Goal: Task Accomplishment & Management: Use online tool/utility

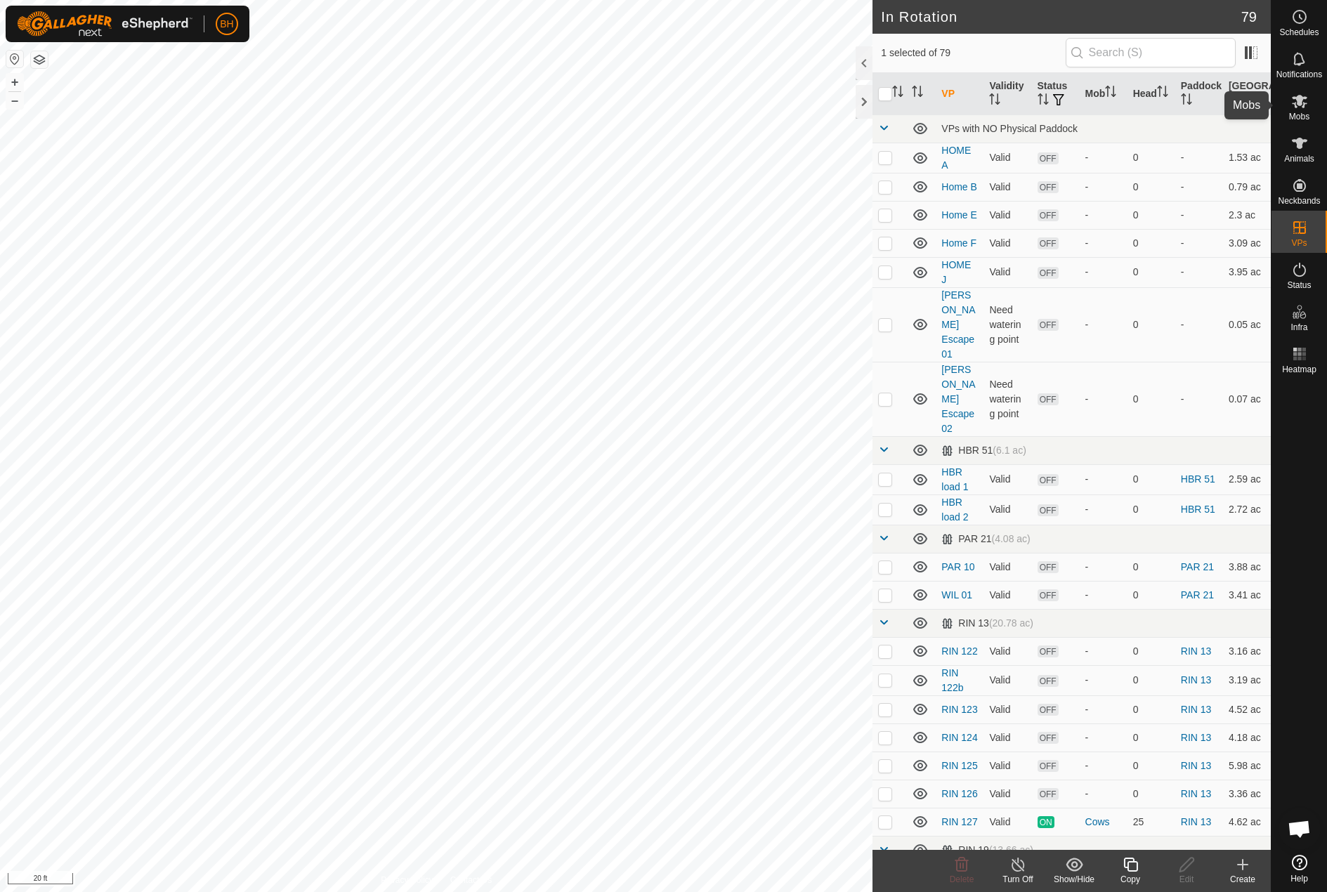
click at [1309, 110] on es-mob-svg-icon at bounding box center [1299, 101] width 25 height 22
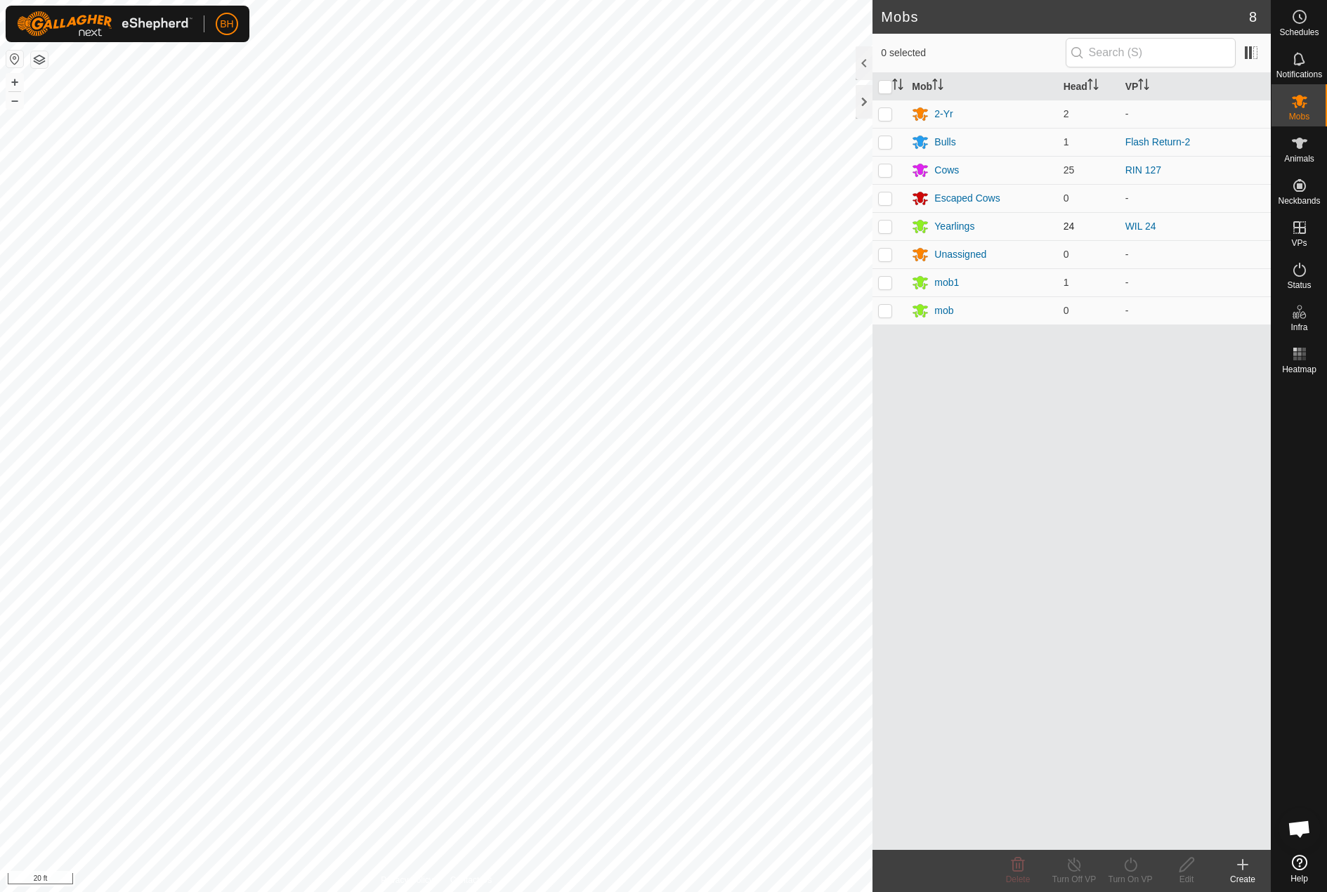
click at [886, 230] on p-checkbox at bounding box center [885, 226] width 14 height 11
checkbox input "true"
click at [1129, 862] on icon at bounding box center [1131, 865] width 18 height 17
click at [1122, 832] on link "Now" at bounding box center [1172, 834] width 139 height 28
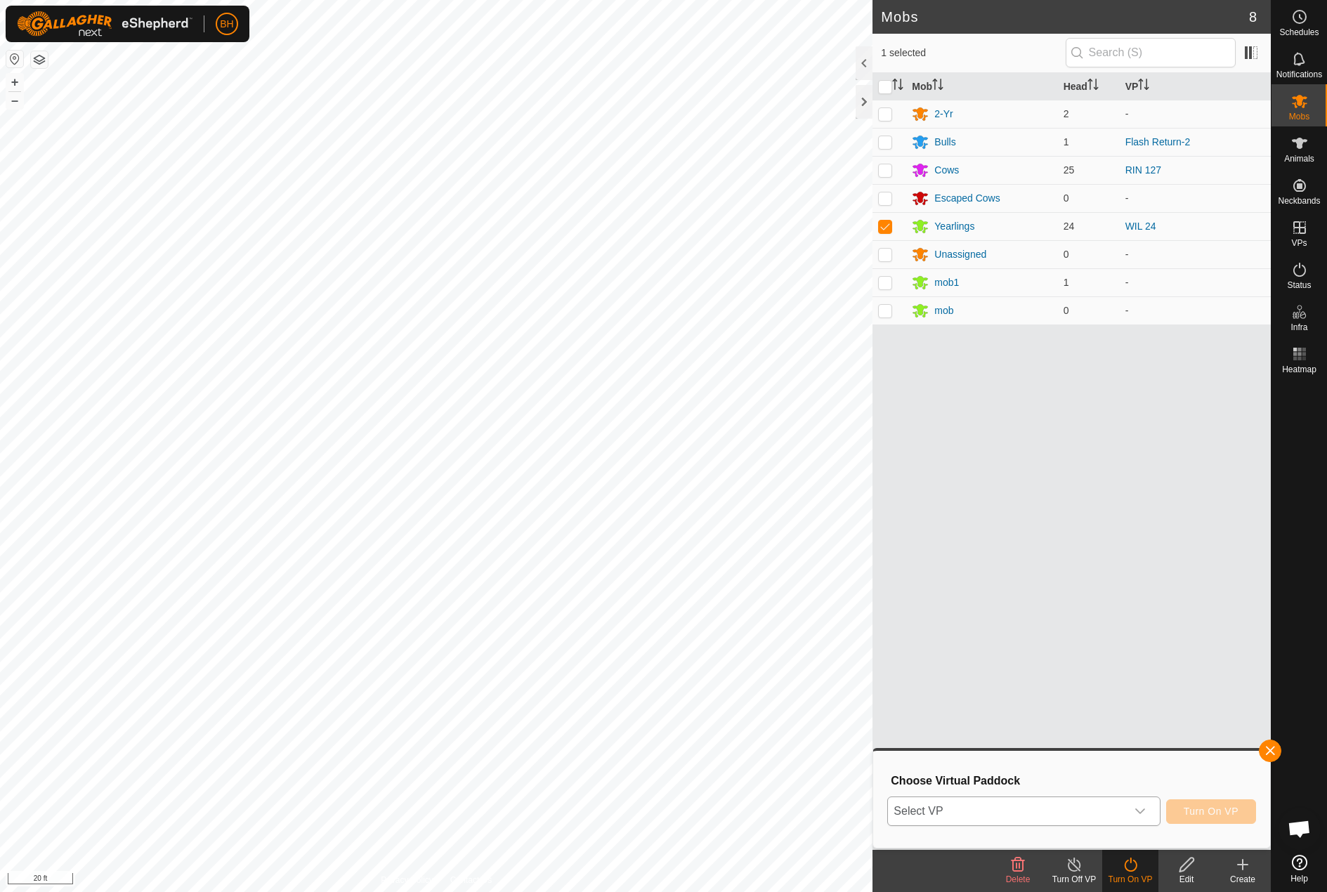
click at [1022, 812] on span "Select VP" at bounding box center [1007, 812] width 238 height 28
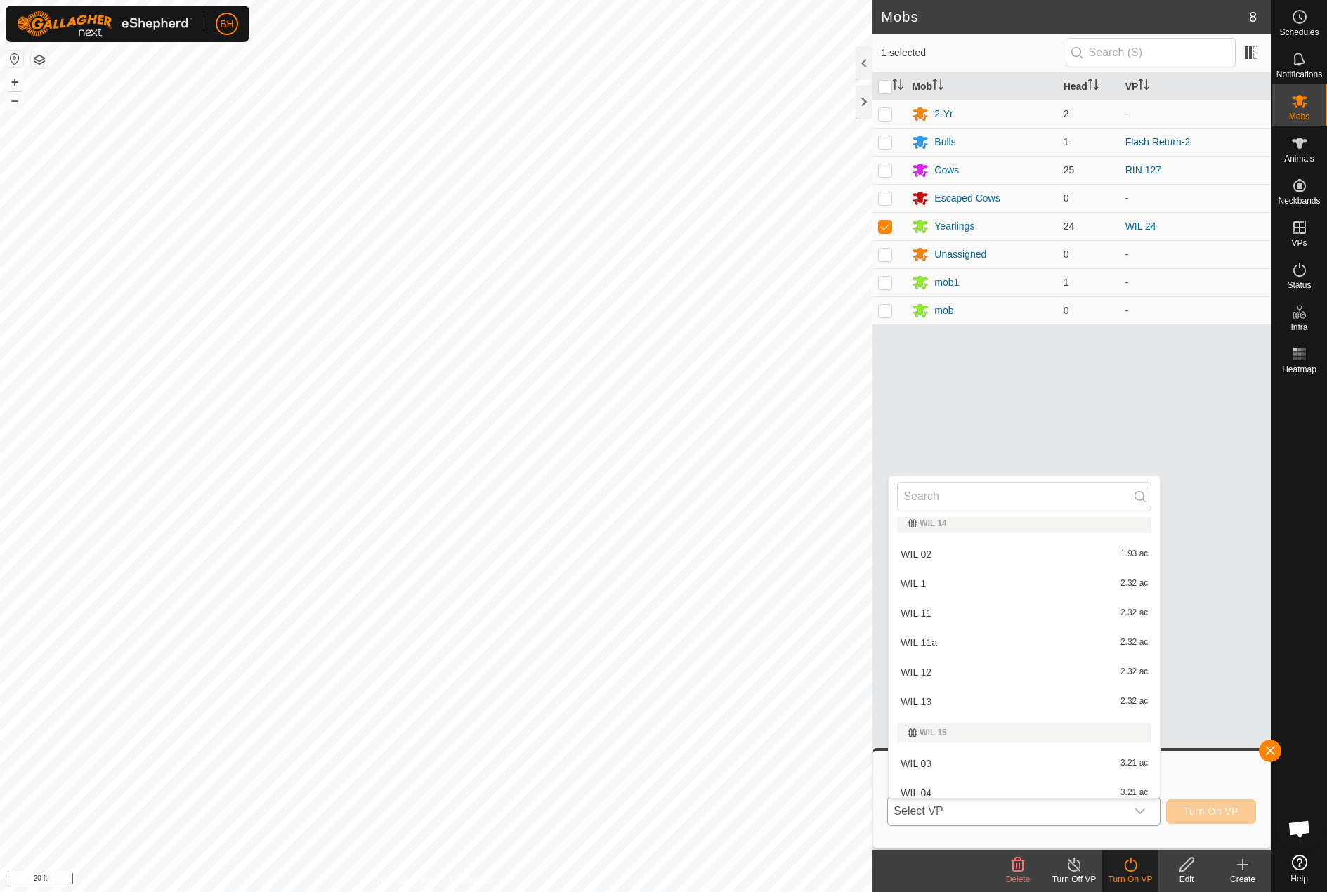
scroll to position [2469, 0]
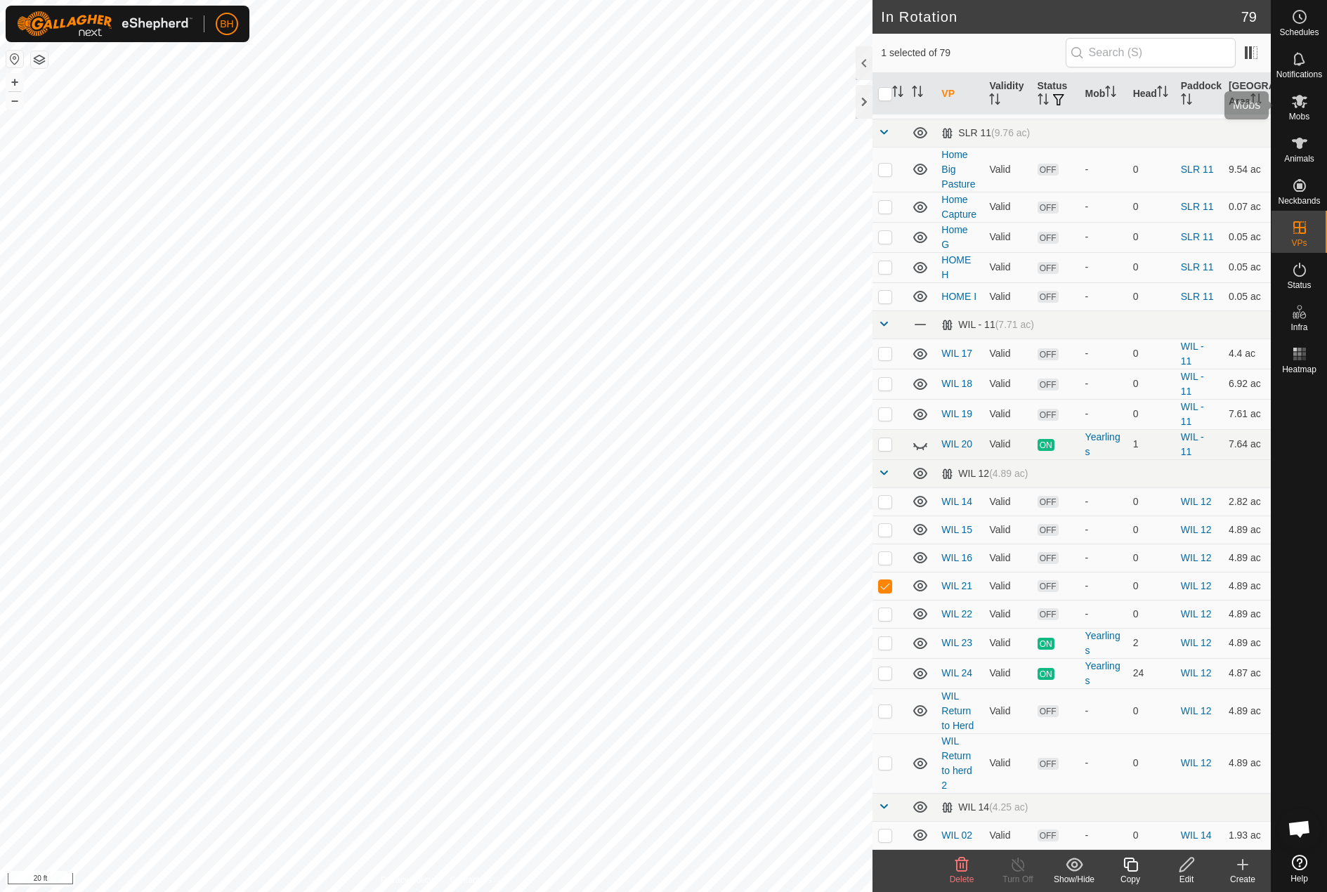
scroll to position [1669, 0]
click at [1304, 115] on span "Mobs" at bounding box center [1299, 116] width 20 height 8
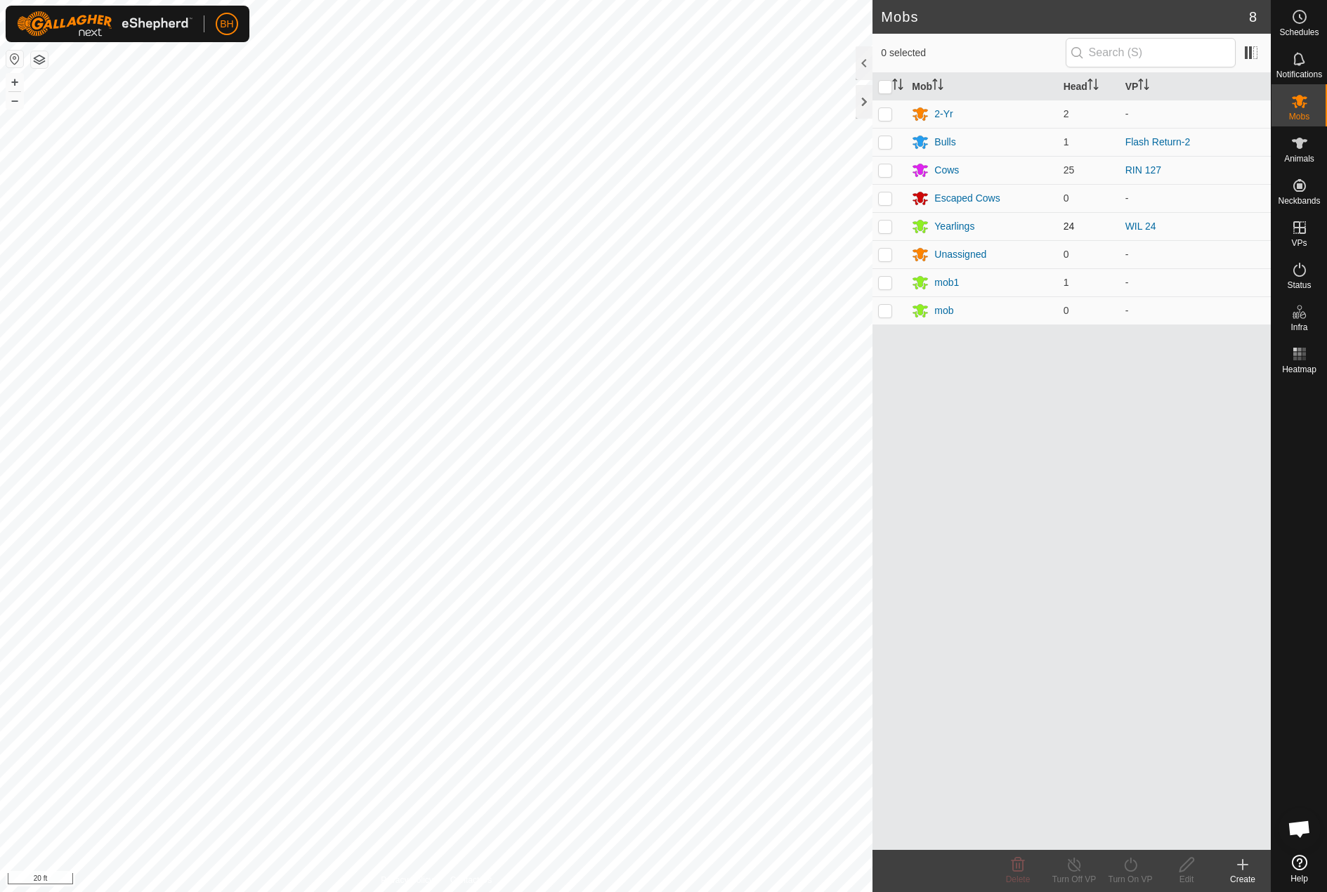
click at [886, 230] on p-checkbox at bounding box center [885, 226] width 14 height 11
checkbox input "true"
click at [1138, 883] on div "Turn On VP" at bounding box center [1131, 879] width 56 height 13
click at [1143, 838] on link "Now" at bounding box center [1172, 834] width 139 height 28
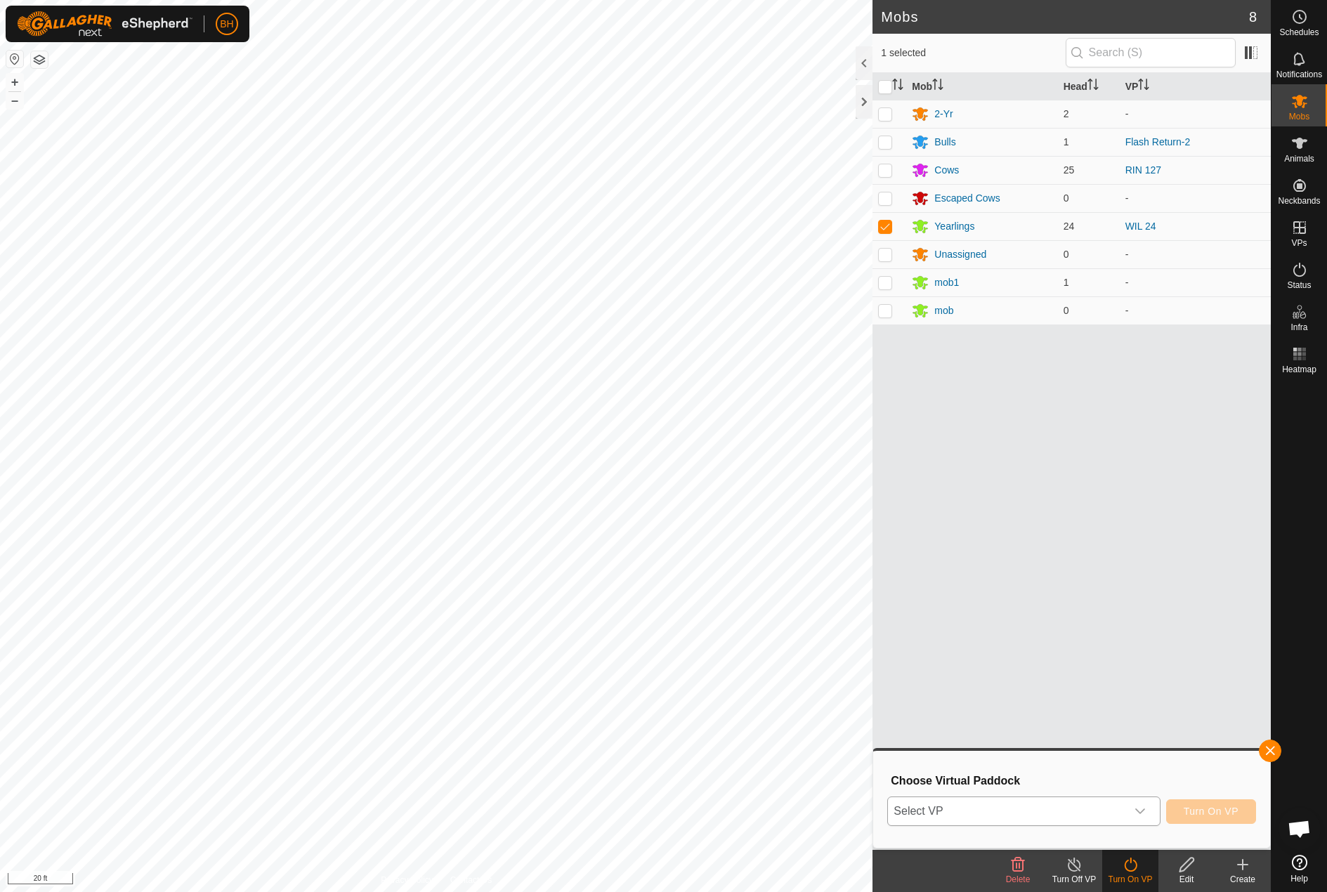
click at [1081, 805] on span "Select VP" at bounding box center [1007, 812] width 238 height 28
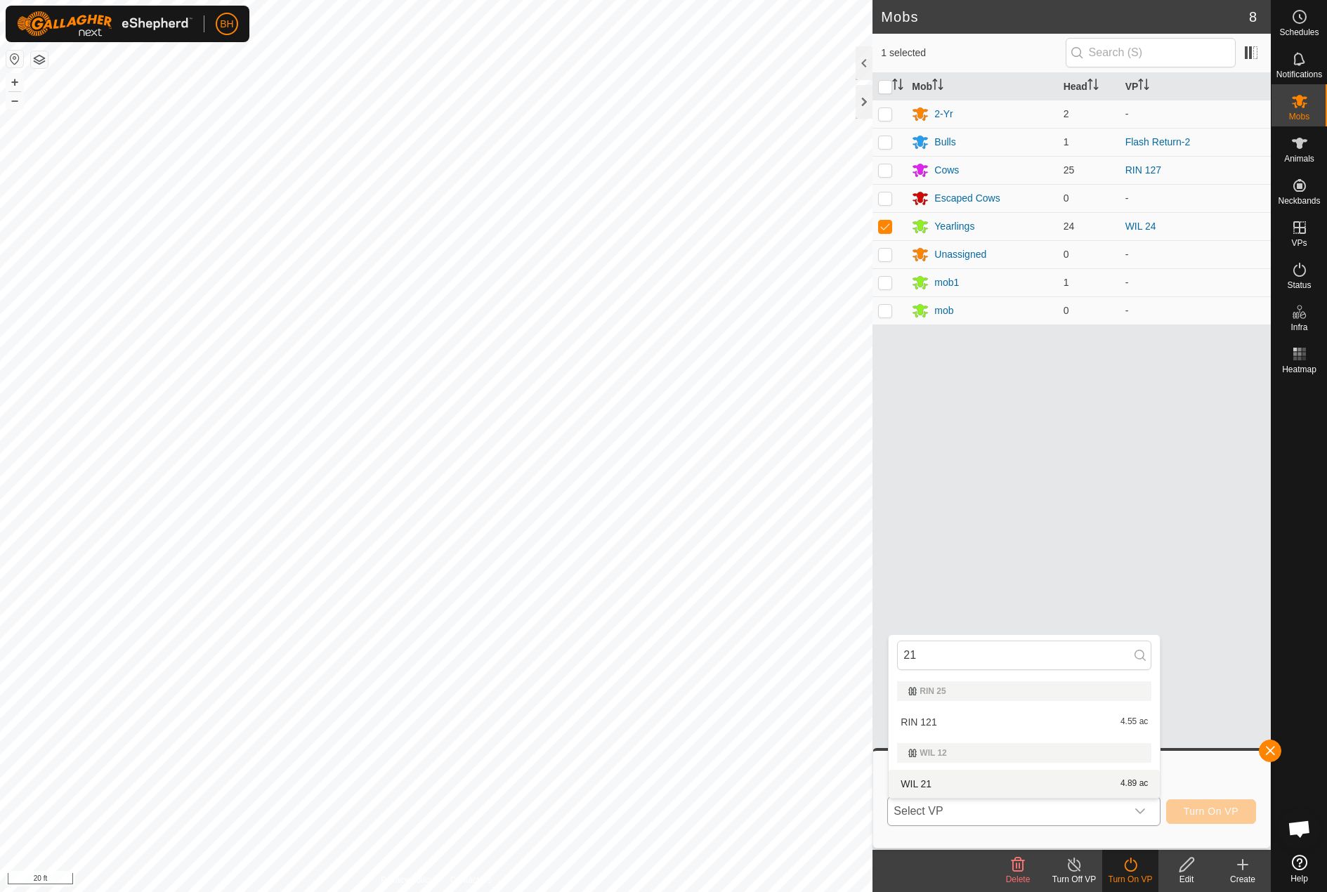
type input "21"
click at [1070, 786] on li "WIL 21 4.89 ac" at bounding box center [1024, 784] width 271 height 28
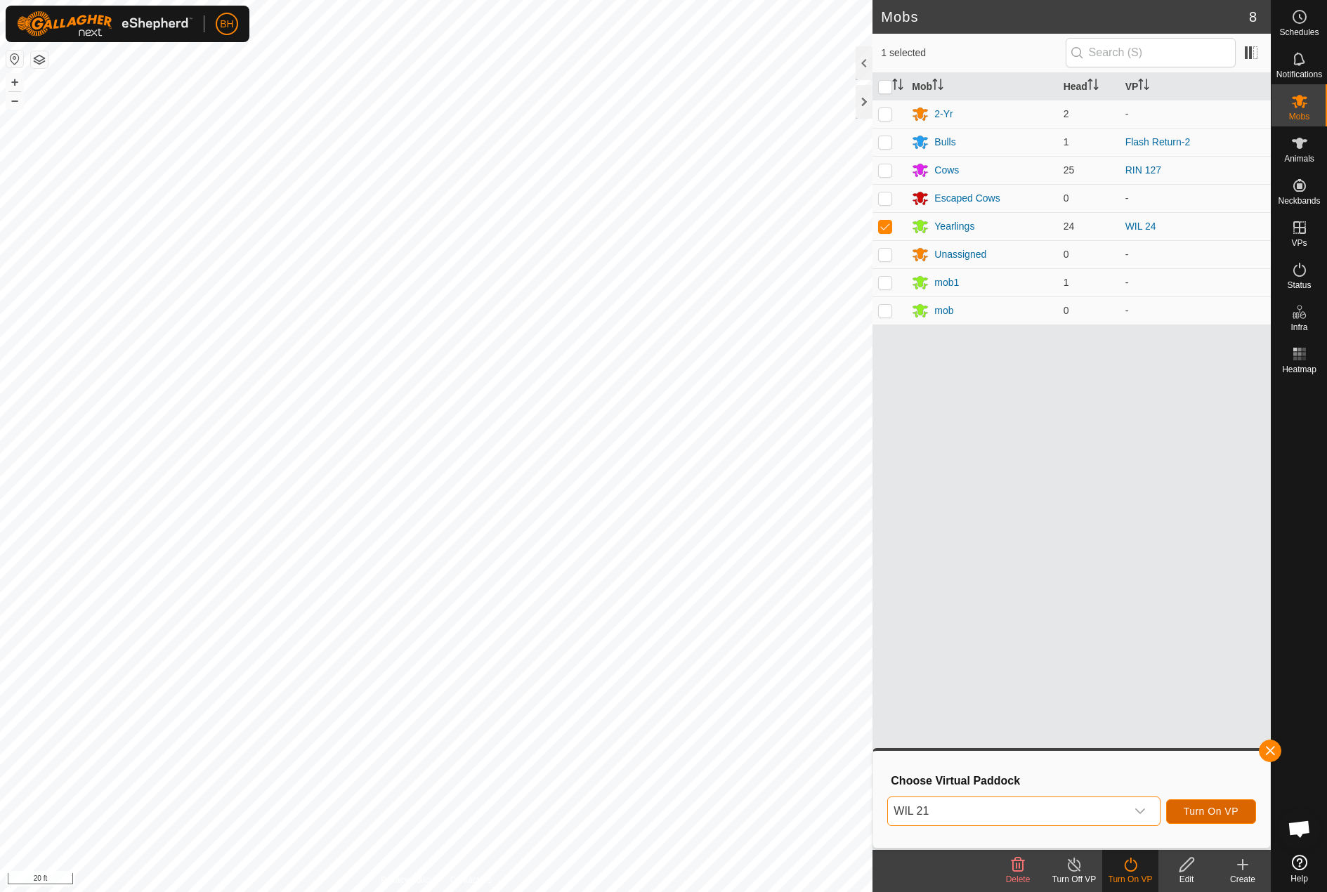
click at [1208, 813] on span "Turn On VP" at bounding box center [1211, 811] width 55 height 11
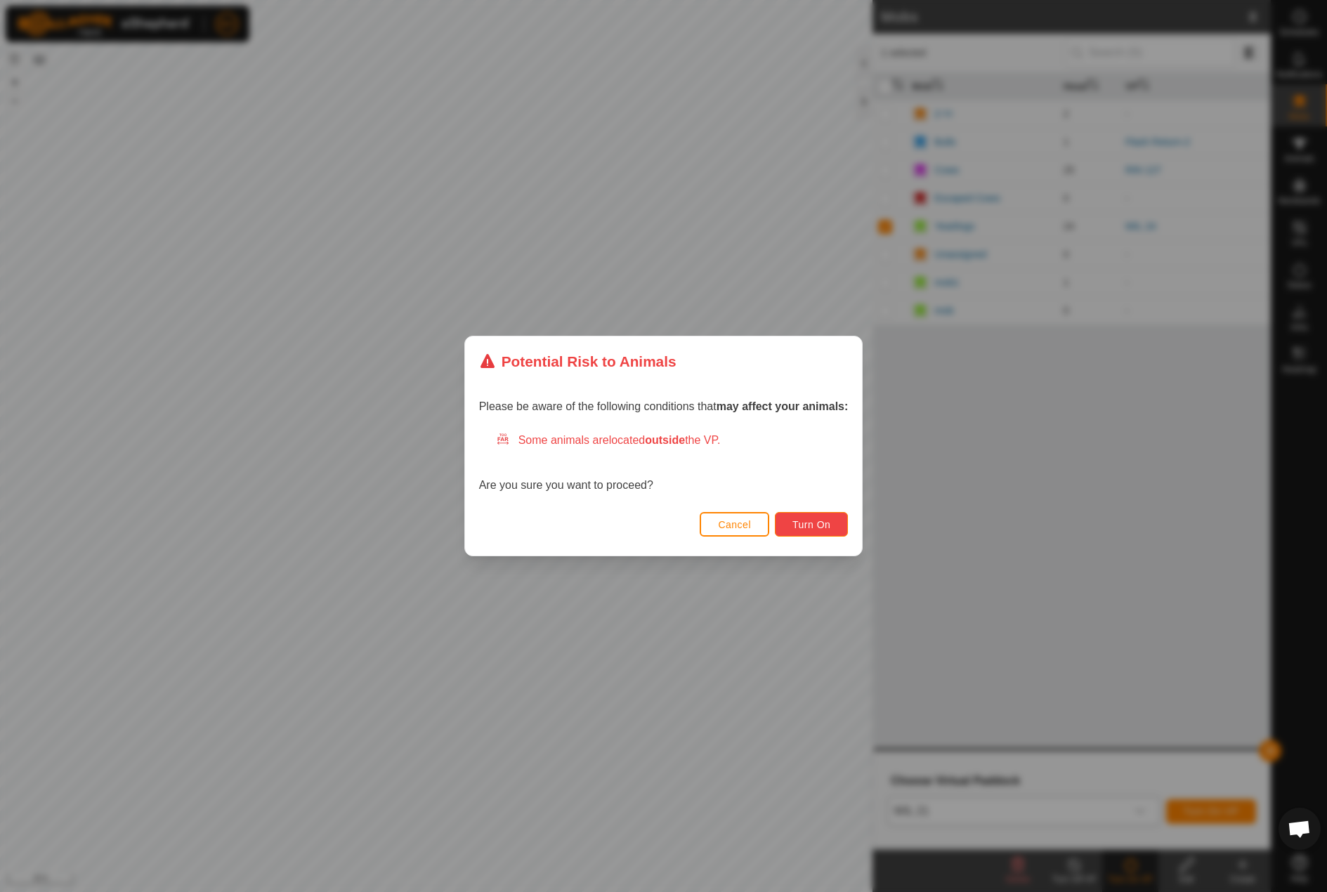
click at [817, 518] on button "Turn On" at bounding box center [811, 524] width 73 height 25
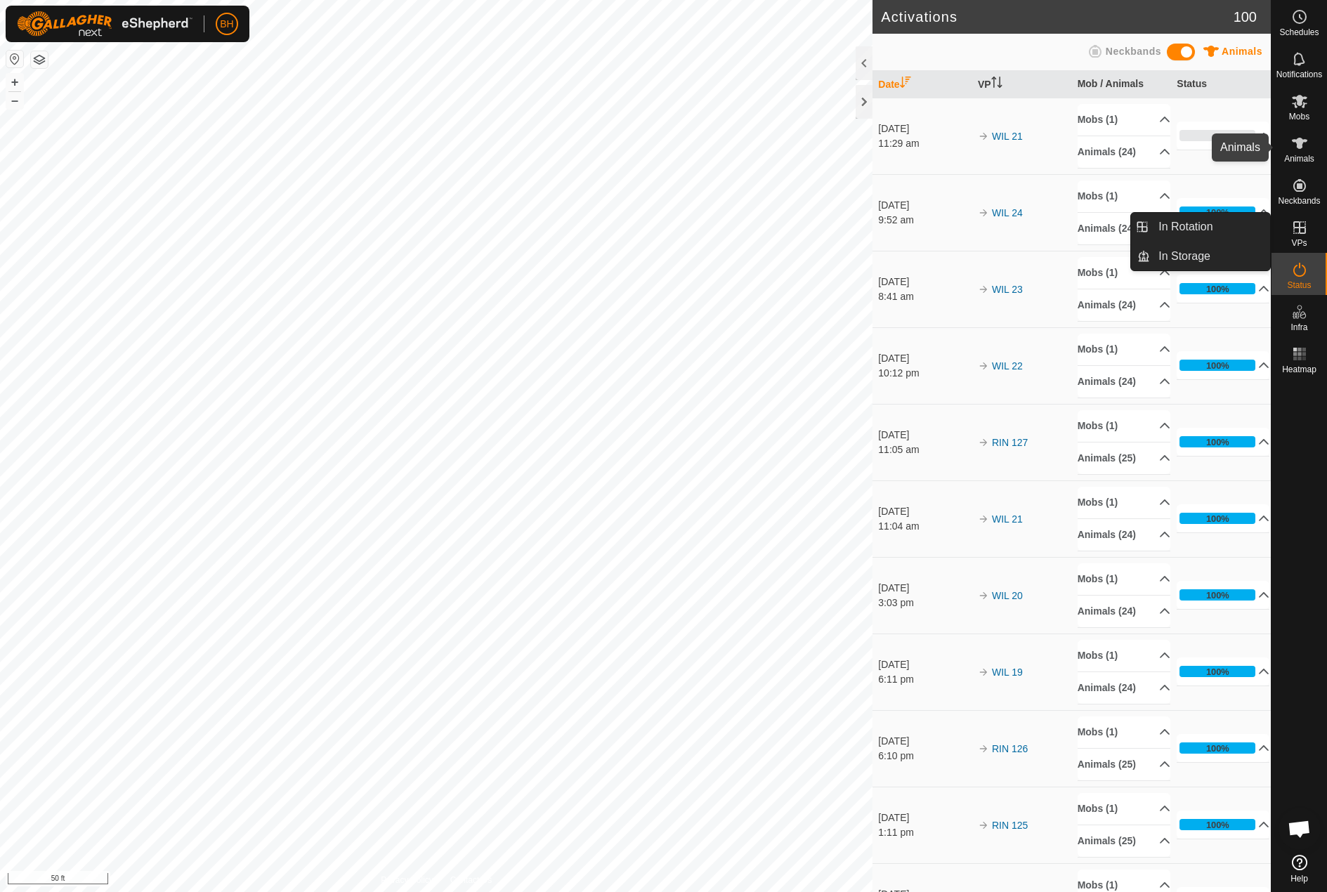
click at [1297, 149] on icon at bounding box center [1300, 143] width 17 height 17
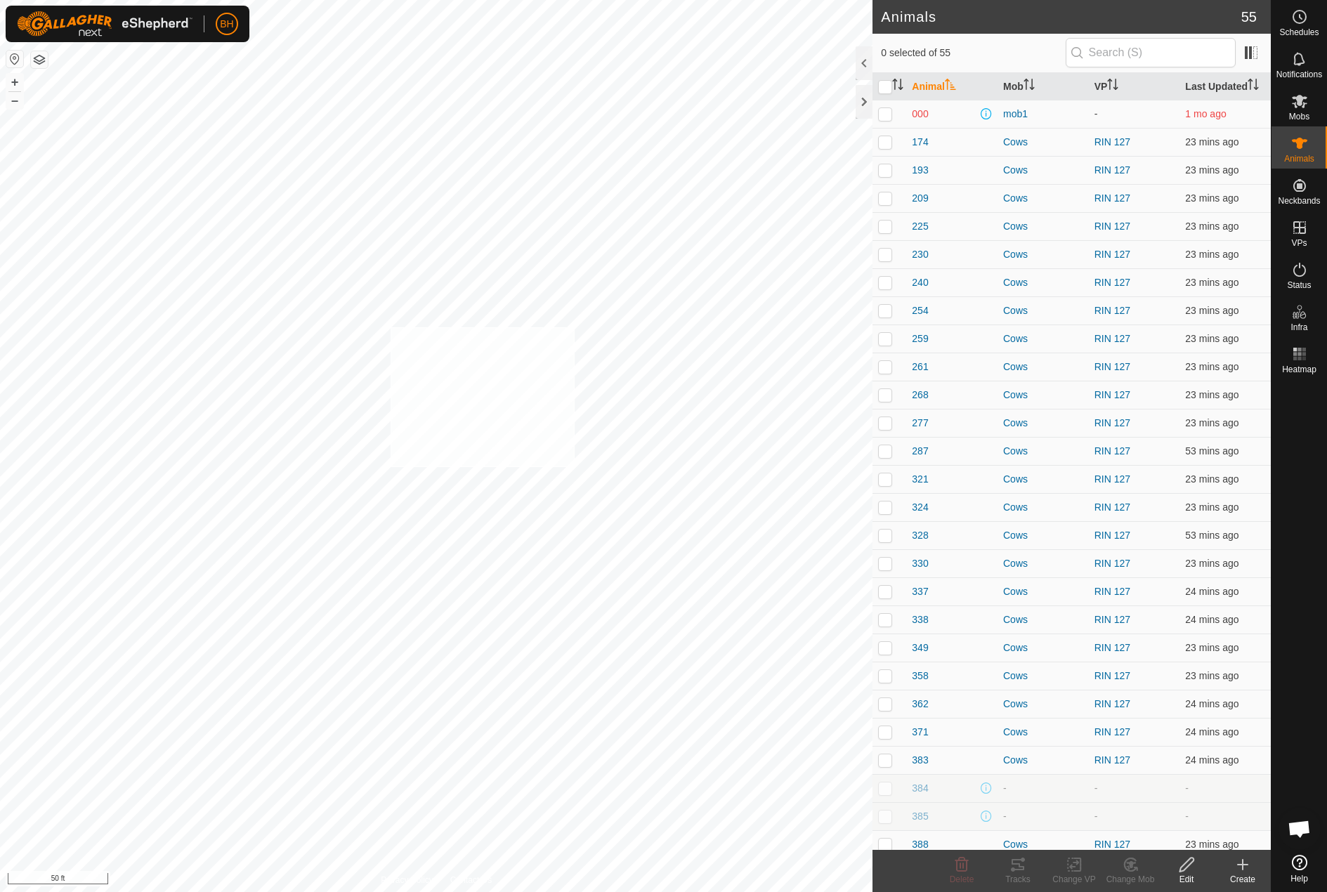
checkbox input "true"
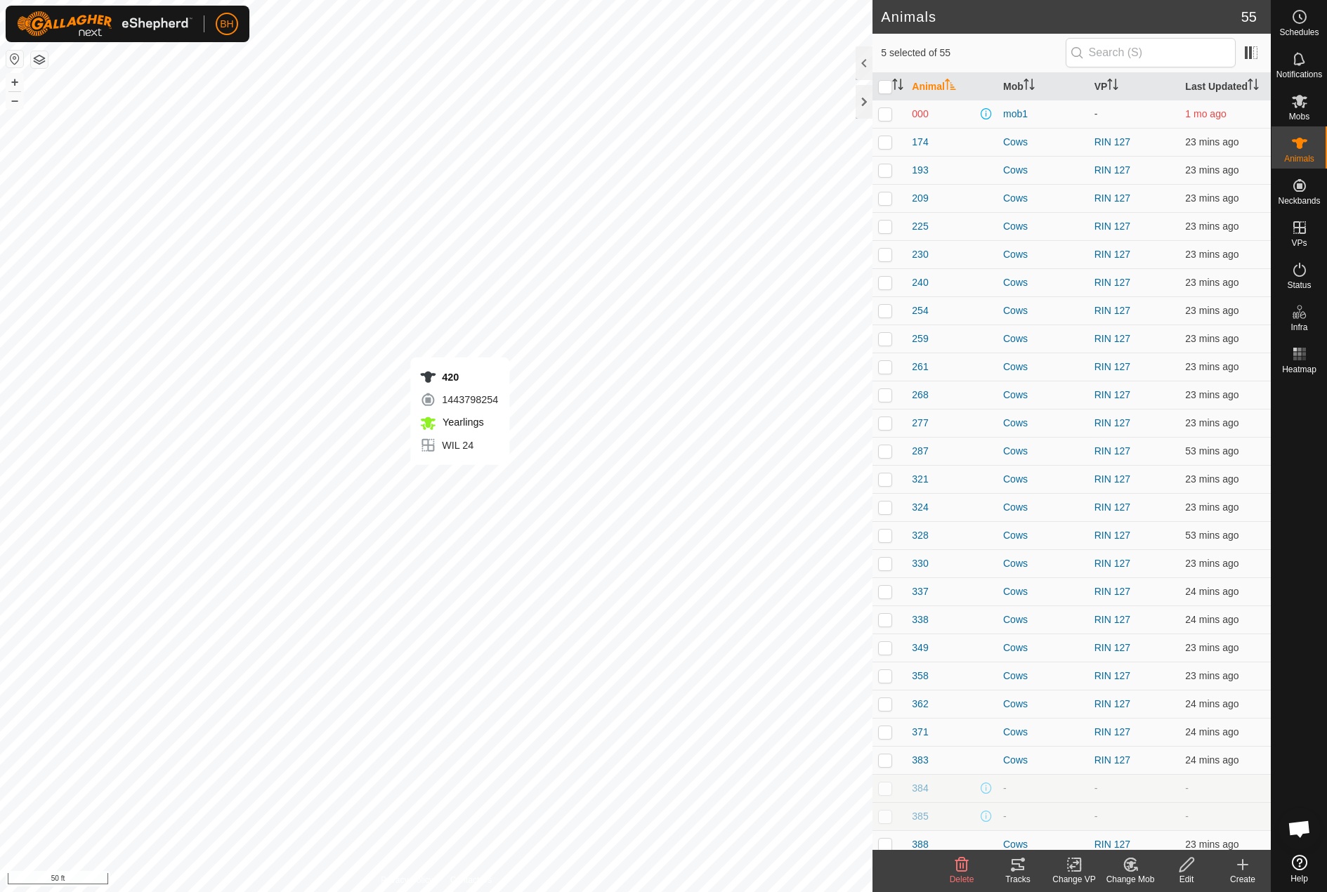
click at [460, 479] on div "420 1443798254 Yearlings WIL 24 + – ⇧ i 50 ft" at bounding box center [436, 446] width 873 height 892
checkbox input "true"
drag, startPoint x: 1295, startPoint y: 251, endPoint x: 1304, endPoint y: 237, distance: 16.4
click at [1304, 237] on es-virtualpaddocks-svg-icon at bounding box center [1299, 227] width 25 height 22
click at [1223, 219] on link "In Rotation" at bounding box center [1210, 227] width 120 height 28
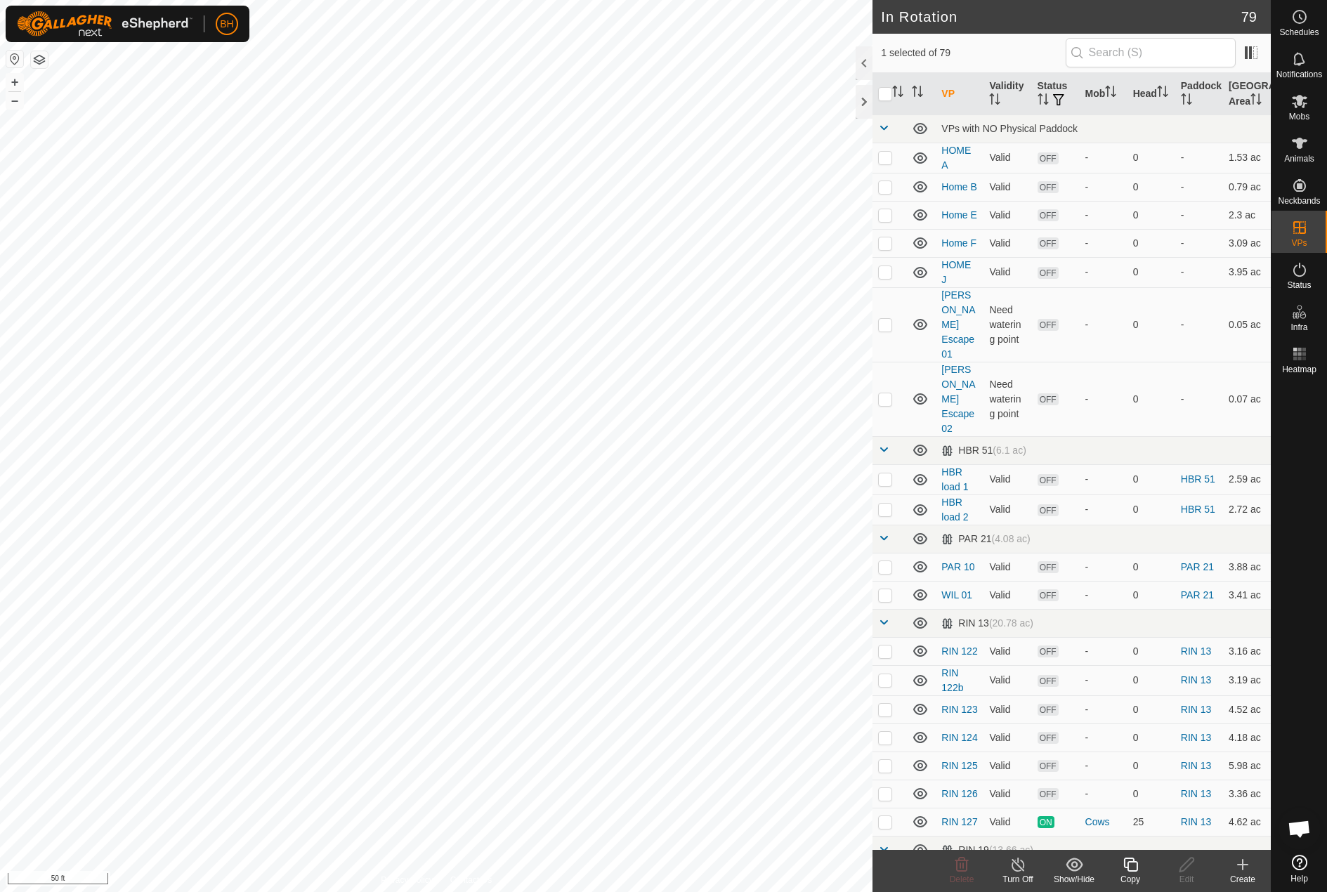
click at [1139, 869] on icon at bounding box center [1131, 865] width 18 height 17
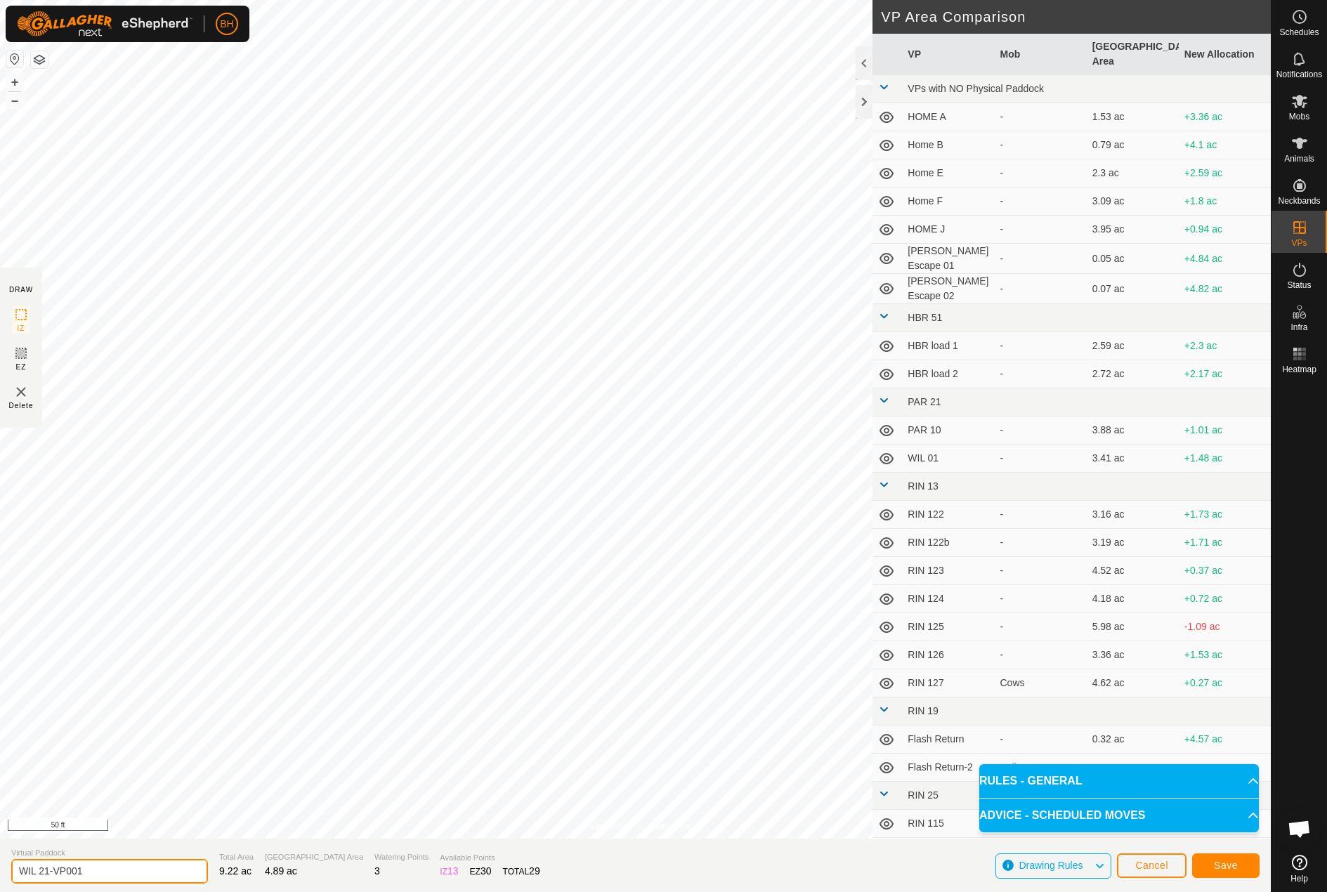
drag, startPoint x: 45, startPoint y: 866, endPoint x: 110, endPoint y: 883, distance: 66.6
click at [104, 880] on input "WIL 21-VP001" at bounding box center [109, 871] width 197 height 25
type input "WIL 21 B"
click at [1222, 864] on span "Save" at bounding box center [1226, 865] width 24 height 11
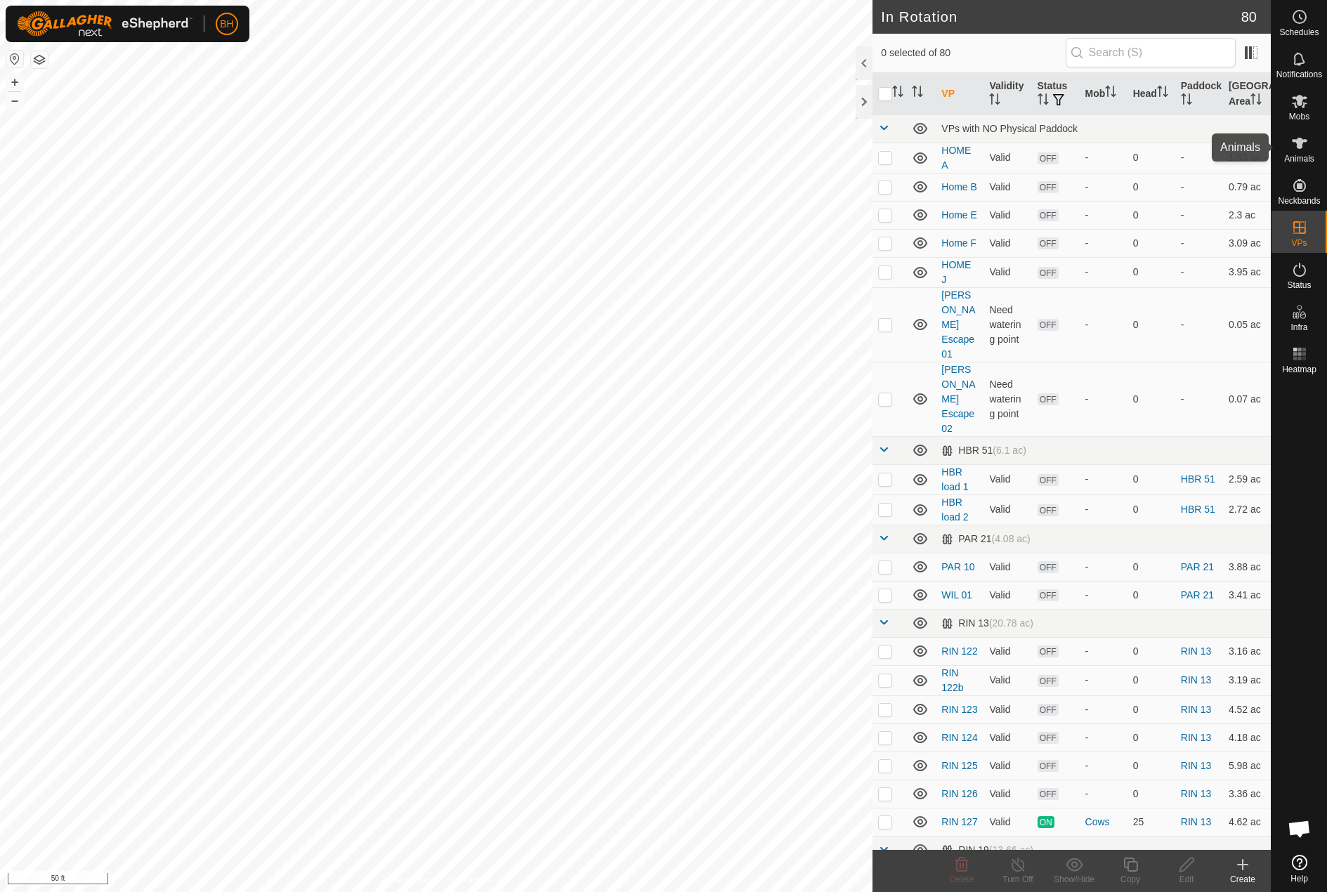
click at [1306, 160] on span "Animals" at bounding box center [1300, 159] width 30 height 8
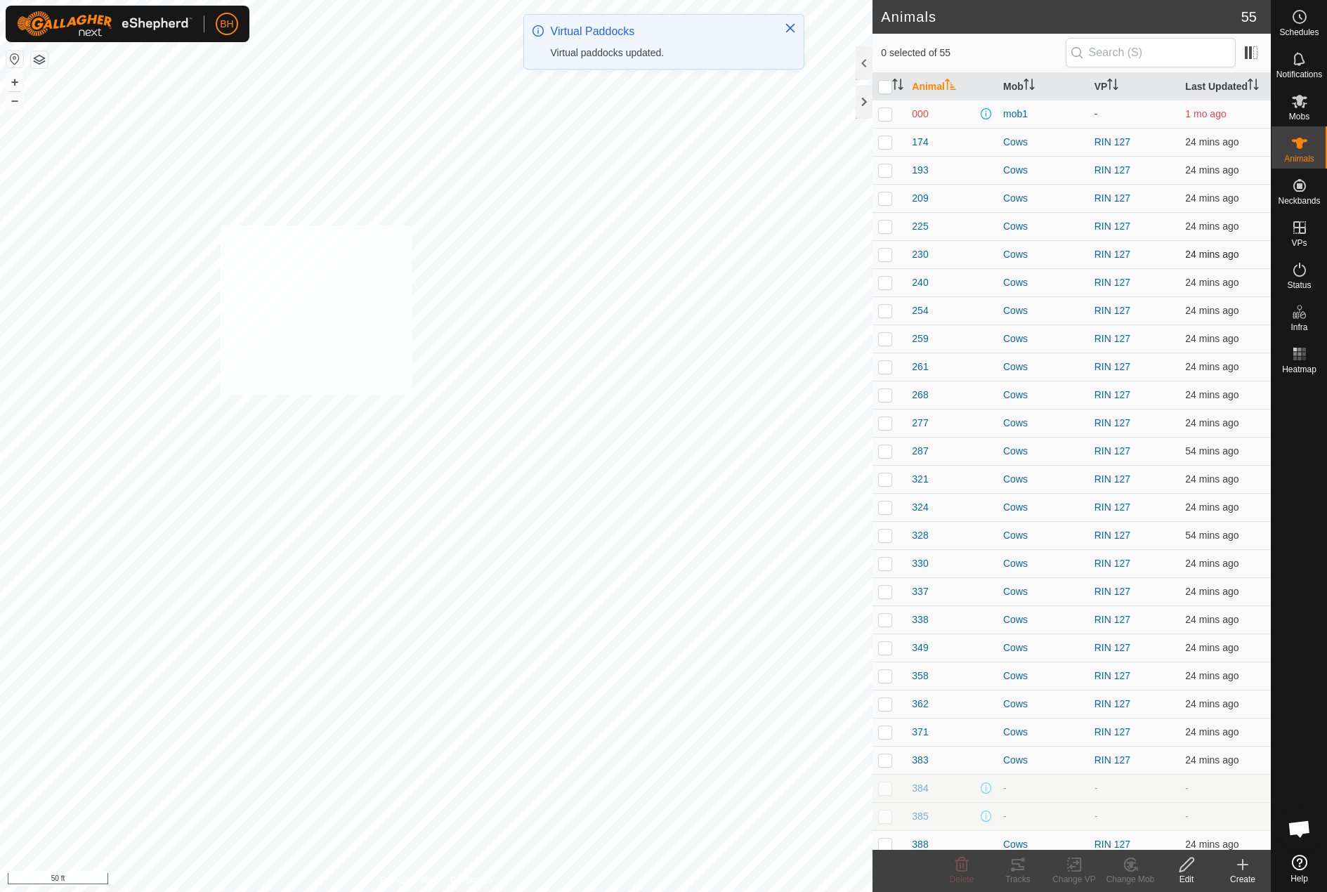
checkbox input "true"
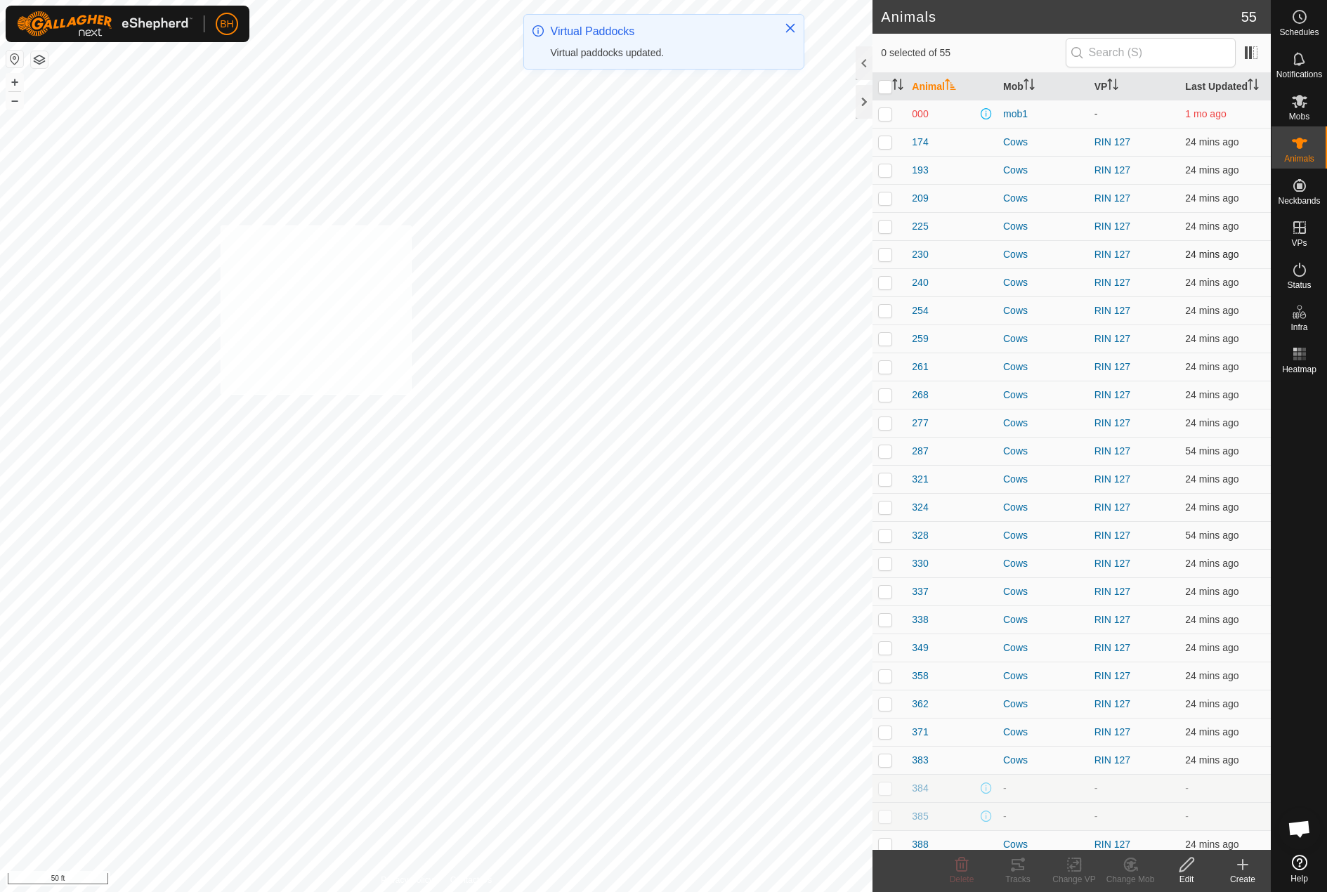
checkbox input "true"
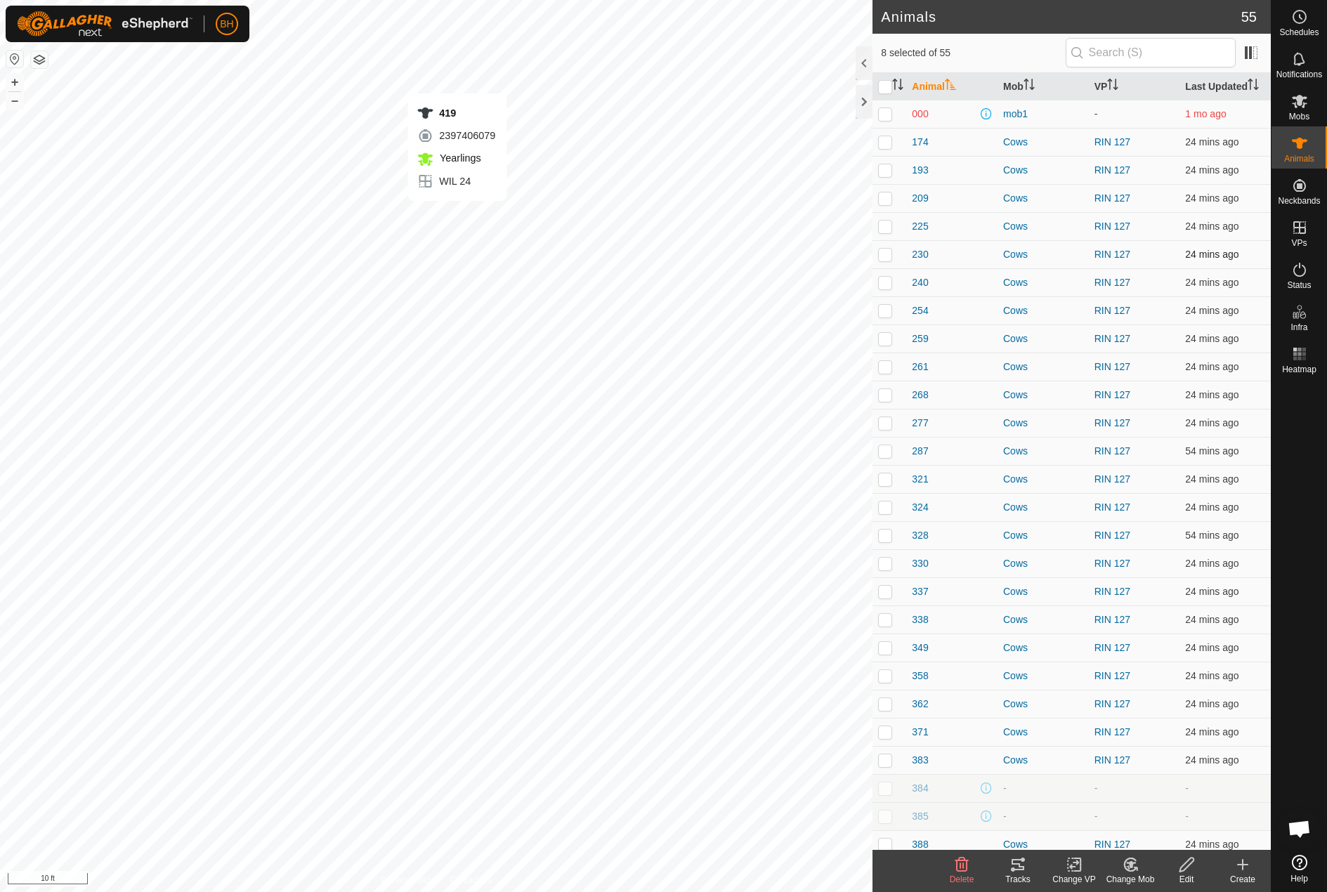
click at [457, 79] on div "419 2397406079 Yearlings WIL 24 + – ⇧ i 10 ft" at bounding box center [436, 446] width 873 height 892
checkbox input "true"
click at [347, 420] on div "404 0333696599 Yearlings WIL 24 + – ⇧ i 20 ft" at bounding box center [436, 446] width 873 height 892
checkbox input "false"
click at [349, 434] on div "413 2206602424 Yearlings WIL 24 + – ⇧ i 20 ft" at bounding box center [436, 446] width 873 height 892
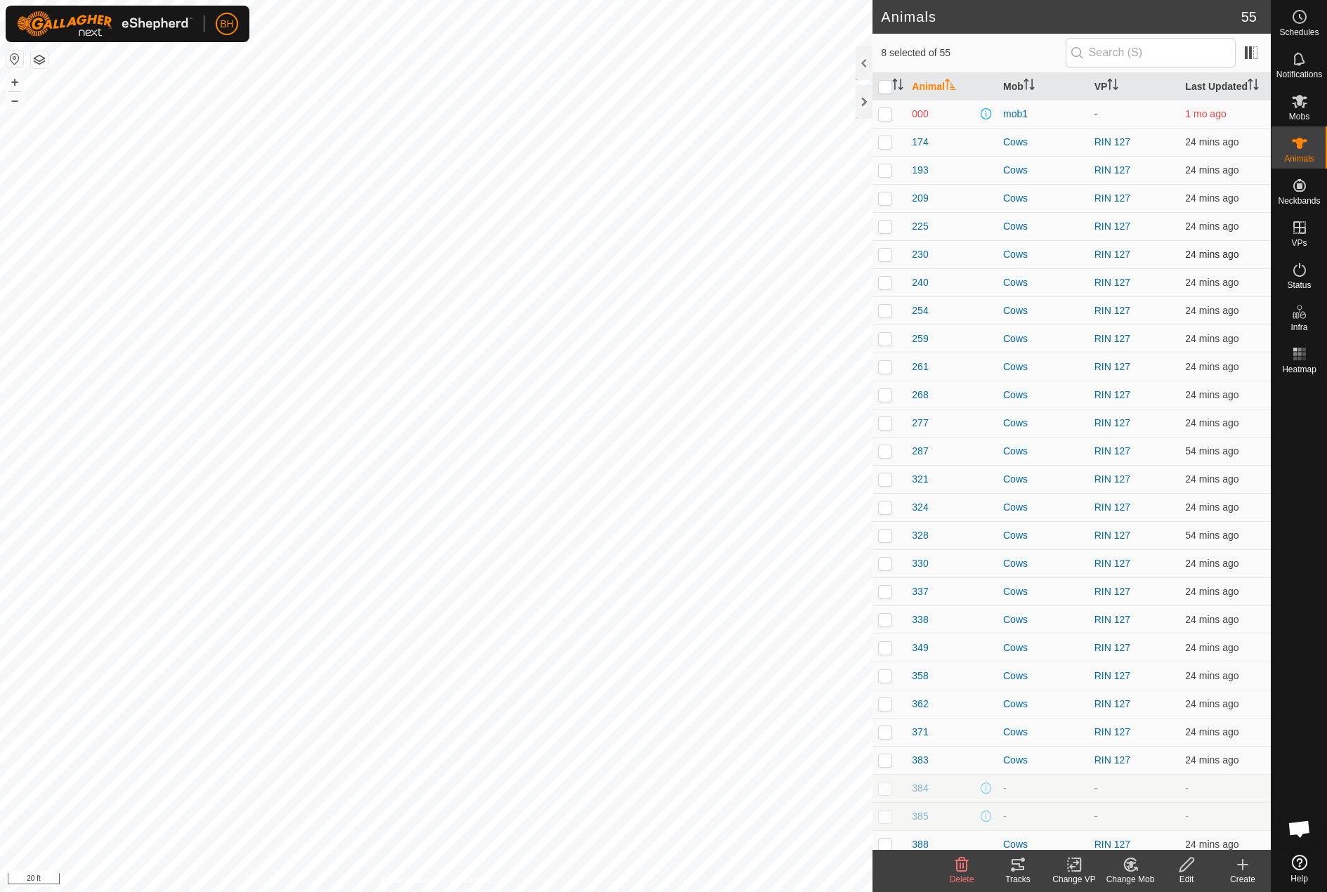
checkbox input "false"
click at [1074, 869] on icon at bounding box center [1075, 865] width 18 height 17
click at [1105, 811] on link "Choose VP..." at bounding box center [1116, 805] width 139 height 28
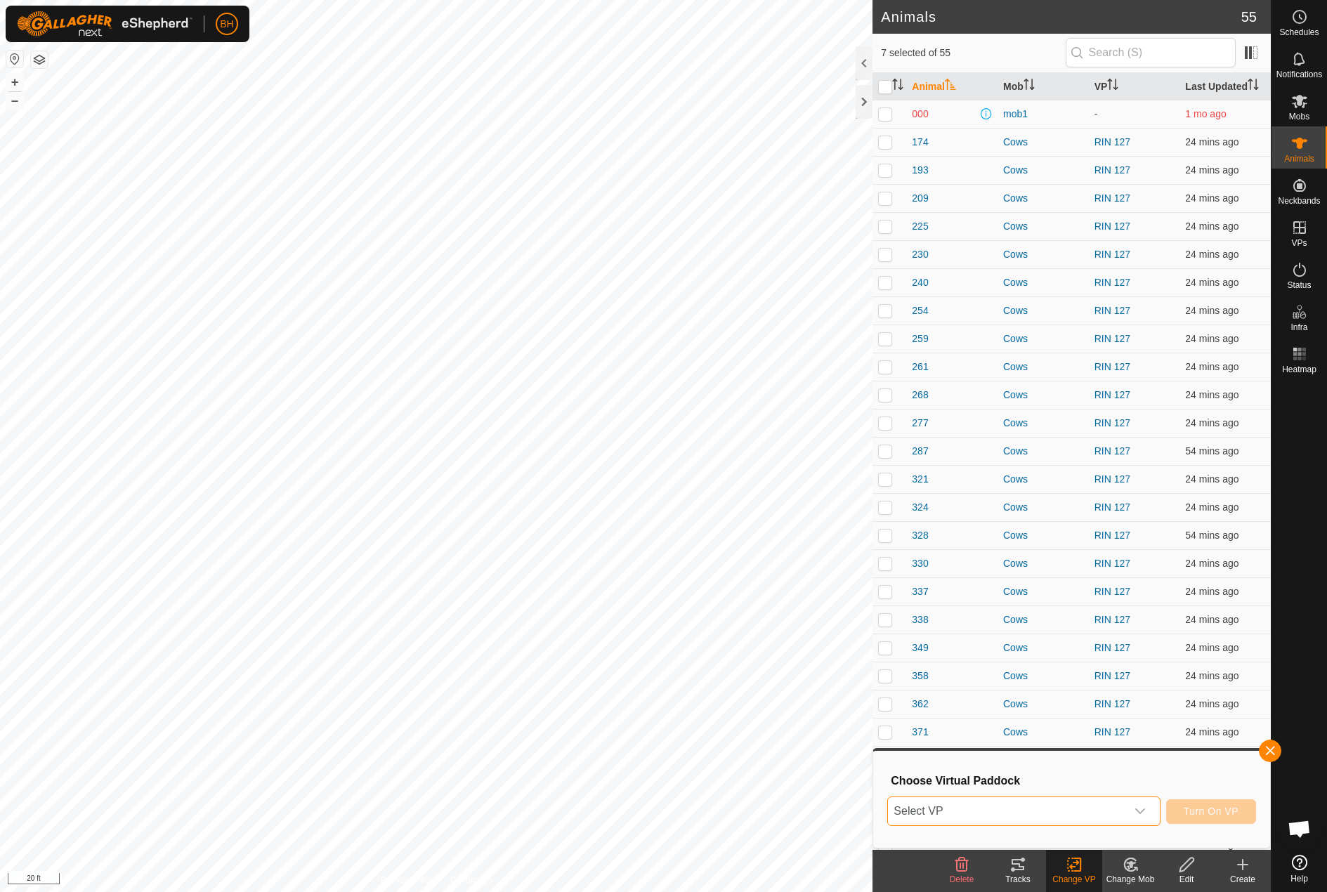
click at [1094, 814] on span "Select VP" at bounding box center [1007, 812] width 238 height 28
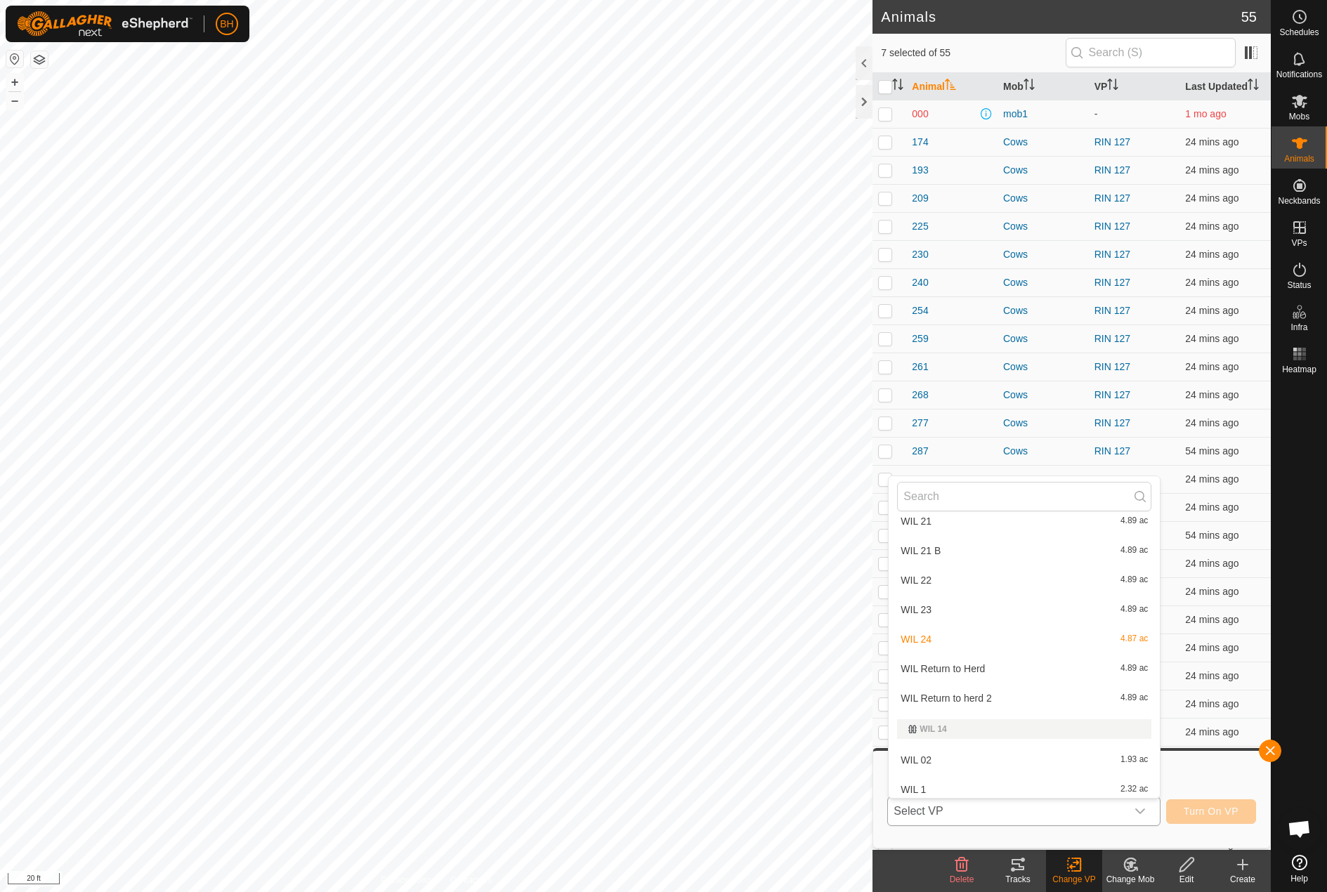
scroll to position [2108, 0]
click at [983, 555] on li "WIL 21 B 4.89 ac" at bounding box center [1024, 549] width 271 height 28
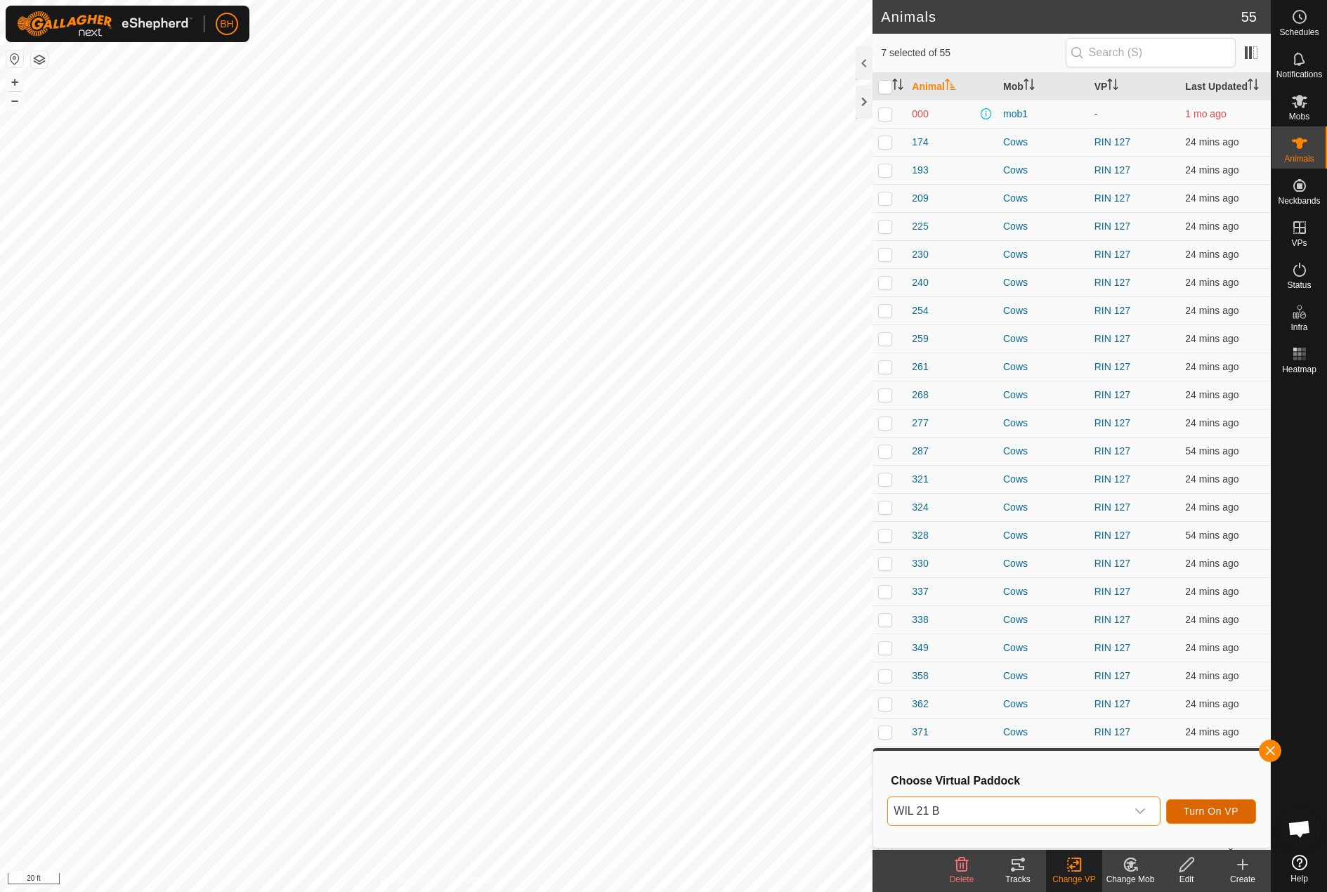
click at [1215, 812] on span "Turn On VP" at bounding box center [1211, 811] width 55 height 11
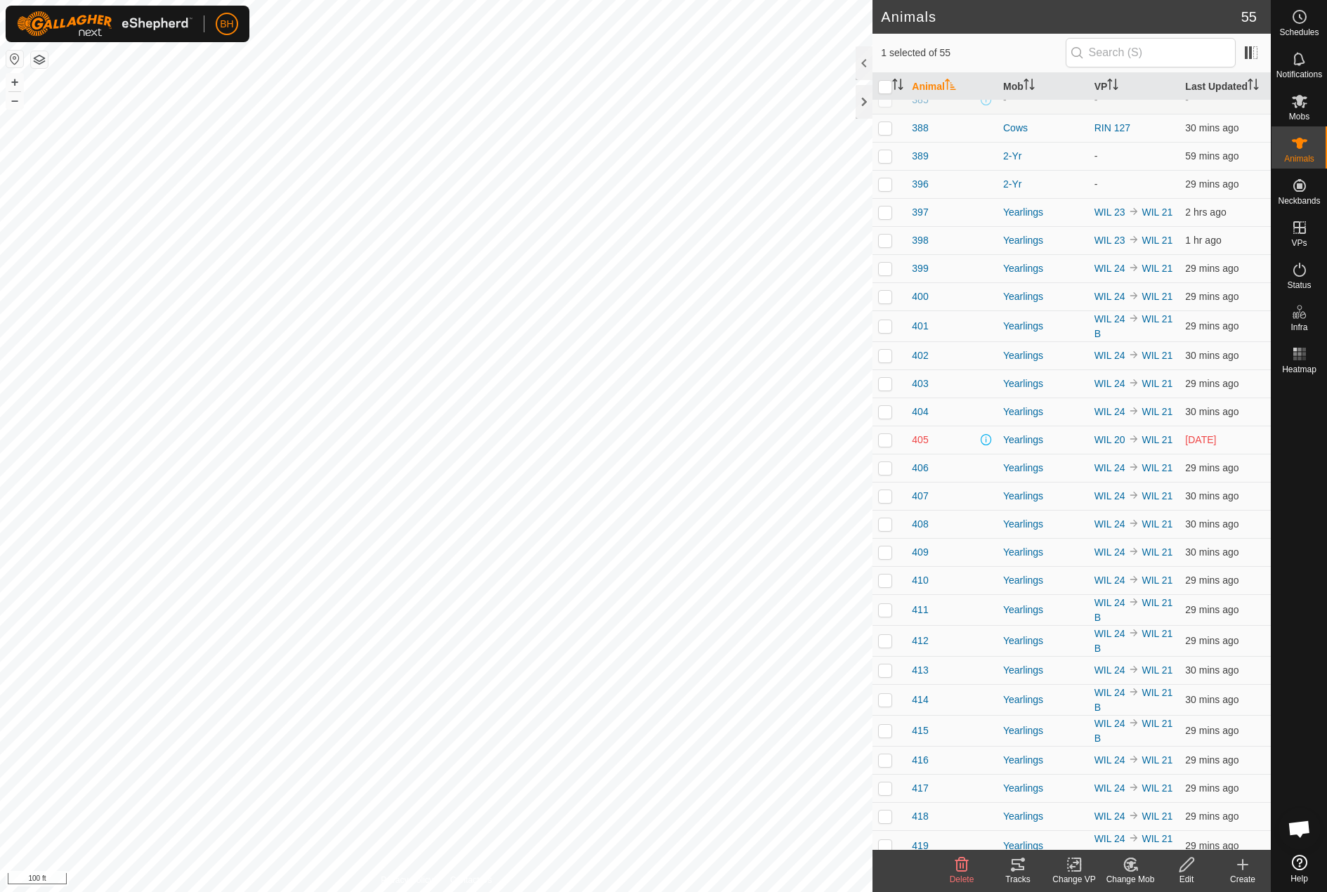
scroll to position [864, 0]
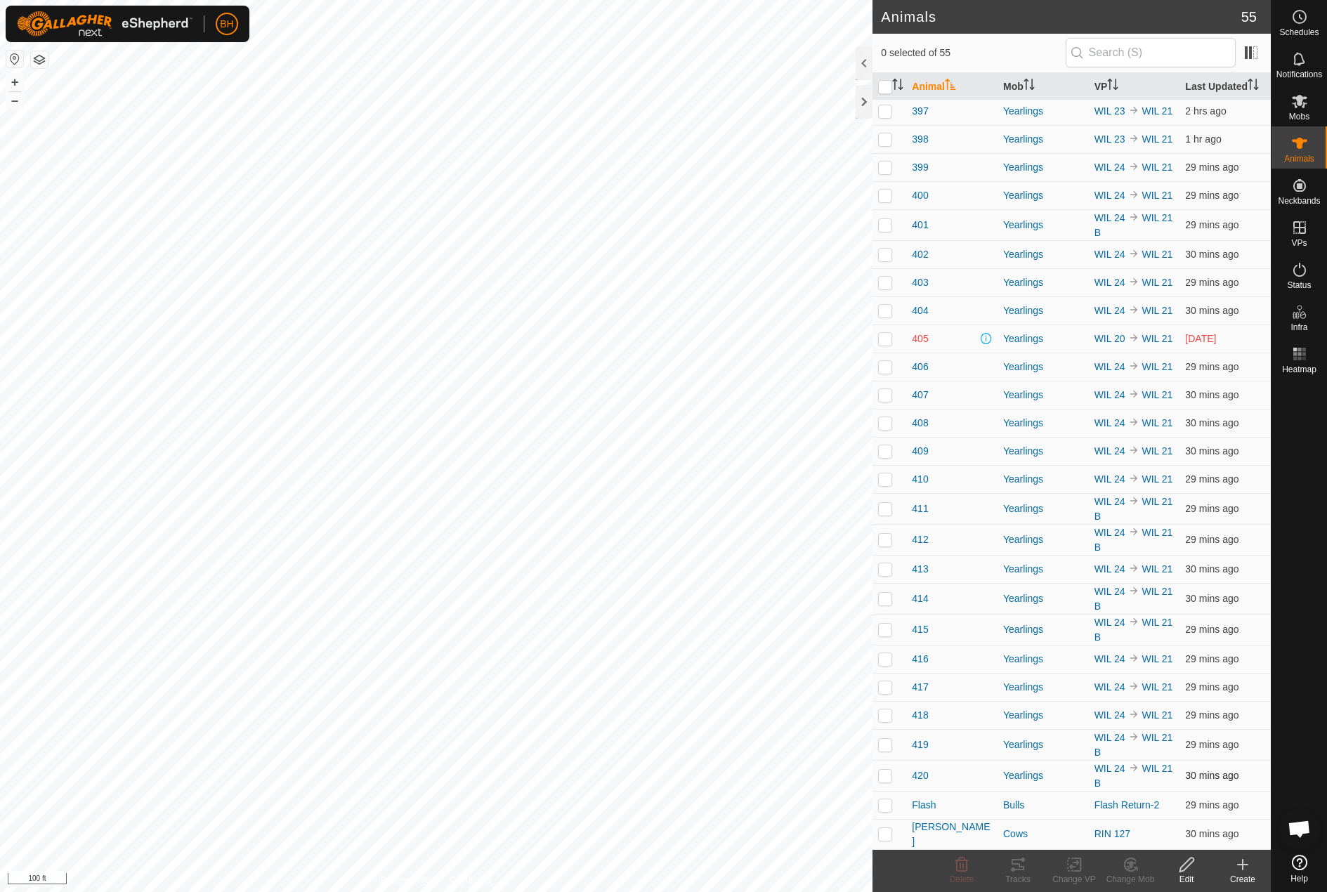
click at [891, 781] on p-checkbox at bounding box center [885, 775] width 14 height 11
click at [1250, 54] on span at bounding box center [1251, 52] width 22 height 22
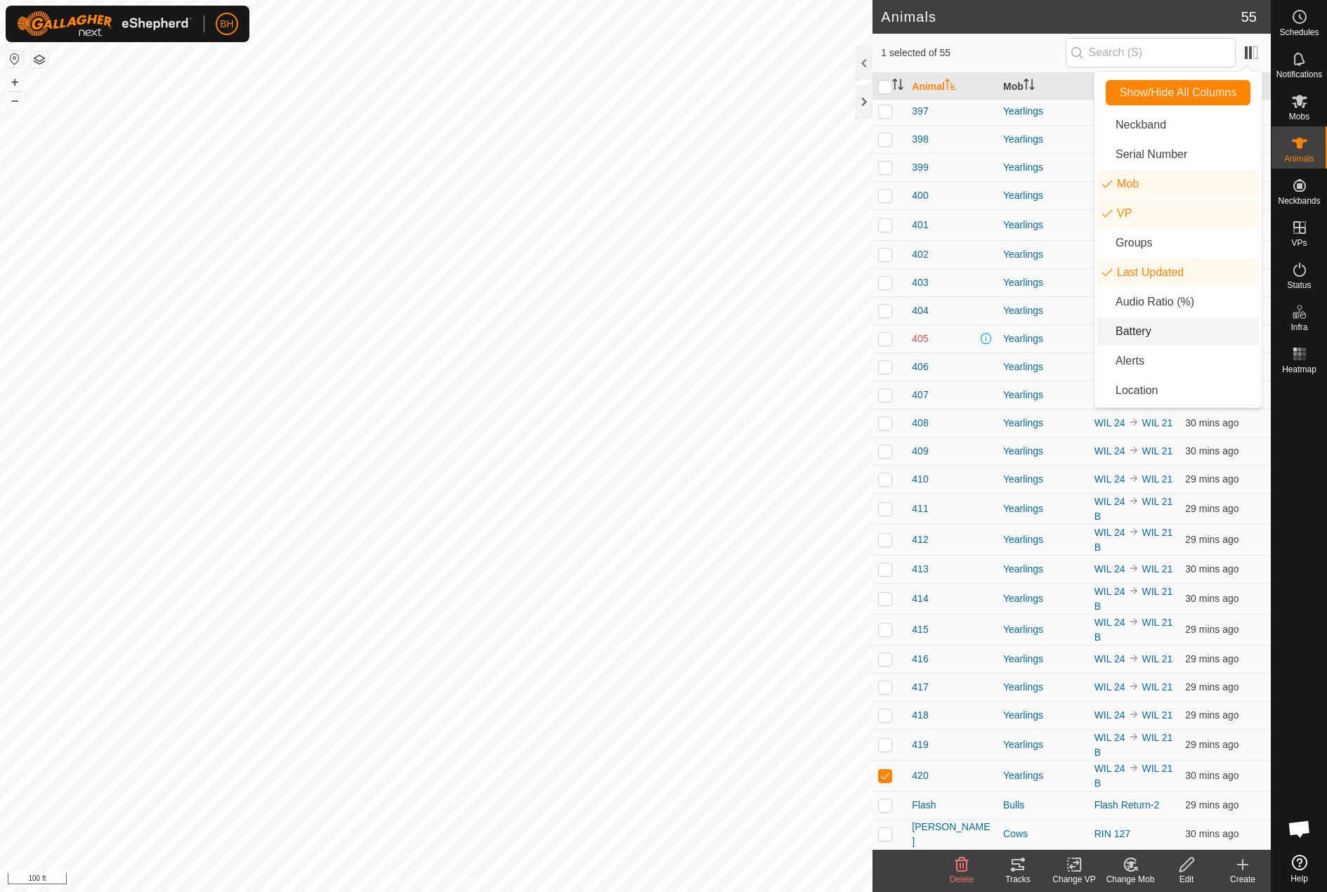
click at [1156, 330] on li "Battery" at bounding box center [1179, 332] width 162 height 28
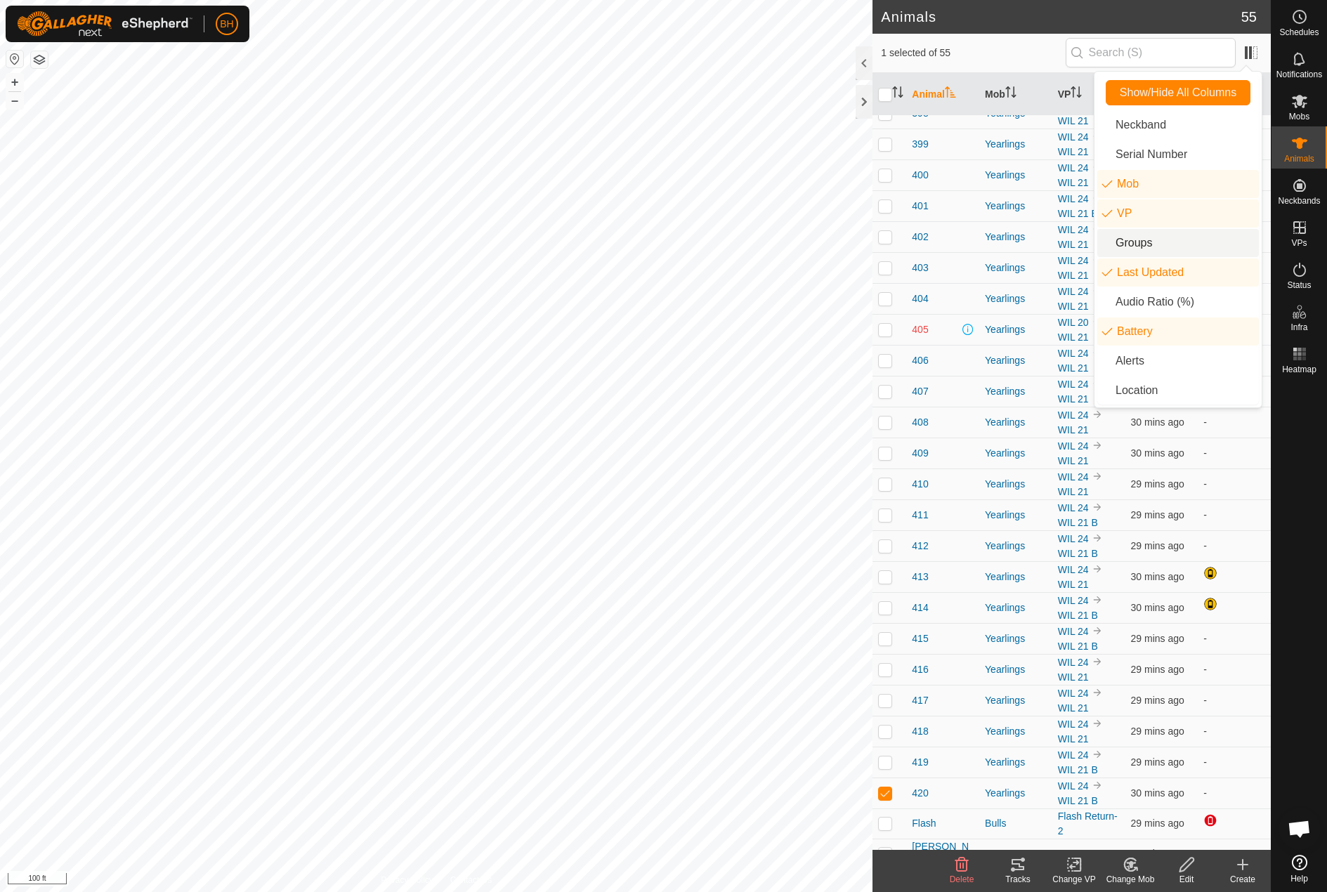
click at [1003, 48] on span "1 selected of 55" at bounding box center [973, 53] width 184 height 15
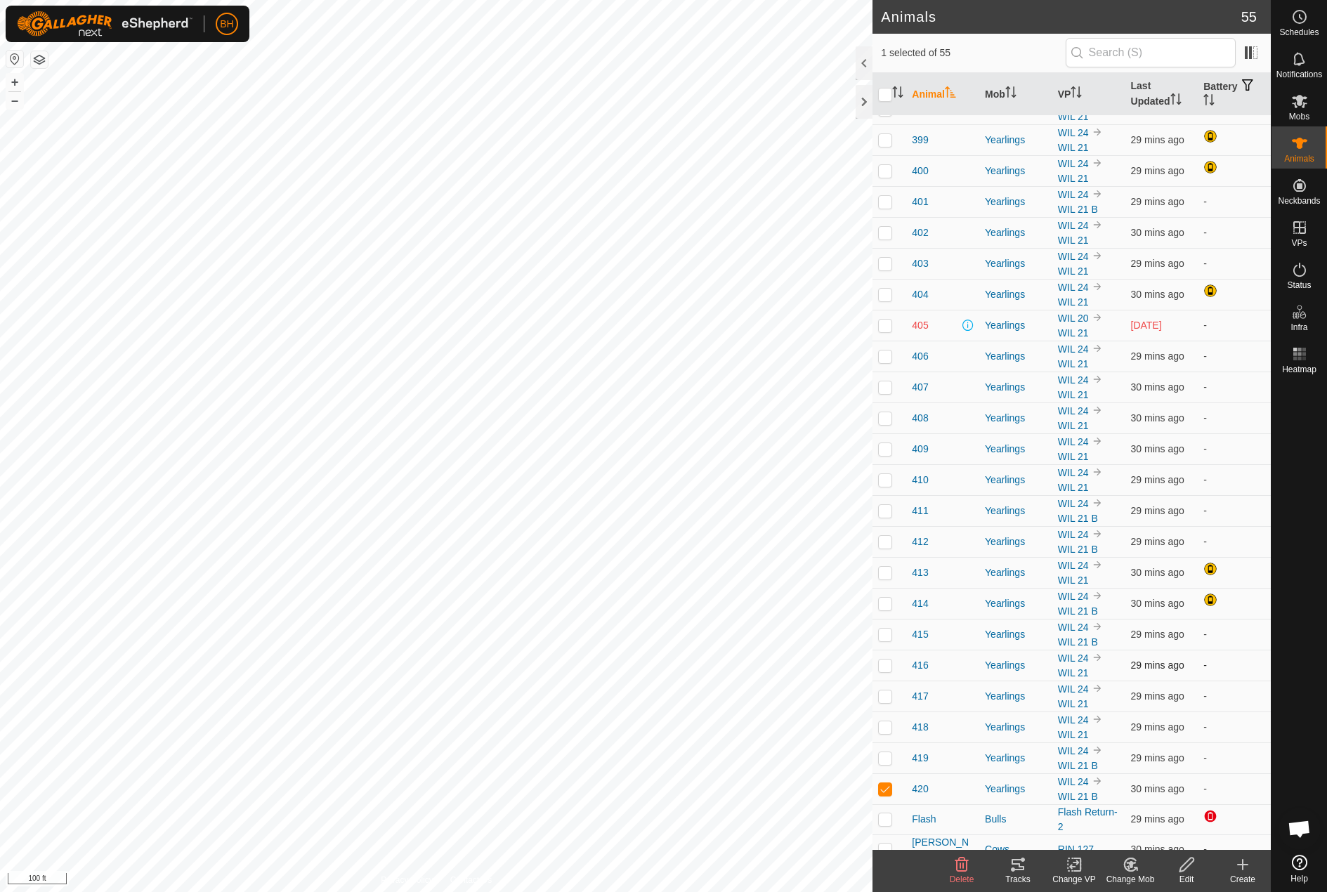
scroll to position [881, 0]
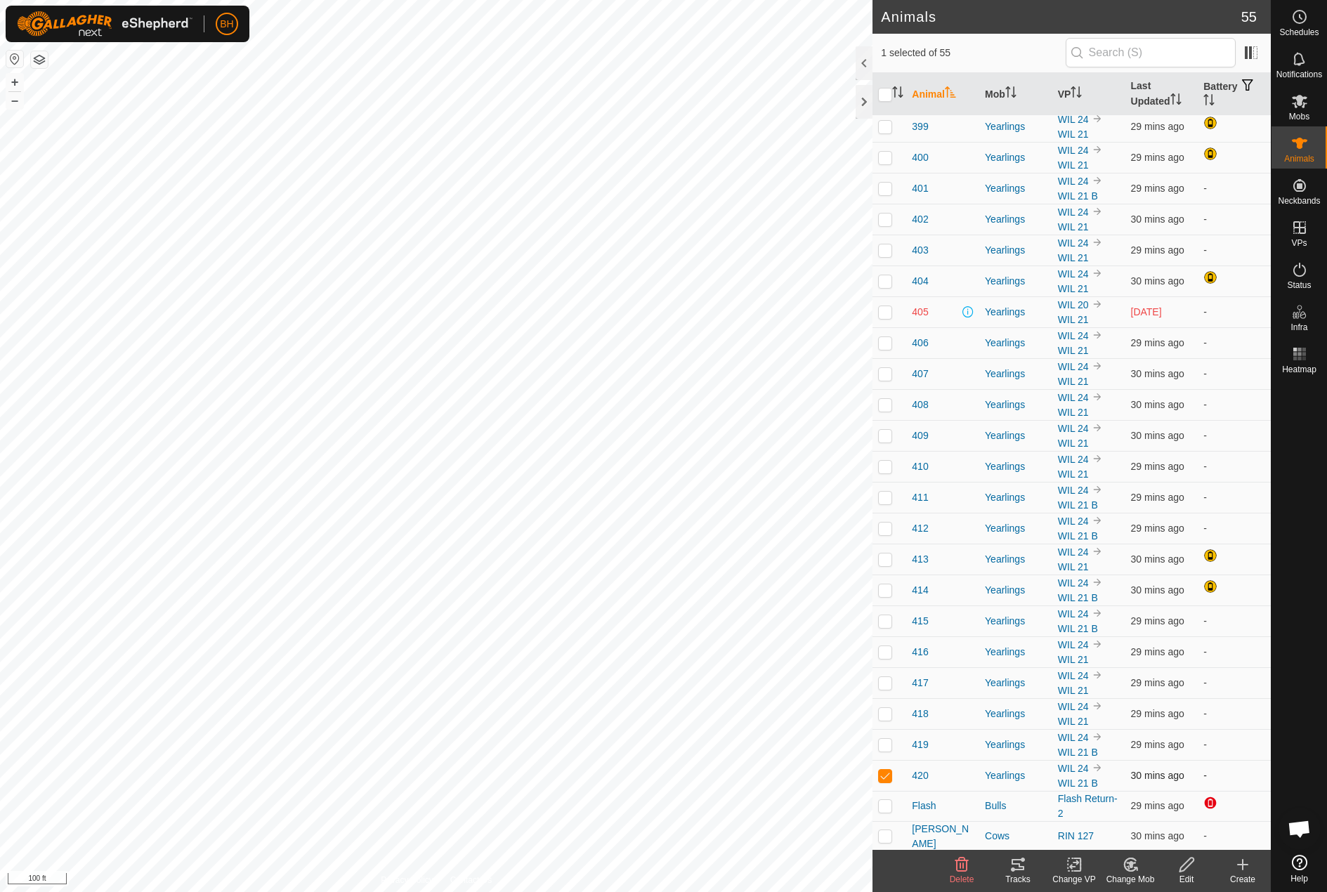
click at [893, 776] on td at bounding box center [890, 775] width 34 height 31
checkbox input "false"
checkbox input "true"
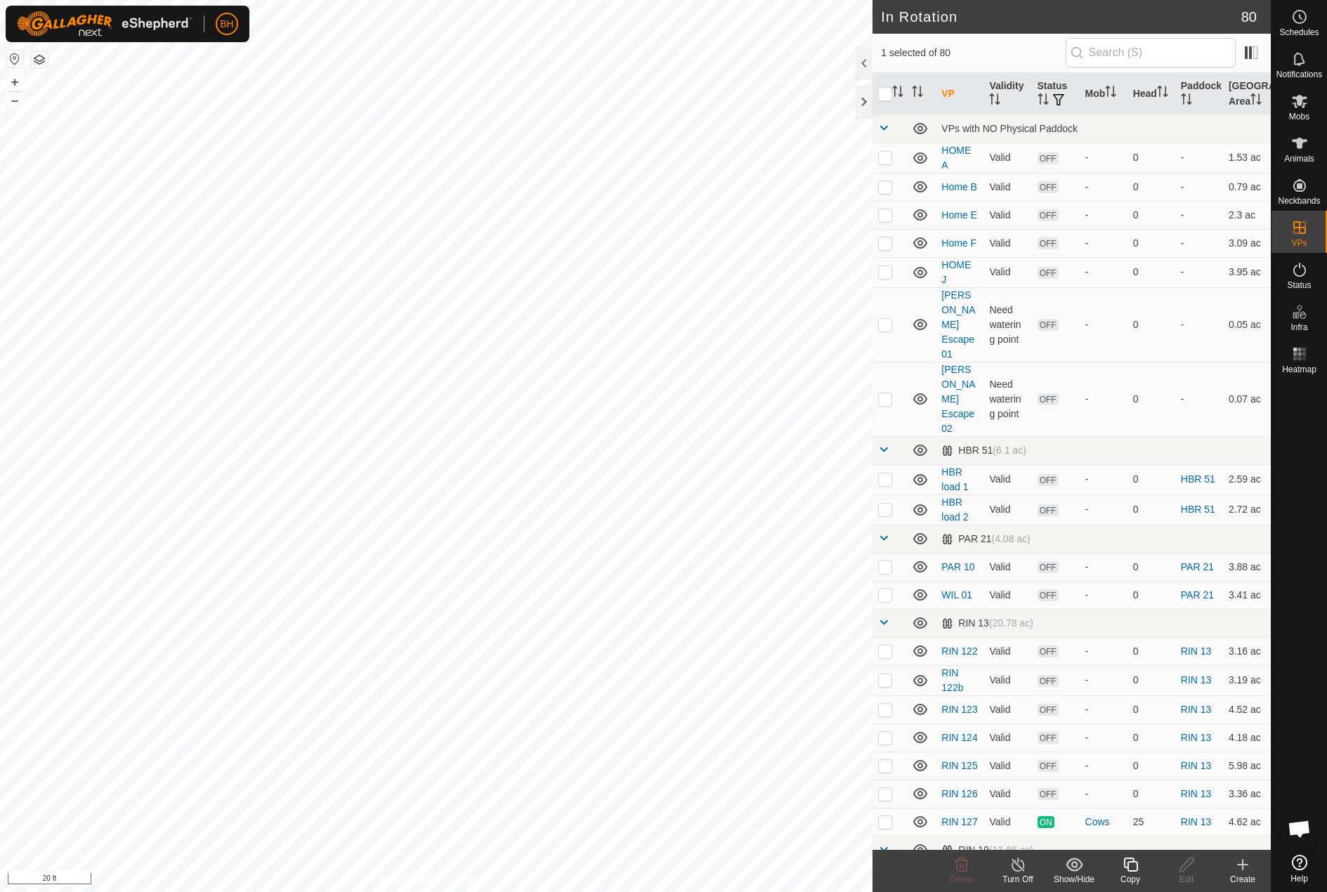
click at [1127, 870] on icon at bounding box center [1131, 865] width 18 height 17
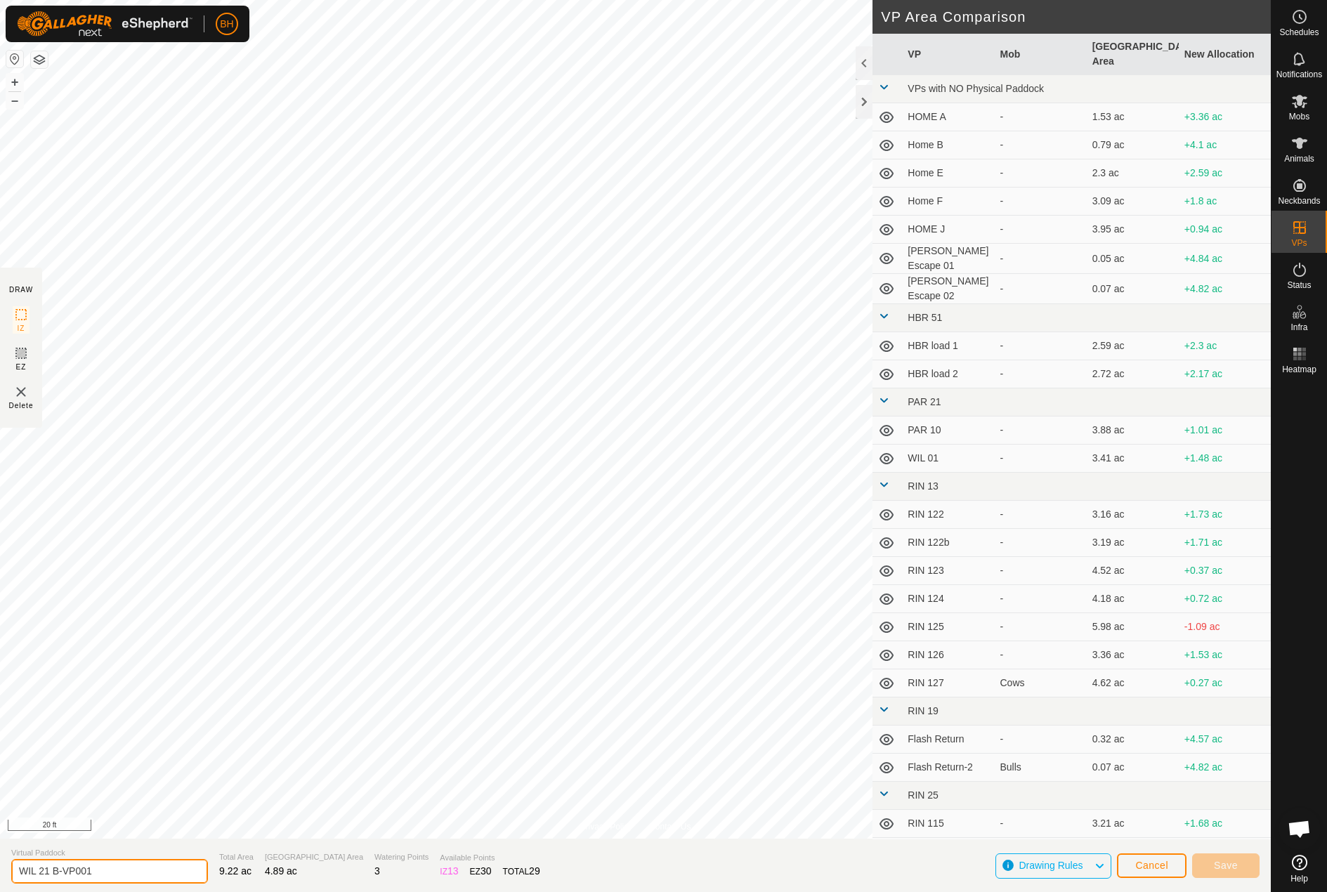
drag, startPoint x: 113, startPoint y: 878, endPoint x: 56, endPoint y: 898, distance: 60.9
click at [56, 892] on html "BH Schedules Notifications Mobs Animals Neckbands VPs Status Infra Heatmap Help…" at bounding box center [663, 446] width 1327 height 892
type input "WIL 21 C"
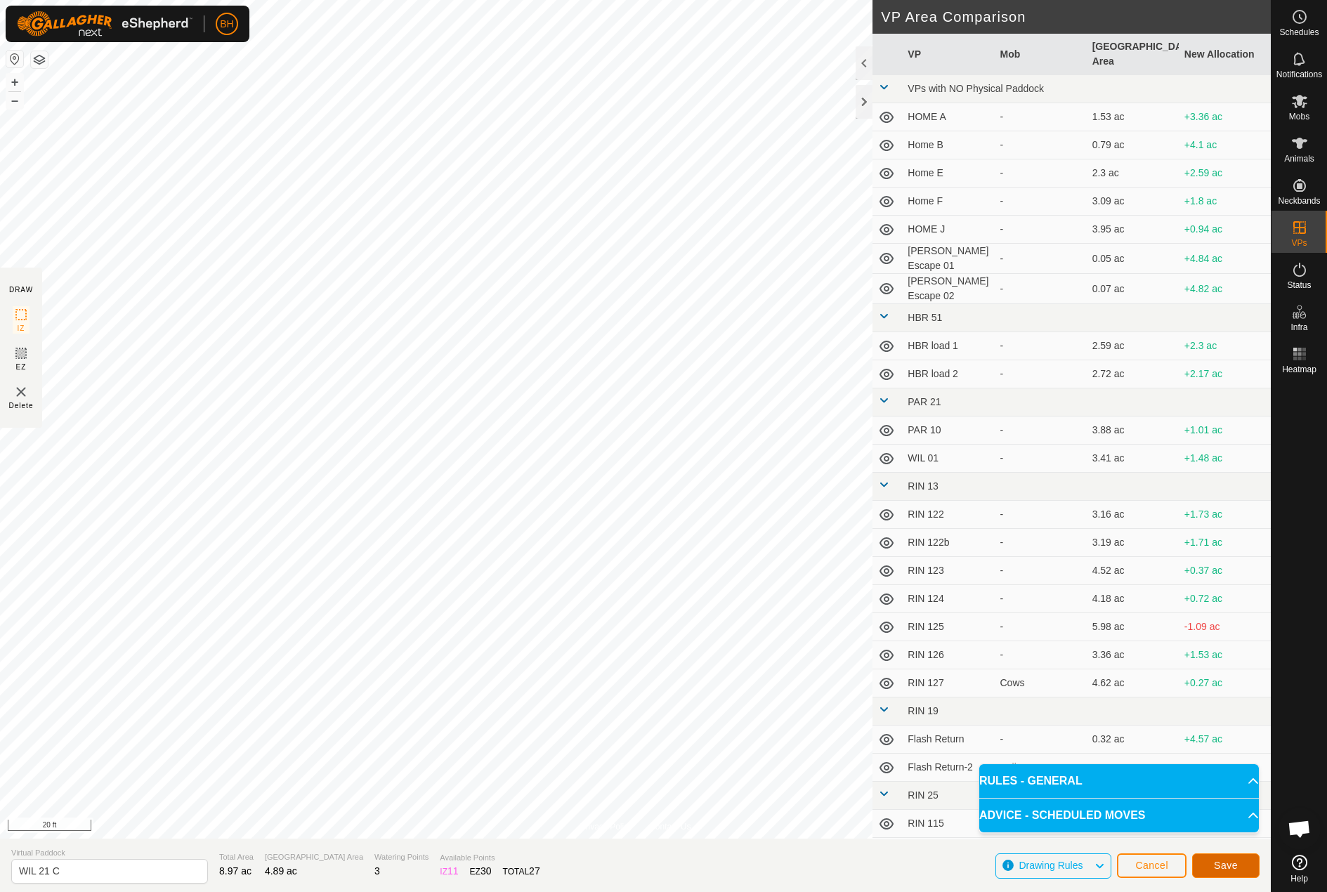
click at [1224, 867] on span "Save" at bounding box center [1226, 865] width 24 height 11
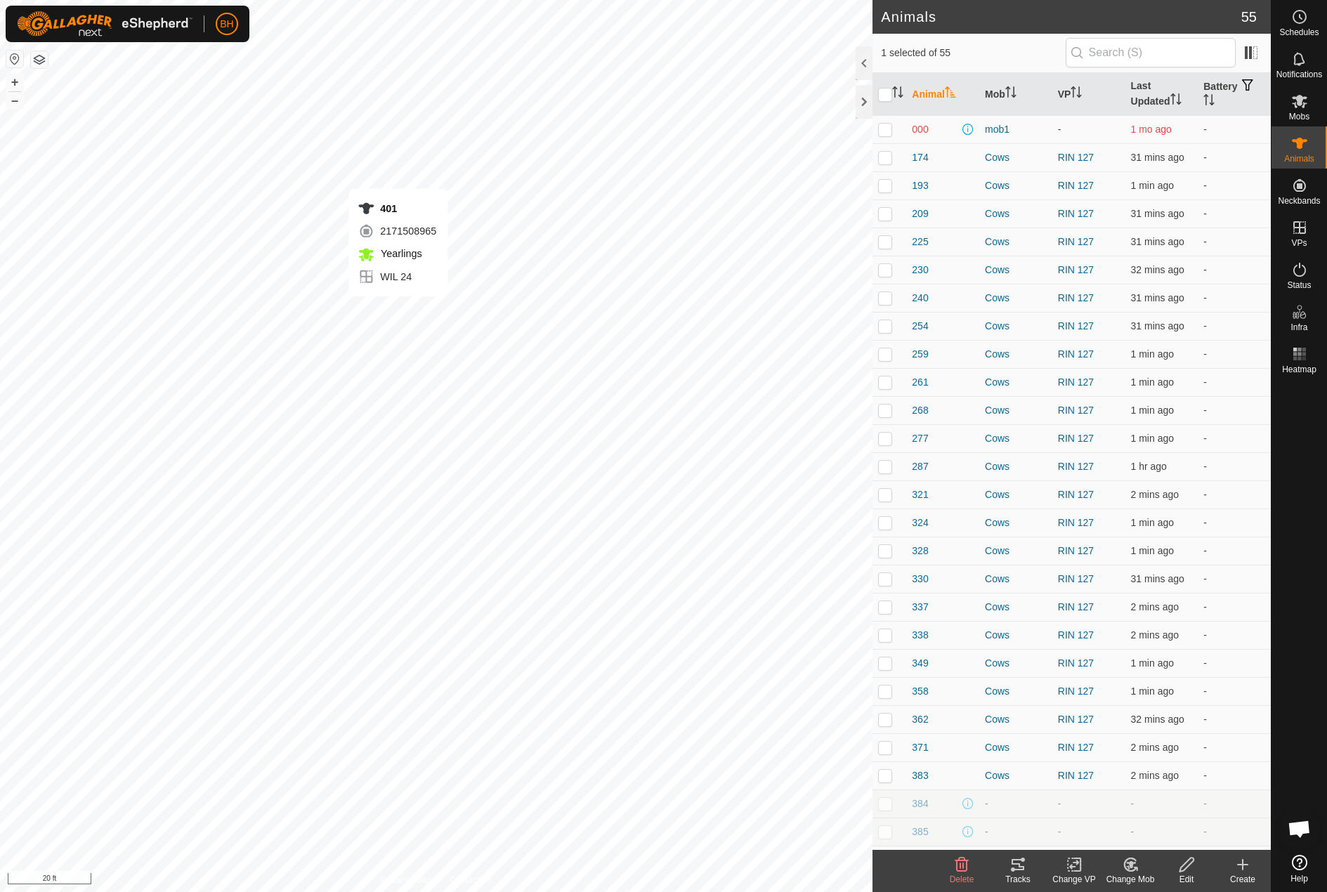
click at [398, 311] on div "401 2171508965 Yearlings WIL 24 + – ⇧ i 20 ft" at bounding box center [436, 446] width 873 height 892
checkbox input "true"
click at [440, 264] on div "419 2397406079 Yearlings WIL 24 + – ⇧ i 20 ft" at bounding box center [436, 446] width 873 height 892
checkbox input "true"
click at [420, 402] on div "413 2206602424 Yearlings WIL 24 + – ⇧ i 20 ft" at bounding box center [436, 446] width 873 height 892
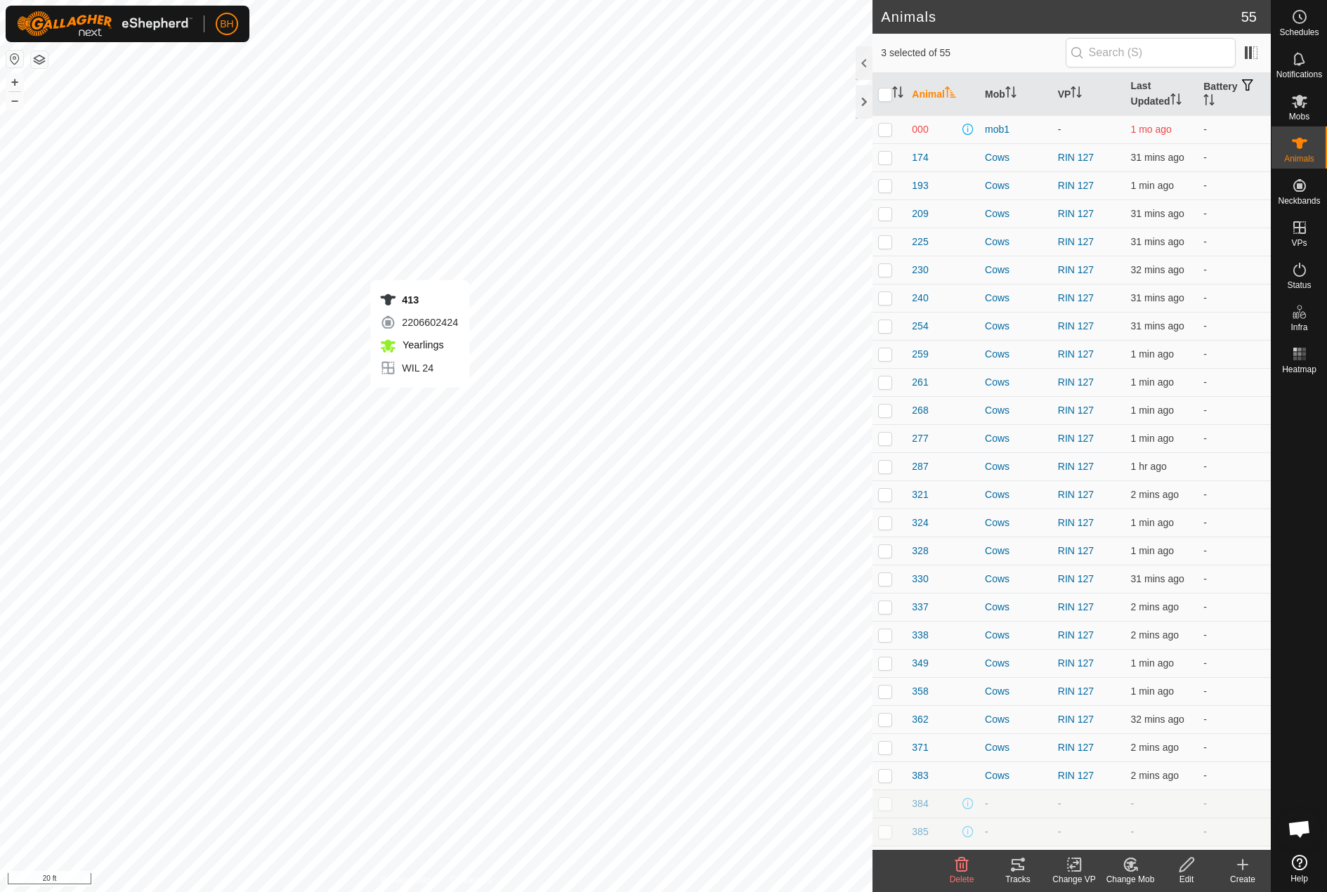
checkbox input "true"
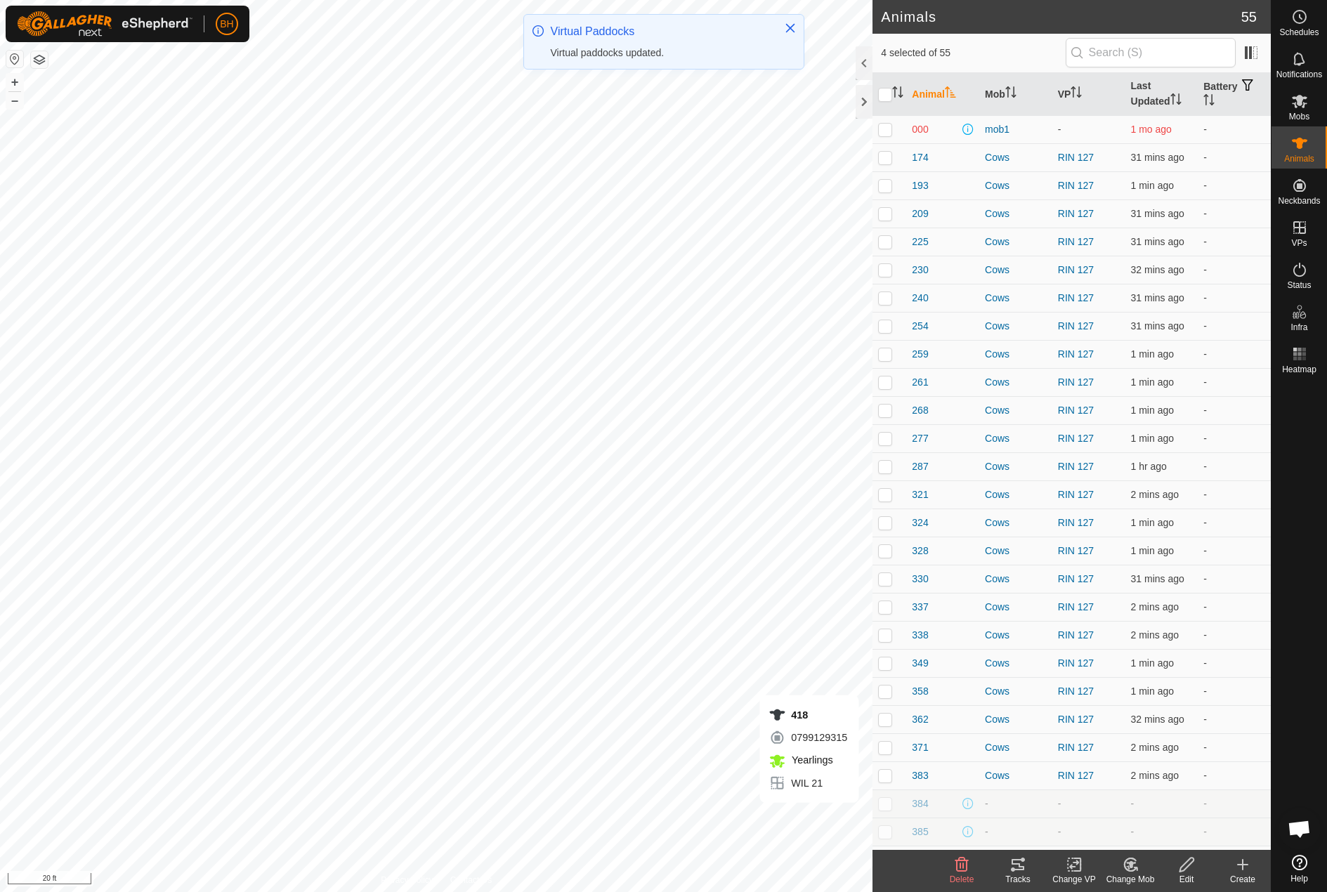
click at [1079, 866] on icon at bounding box center [1075, 865] width 18 height 17
click at [1108, 805] on link "Choose VP..." at bounding box center [1116, 805] width 139 height 28
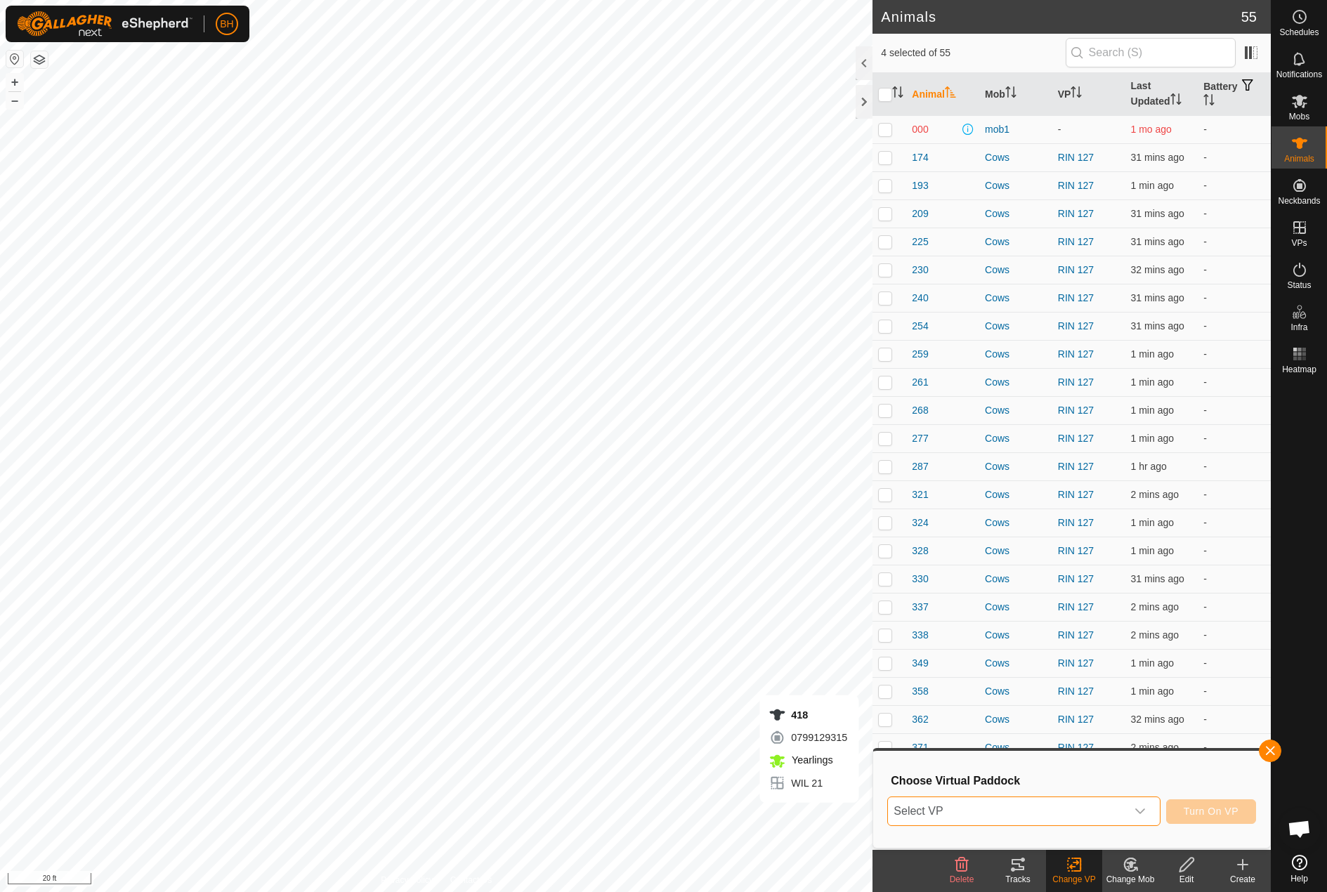
click at [1102, 812] on span "Select VP" at bounding box center [1007, 812] width 238 height 28
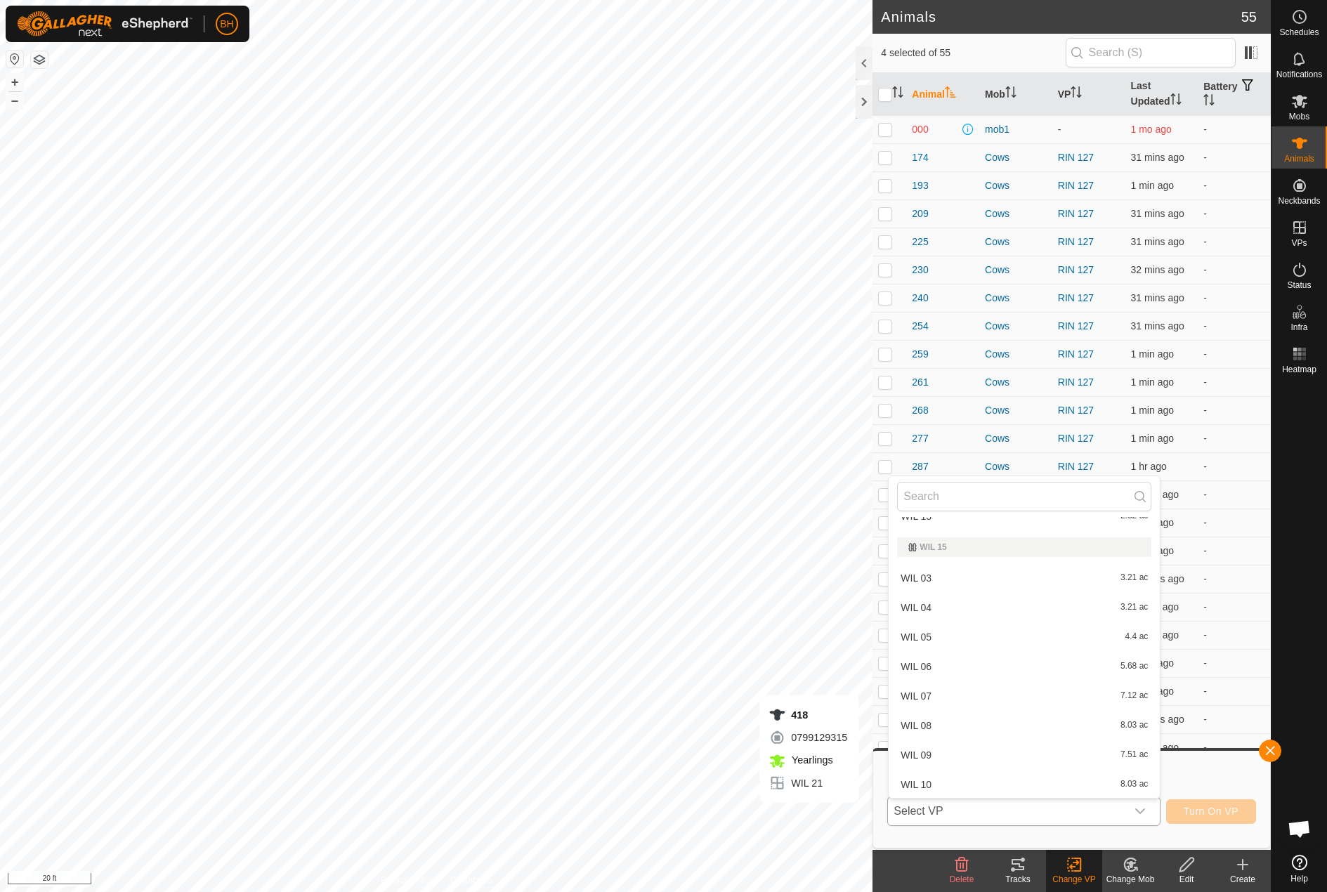
scroll to position [2528, 0]
click at [948, 491] on input "text" at bounding box center [1024, 497] width 254 height 30
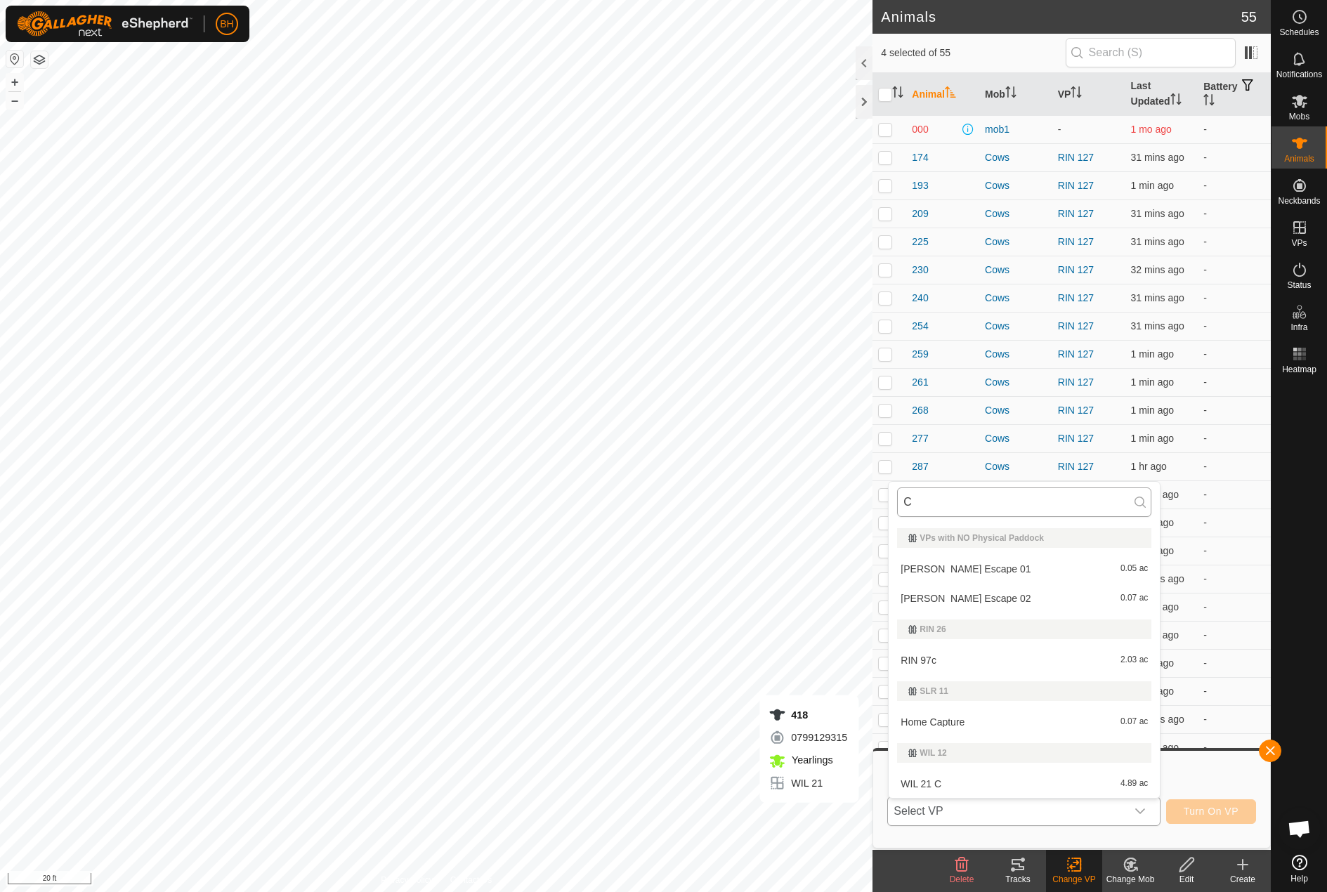
scroll to position [0, 0]
type input "C"
click at [975, 784] on li "WIL 21 C 4.89 ac" at bounding box center [1024, 784] width 271 height 28
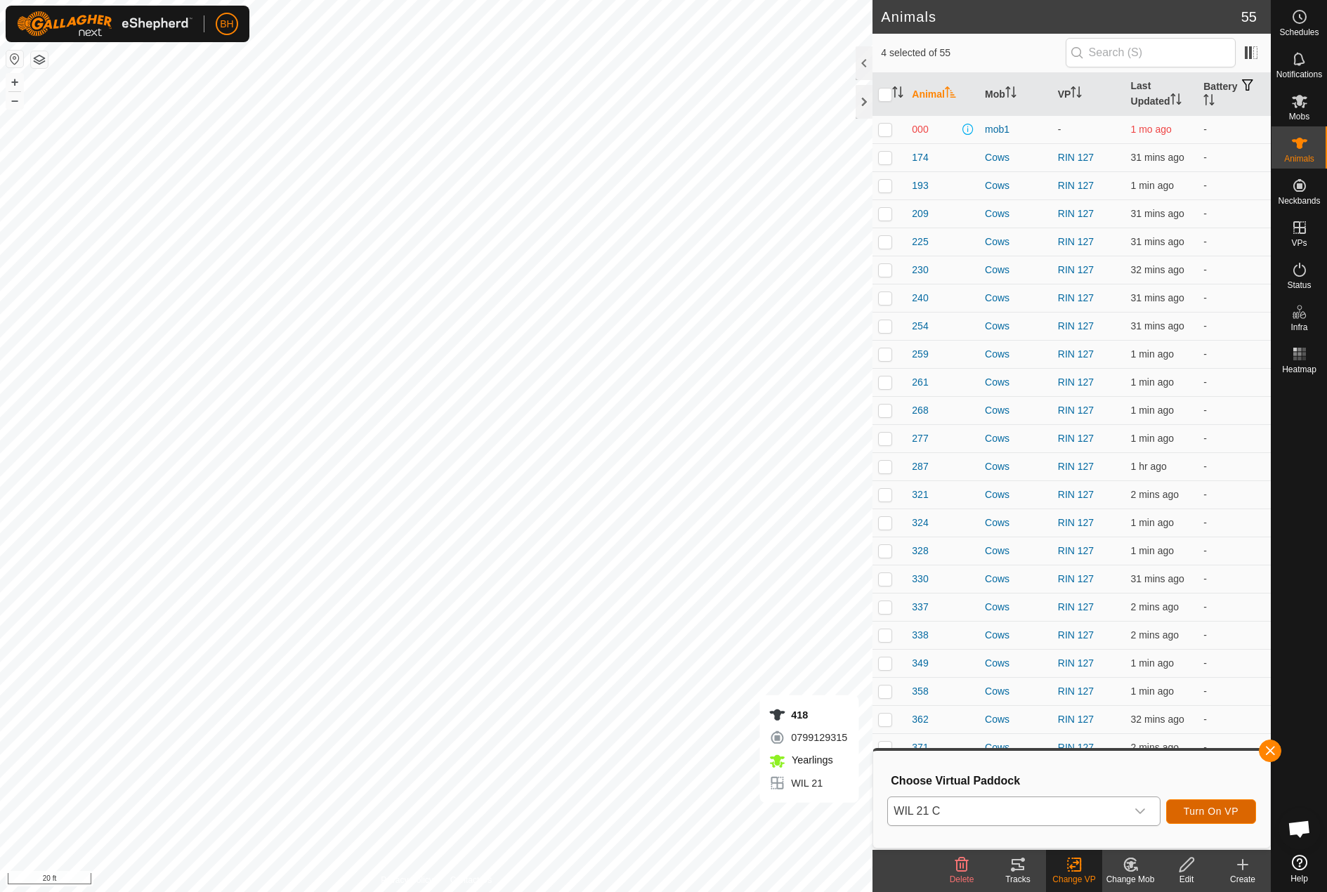
click at [1214, 815] on span "Turn On VP" at bounding box center [1211, 811] width 55 height 11
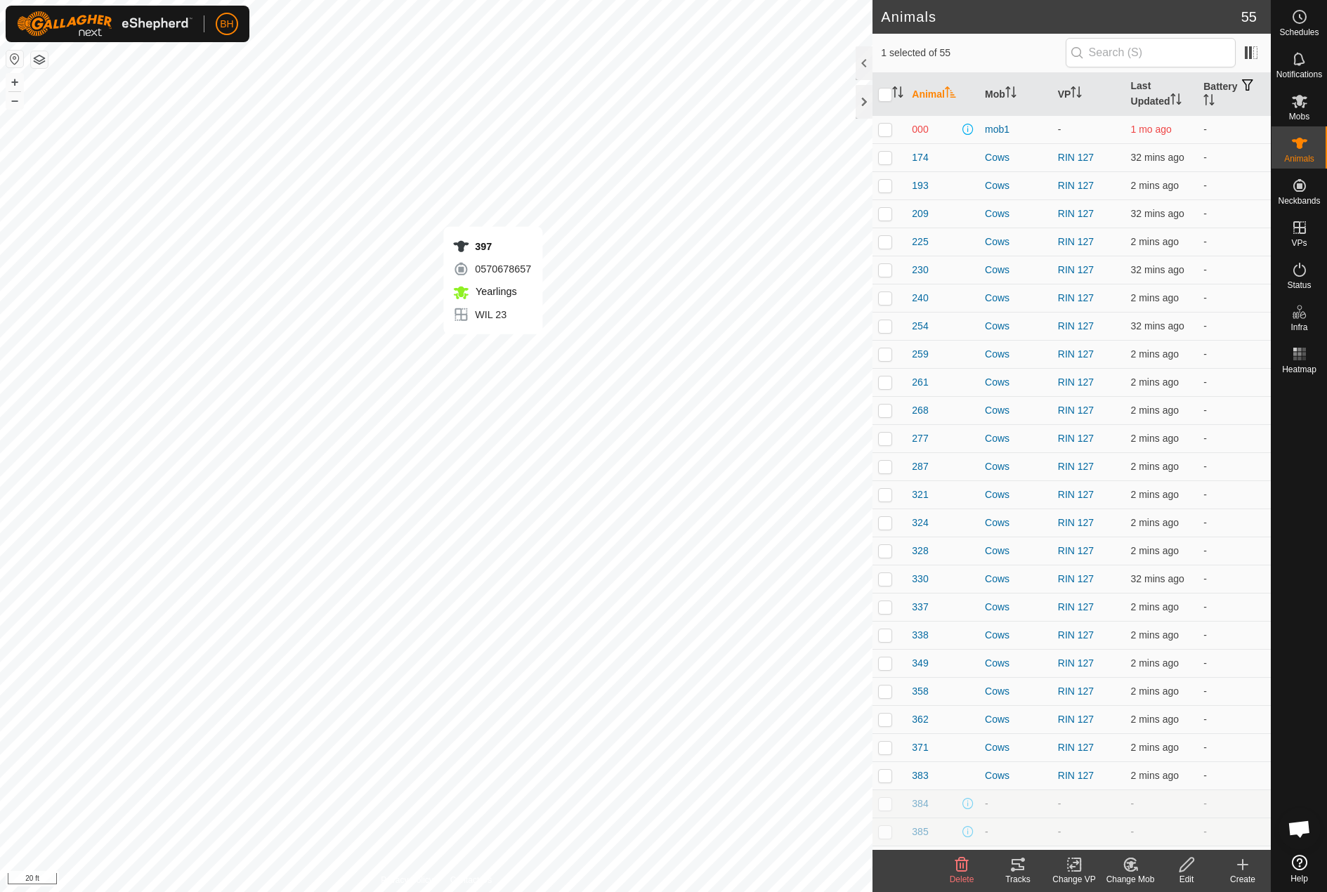
click at [493, 349] on div "397 0570678657 Yearlings WIL 23 + – ⇧ i 20 ft" at bounding box center [436, 446] width 873 height 892
checkbox input "true"
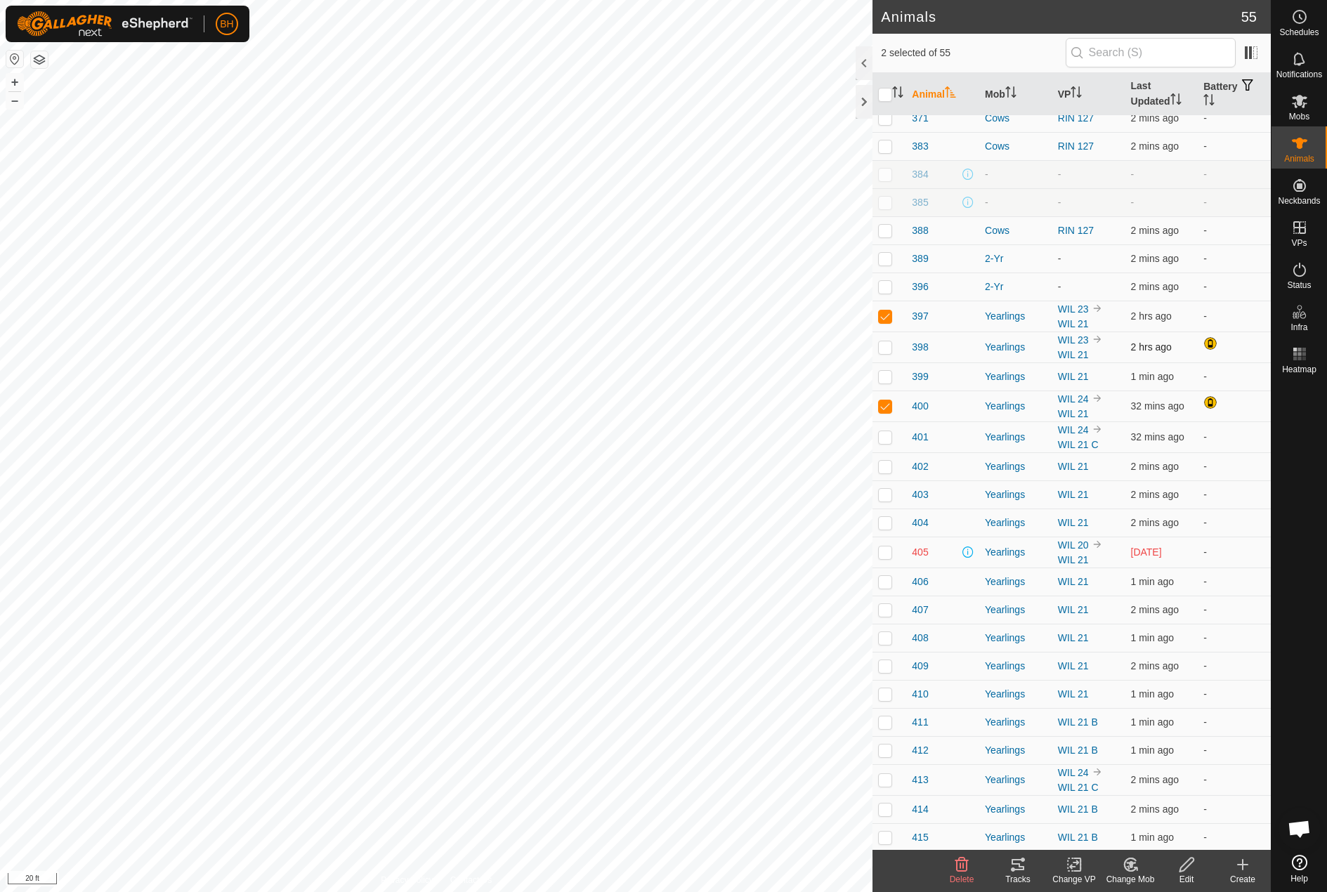
scroll to position [630, 0]
click at [884, 402] on p-checkbox at bounding box center [885, 405] width 14 height 11
checkbox input "false"
click at [885, 324] on td at bounding box center [890, 315] width 34 height 31
checkbox input "false"
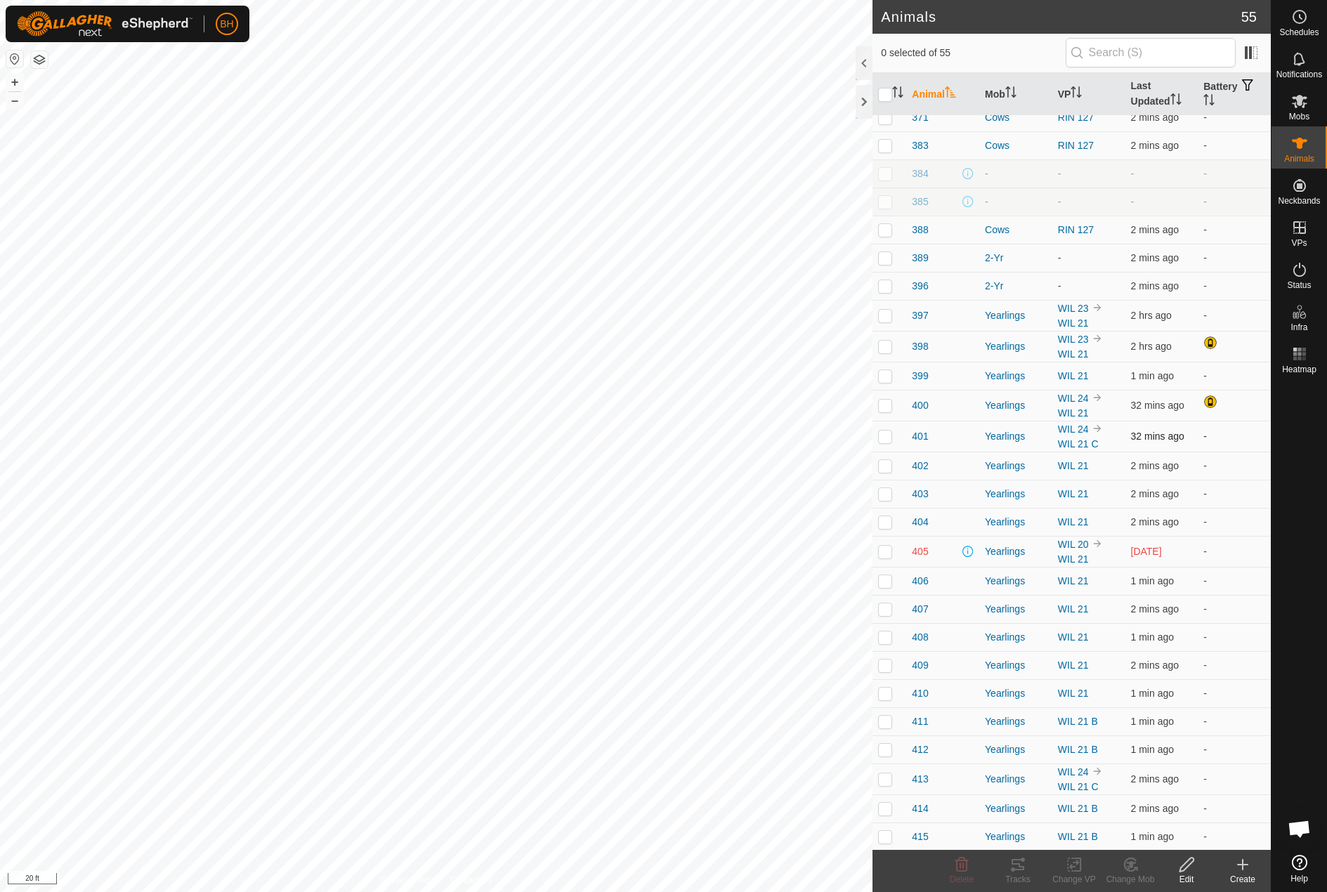
click at [886, 436] on p-checkbox at bounding box center [885, 436] width 14 height 11
checkbox input "false"
click at [884, 719] on p-checkbox at bounding box center [885, 721] width 14 height 11
checkbox input "true"
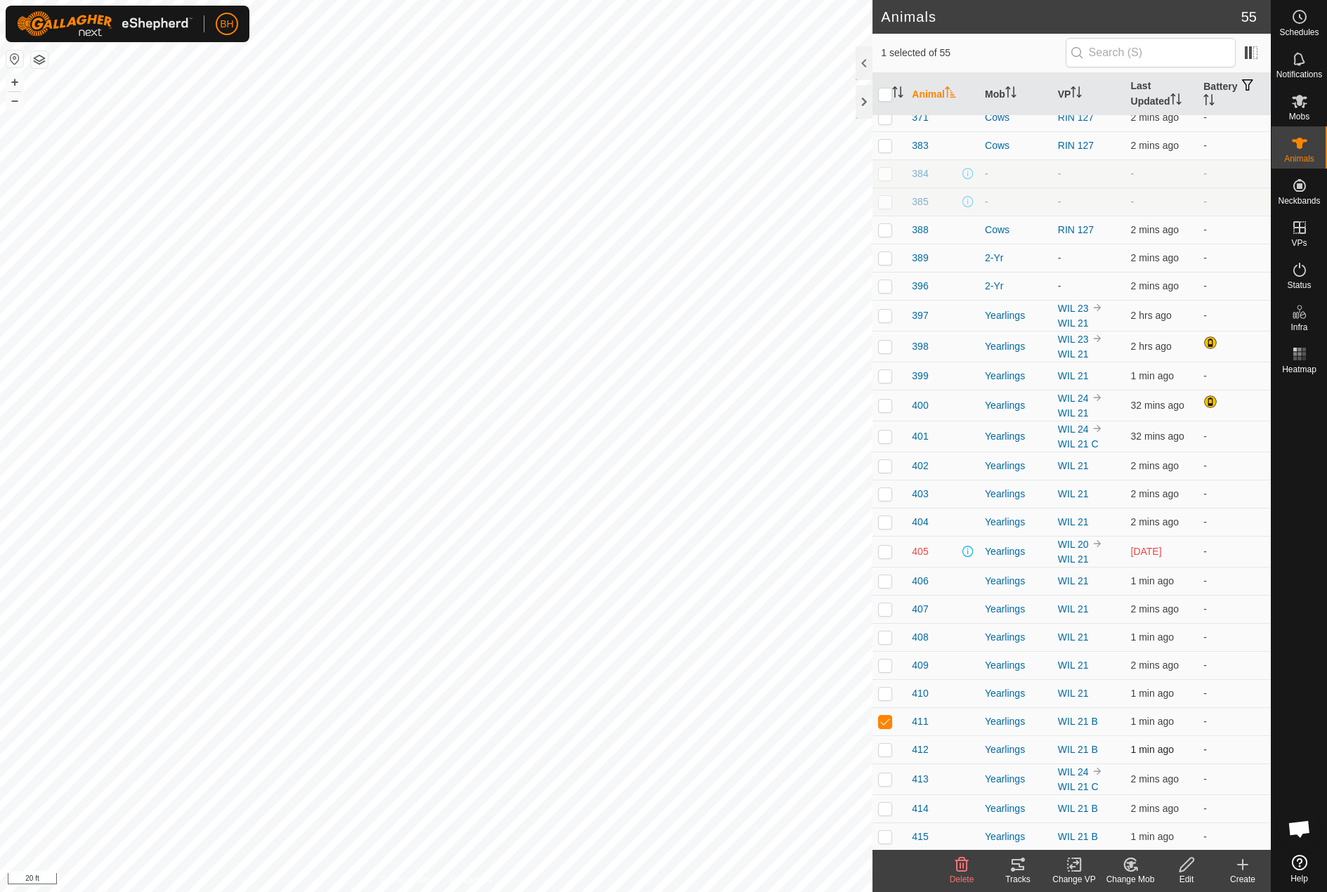
click at [885, 747] on p-checkbox at bounding box center [885, 749] width 14 height 11
checkbox input "true"
click at [884, 778] on p-checkbox at bounding box center [885, 779] width 14 height 11
checkbox input "true"
click at [888, 803] on p-tablecheckbox at bounding box center [885, 808] width 14 height 11
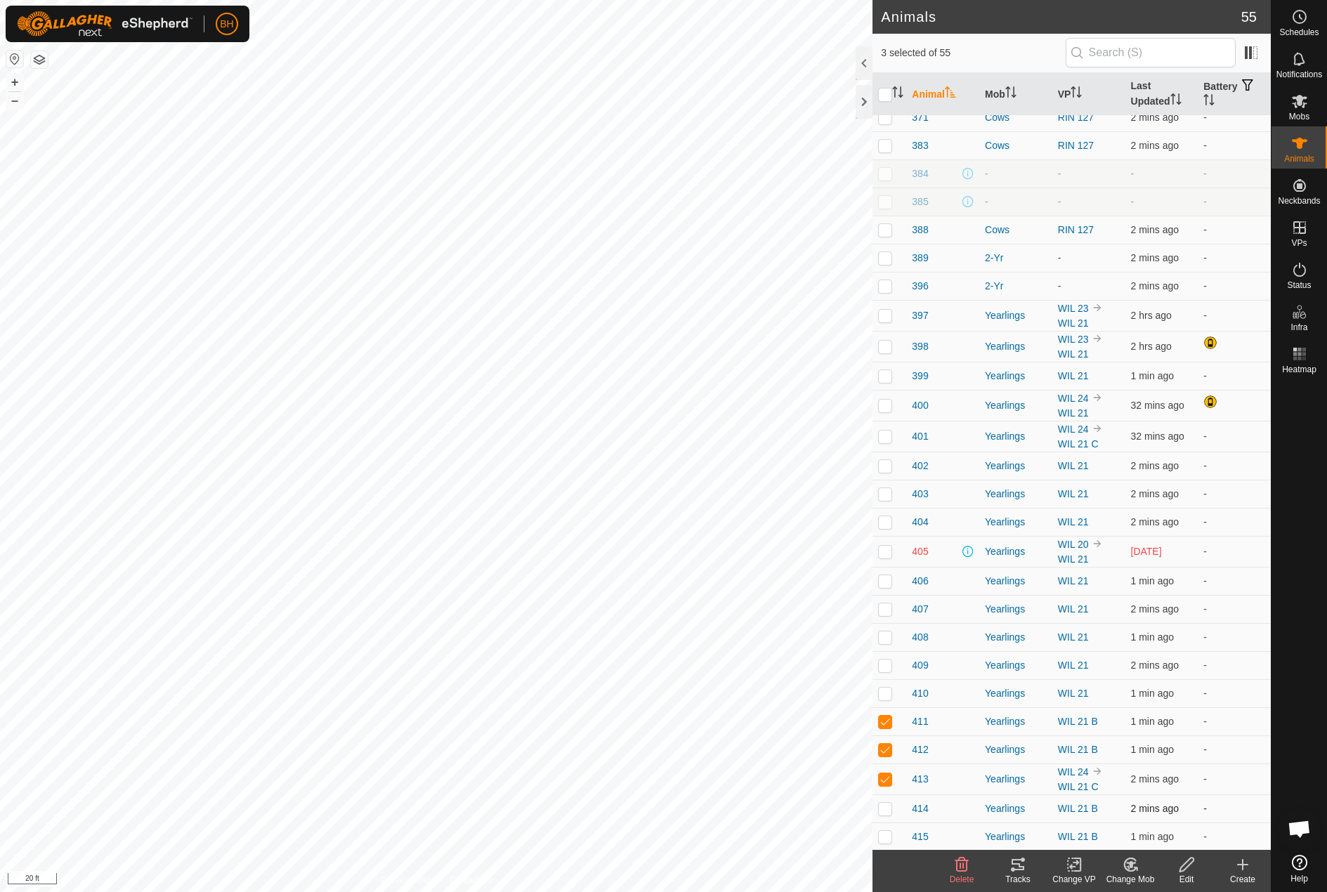
checkbox input "true"
click at [887, 838] on p-checkbox at bounding box center [885, 836] width 14 height 11
checkbox input "true"
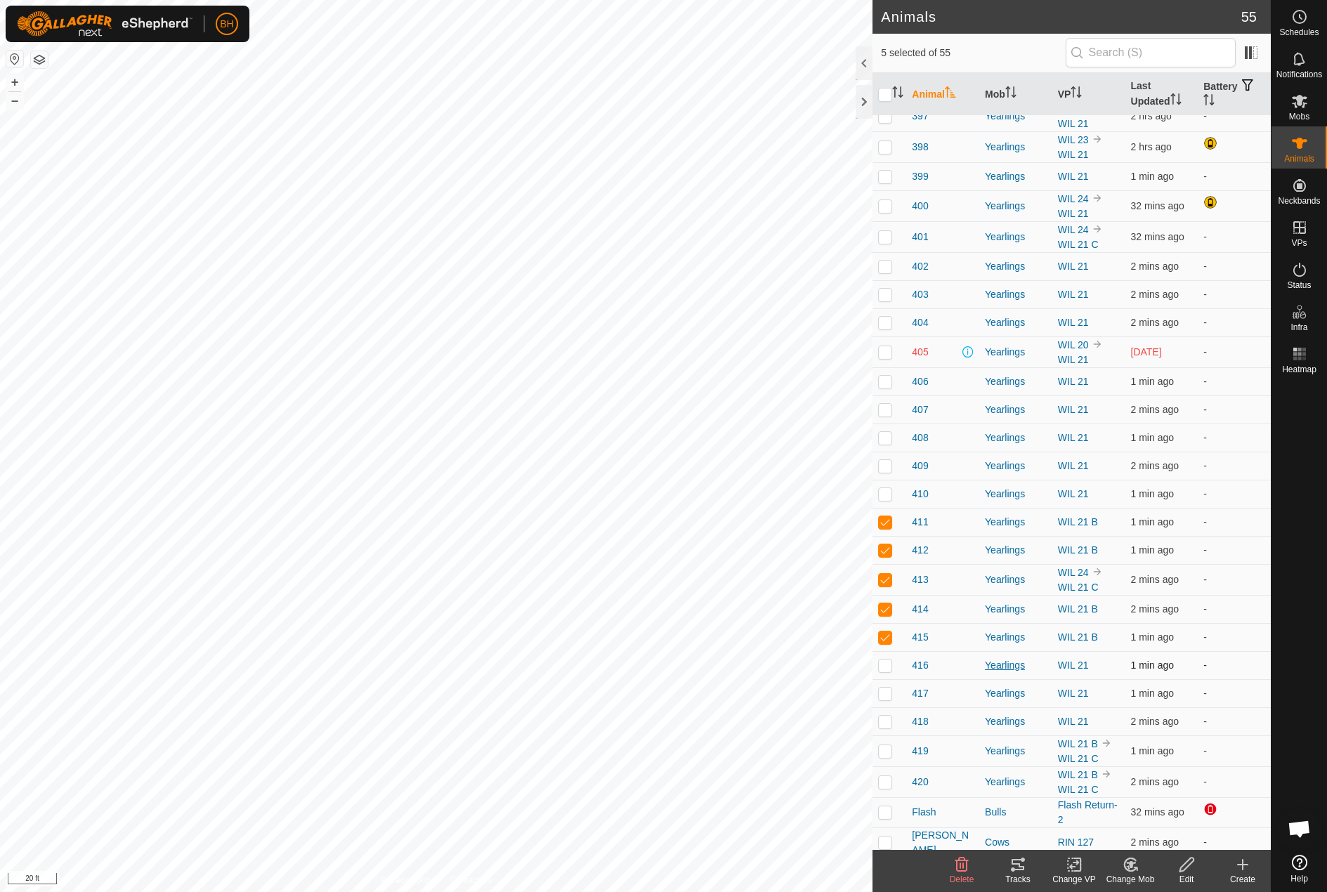
scroll to position [836, 0]
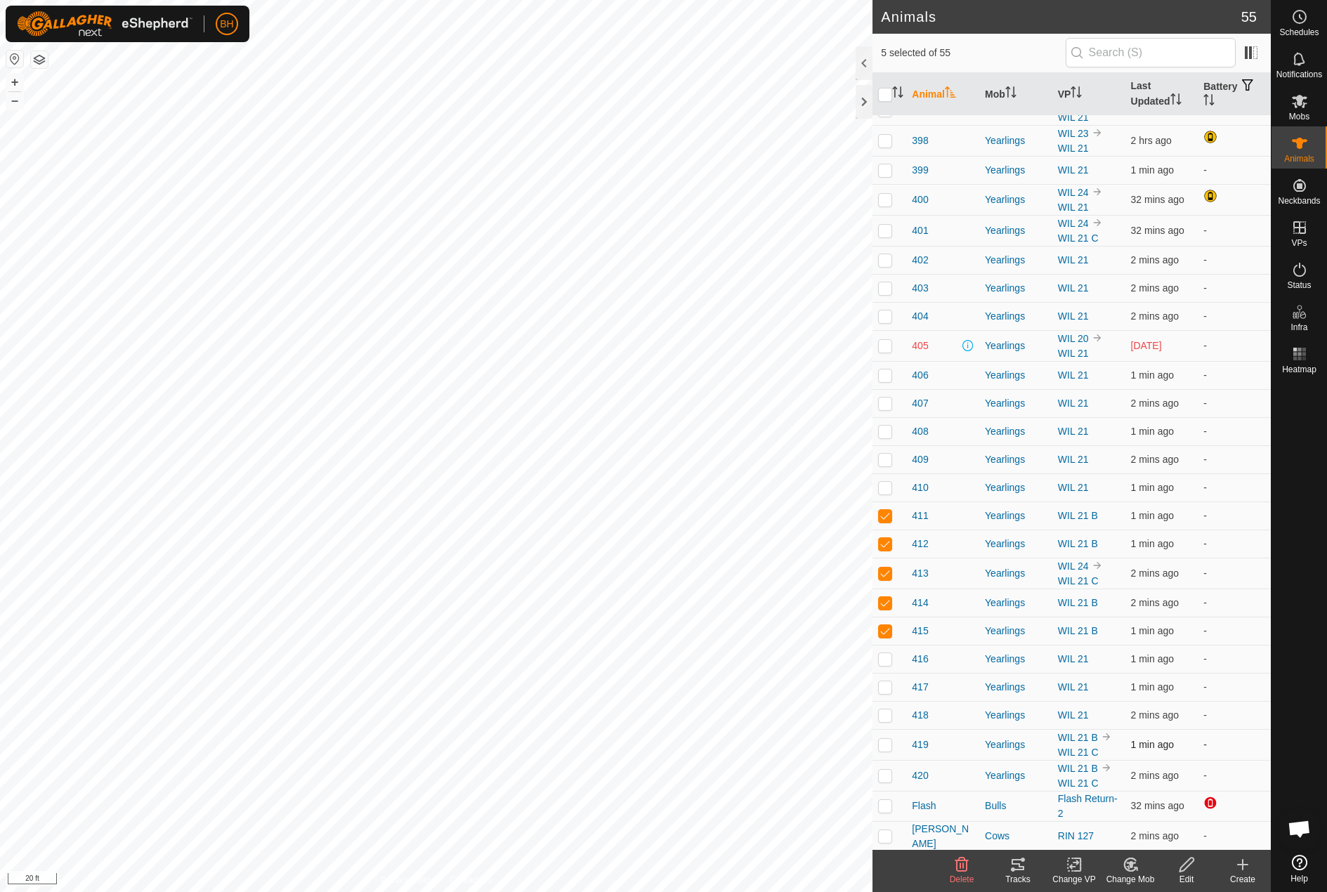
click at [885, 742] on p-checkbox at bounding box center [885, 744] width 14 height 11
checkbox input "true"
click at [885, 776] on p-checkbox at bounding box center [885, 775] width 14 height 11
checkbox input "true"
click at [1078, 864] on icon at bounding box center [1075, 865] width 10 height 9
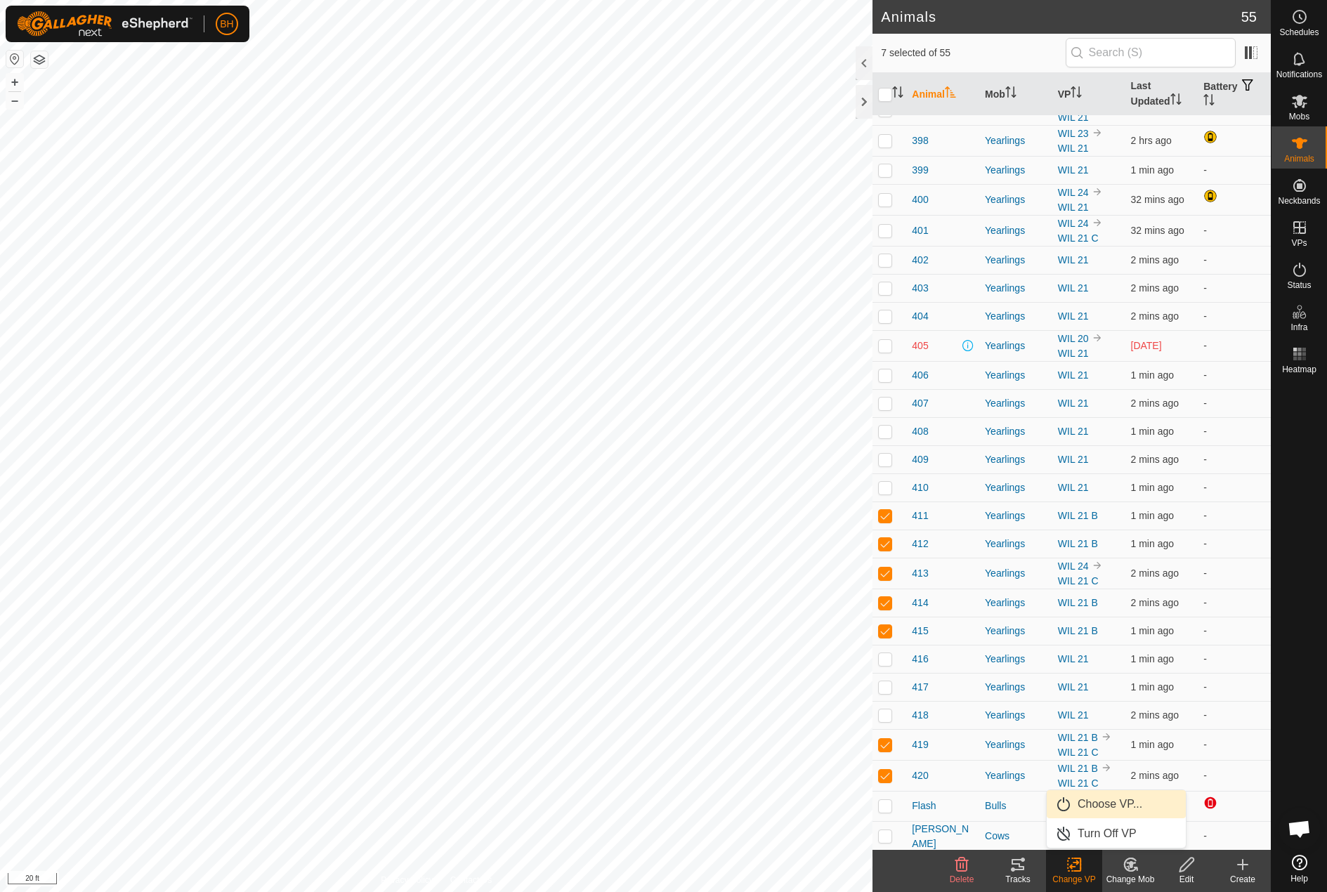
click at [1096, 814] on link "Choose VP..." at bounding box center [1116, 805] width 139 height 28
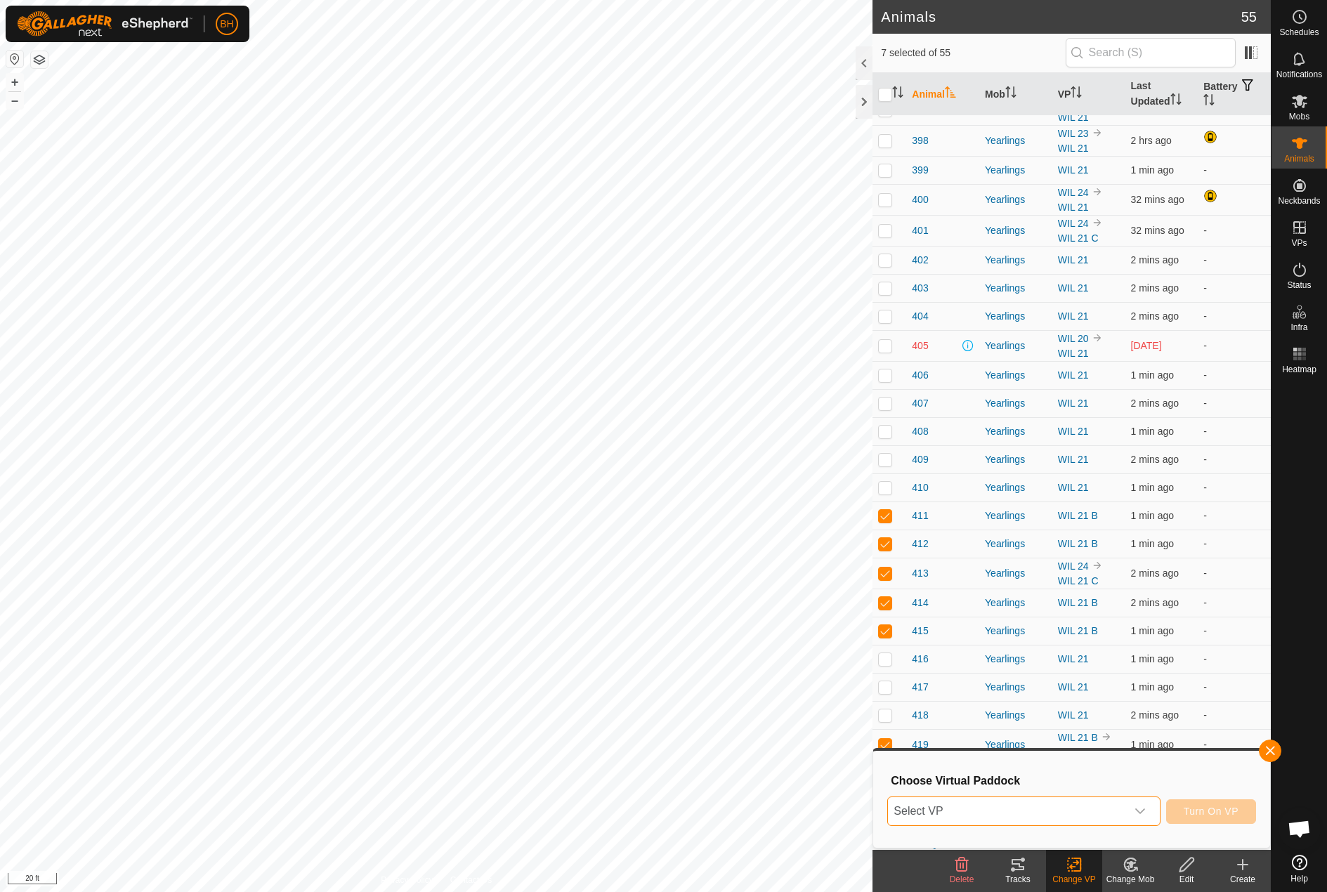
click at [1054, 808] on span "Select VP" at bounding box center [1007, 812] width 238 height 28
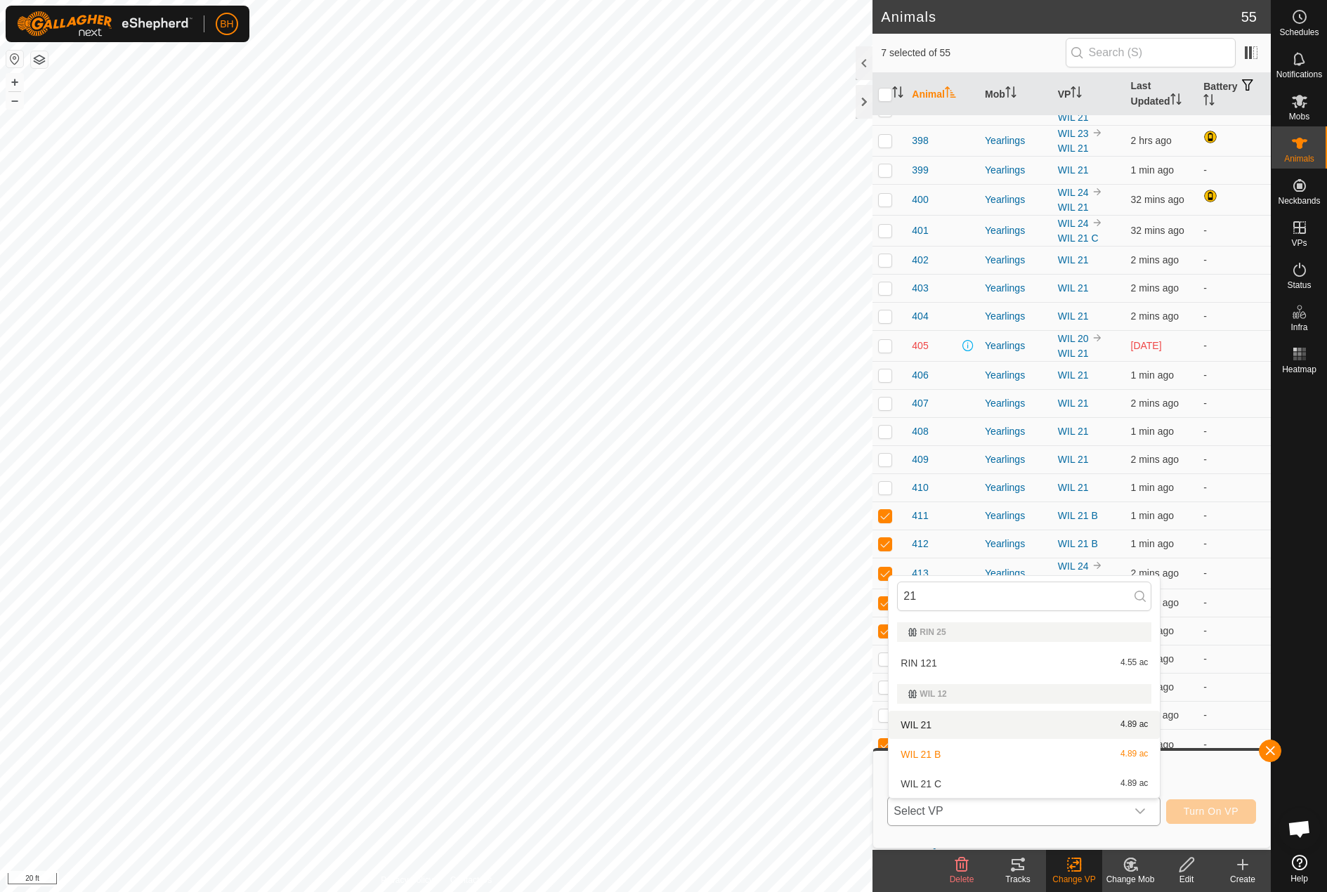
type input "21"
click at [987, 719] on li "WIL 21 4.89 ac" at bounding box center [1024, 725] width 271 height 28
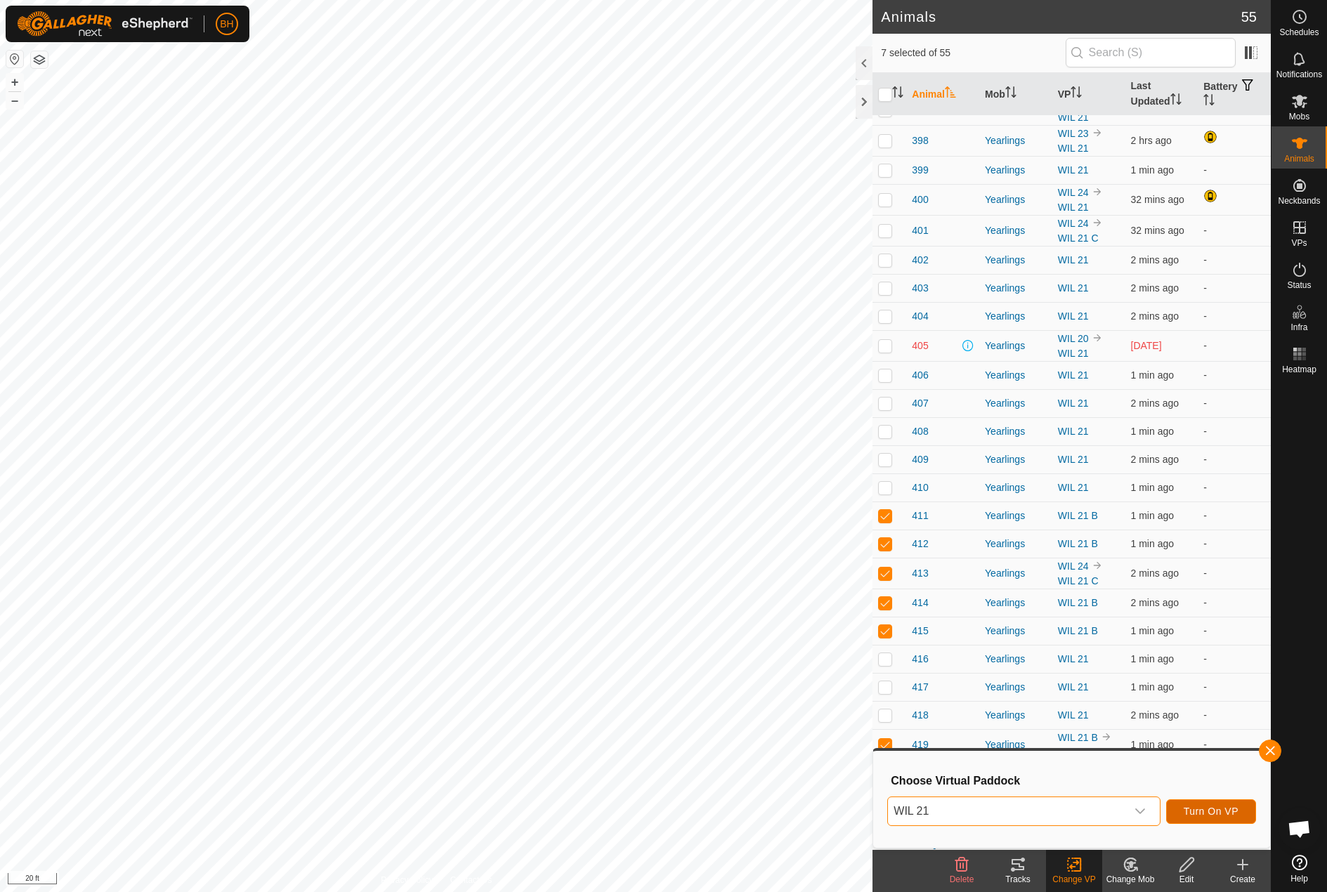
click at [1201, 807] on span "Turn On VP" at bounding box center [1211, 811] width 55 height 11
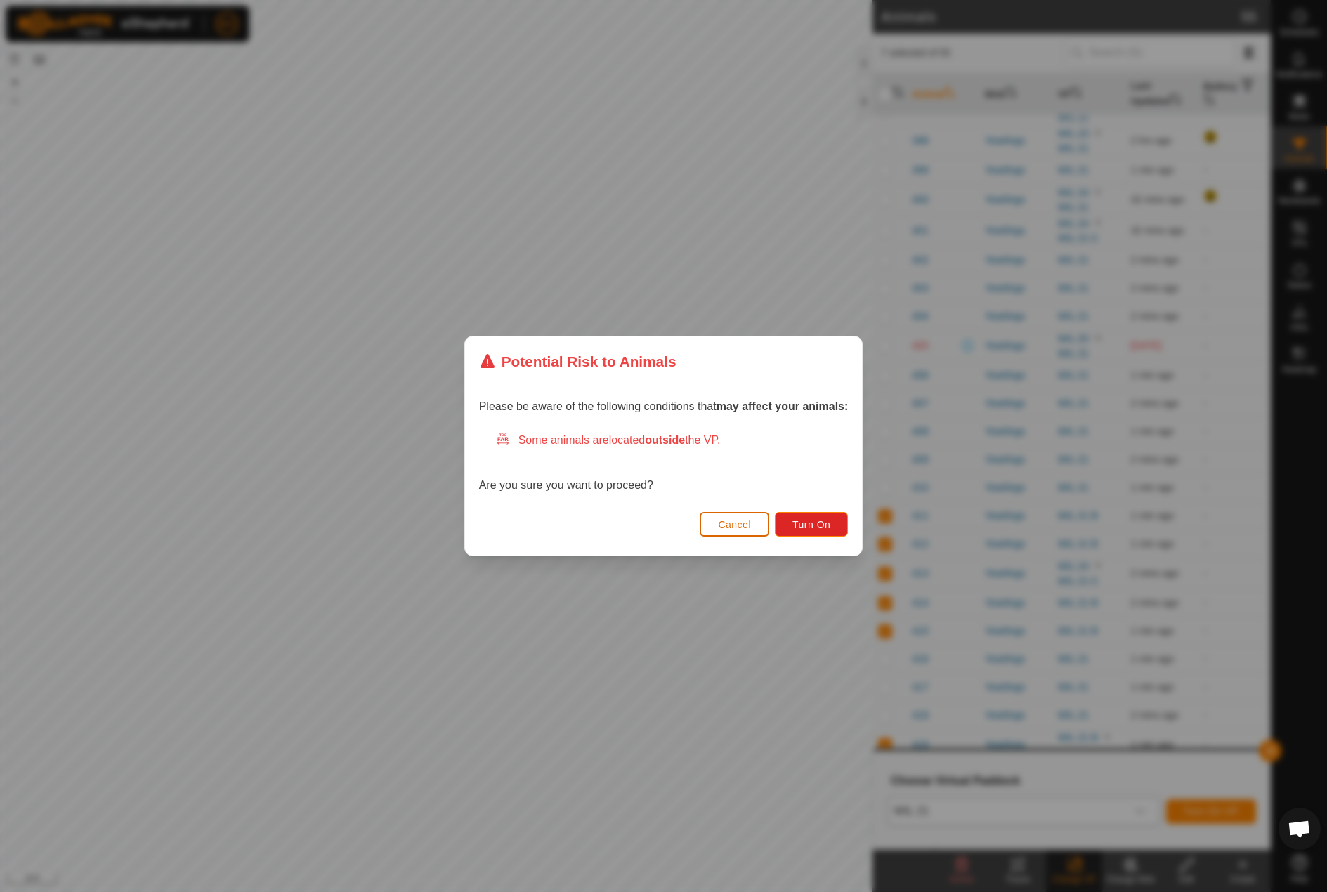
click at [743, 525] on span "Cancel" at bounding box center [734, 524] width 33 height 11
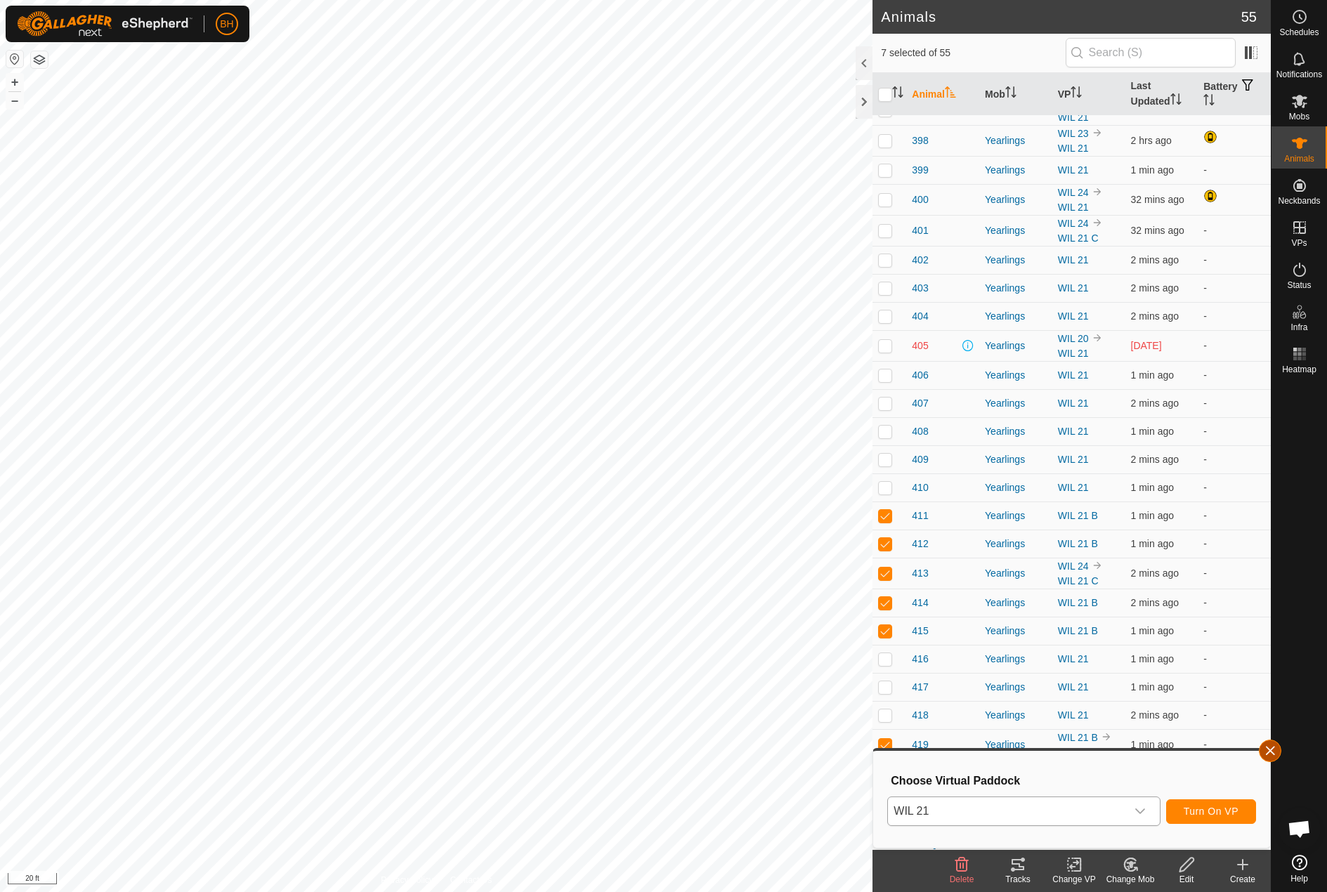
click at [1267, 747] on button "button" at bounding box center [1270, 751] width 22 height 22
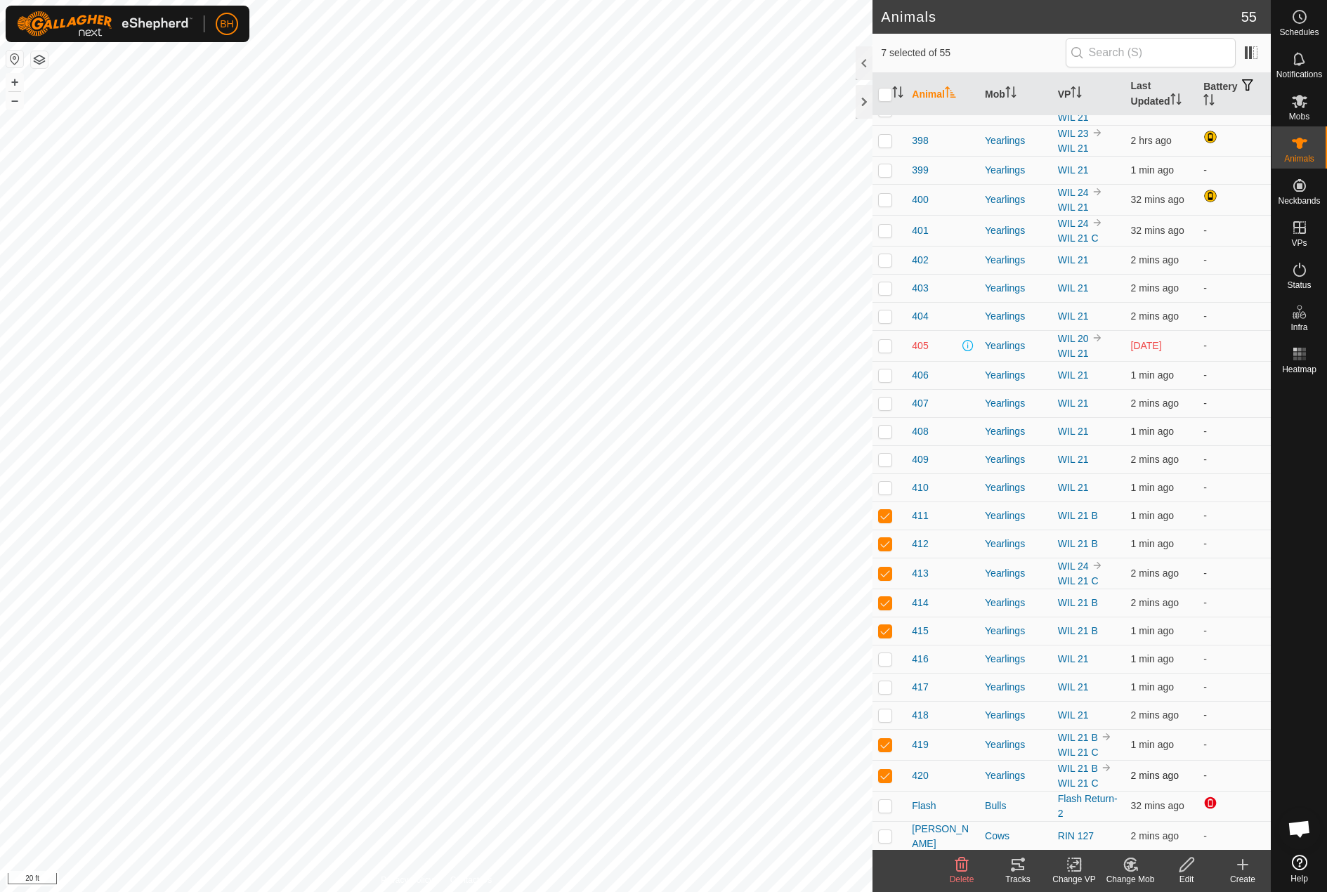
click at [885, 776] on p-checkbox at bounding box center [885, 775] width 14 height 11
checkbox input "false"
click at [1072, 868] on icon at bounding box center [1075, 865] width 10 height 9
click at [1099, 810] on link "Choose VP..." at bounding box center [1116, 805] width 139 height 28
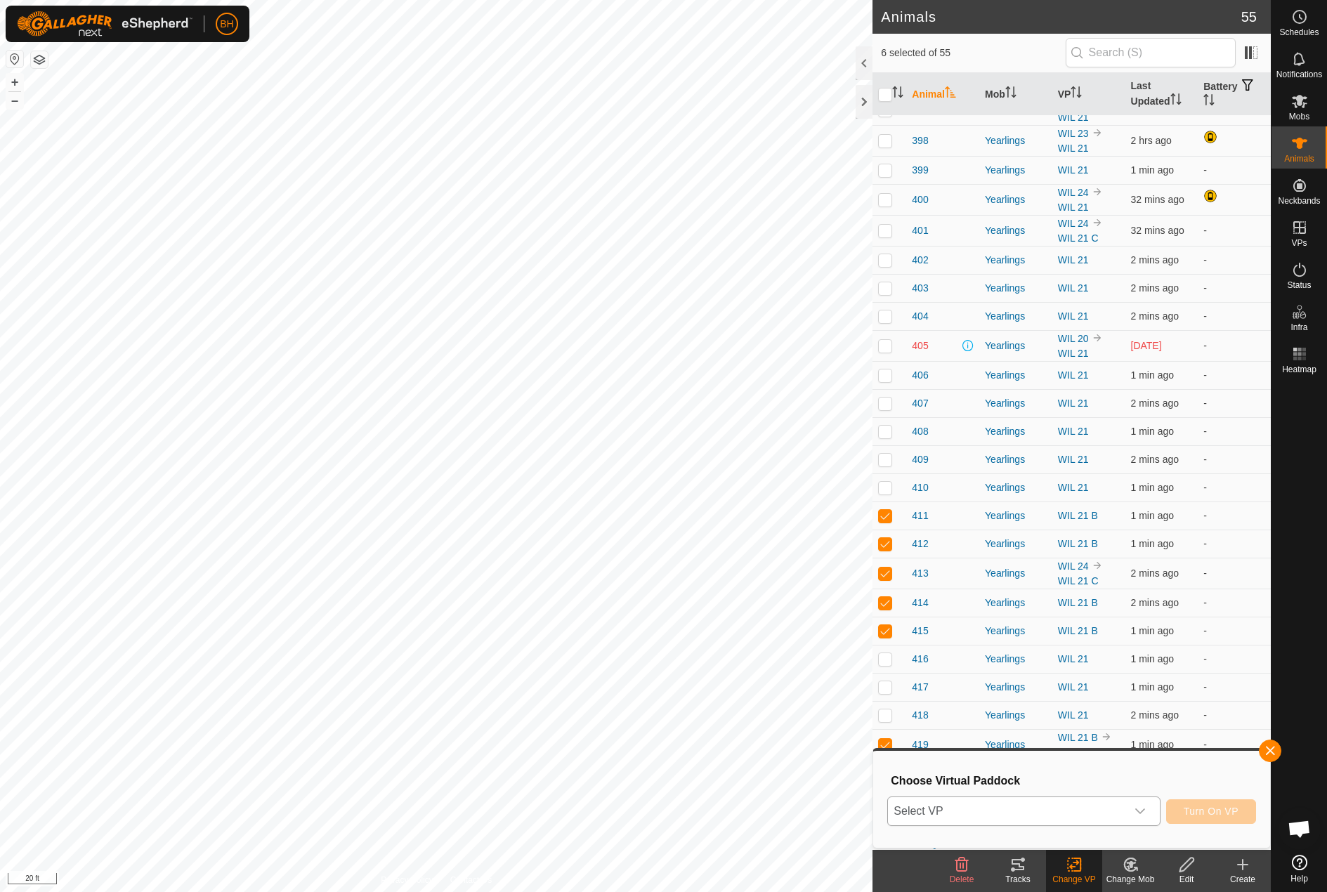
click at [1070, 812] on span "Select VP" at bounding box center [1007, 812] width 238 height 28
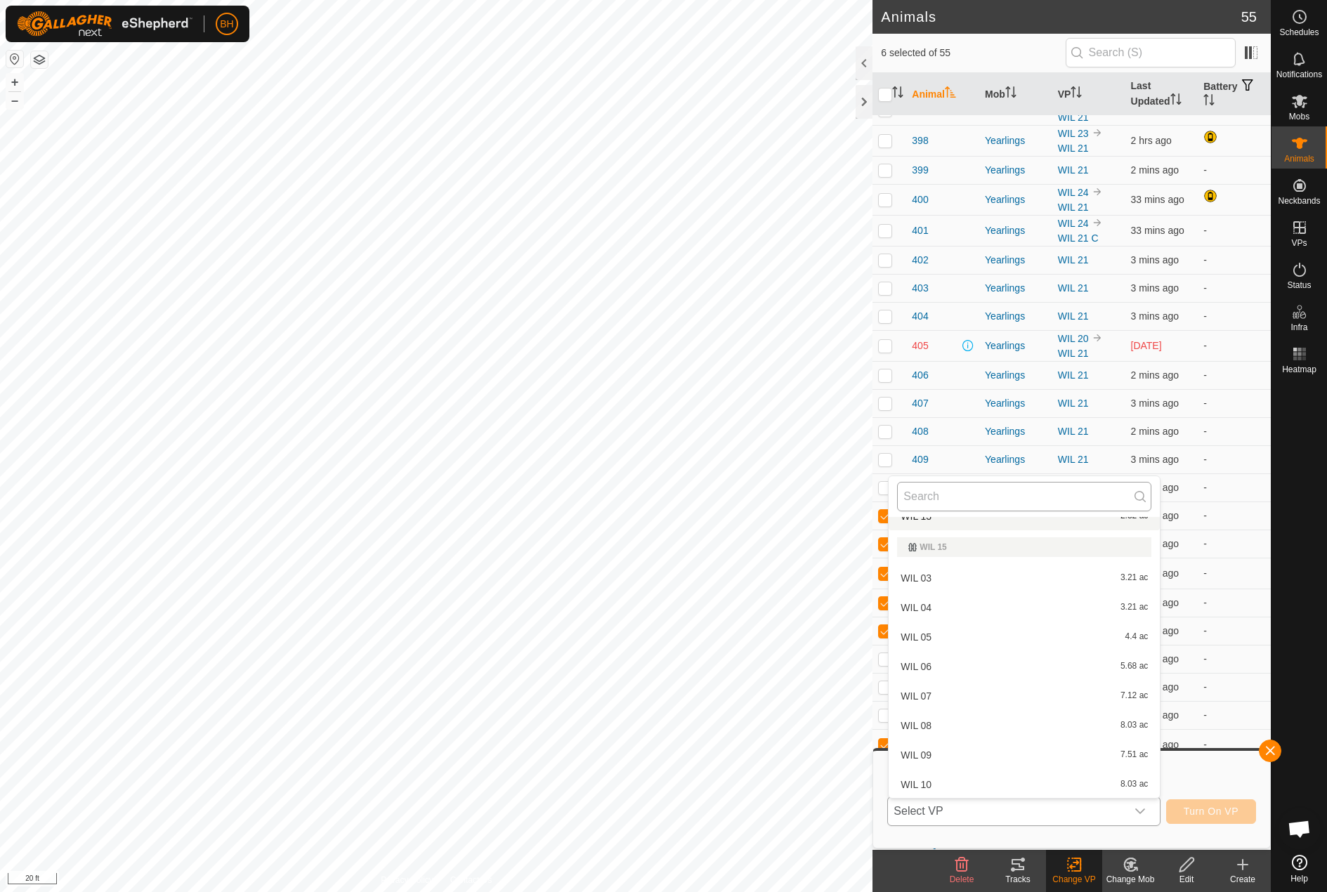
scroll to position [2528, 0]
click at [1013, 498] on input "text" at bounding box center [1024, 497] width 254 height 30
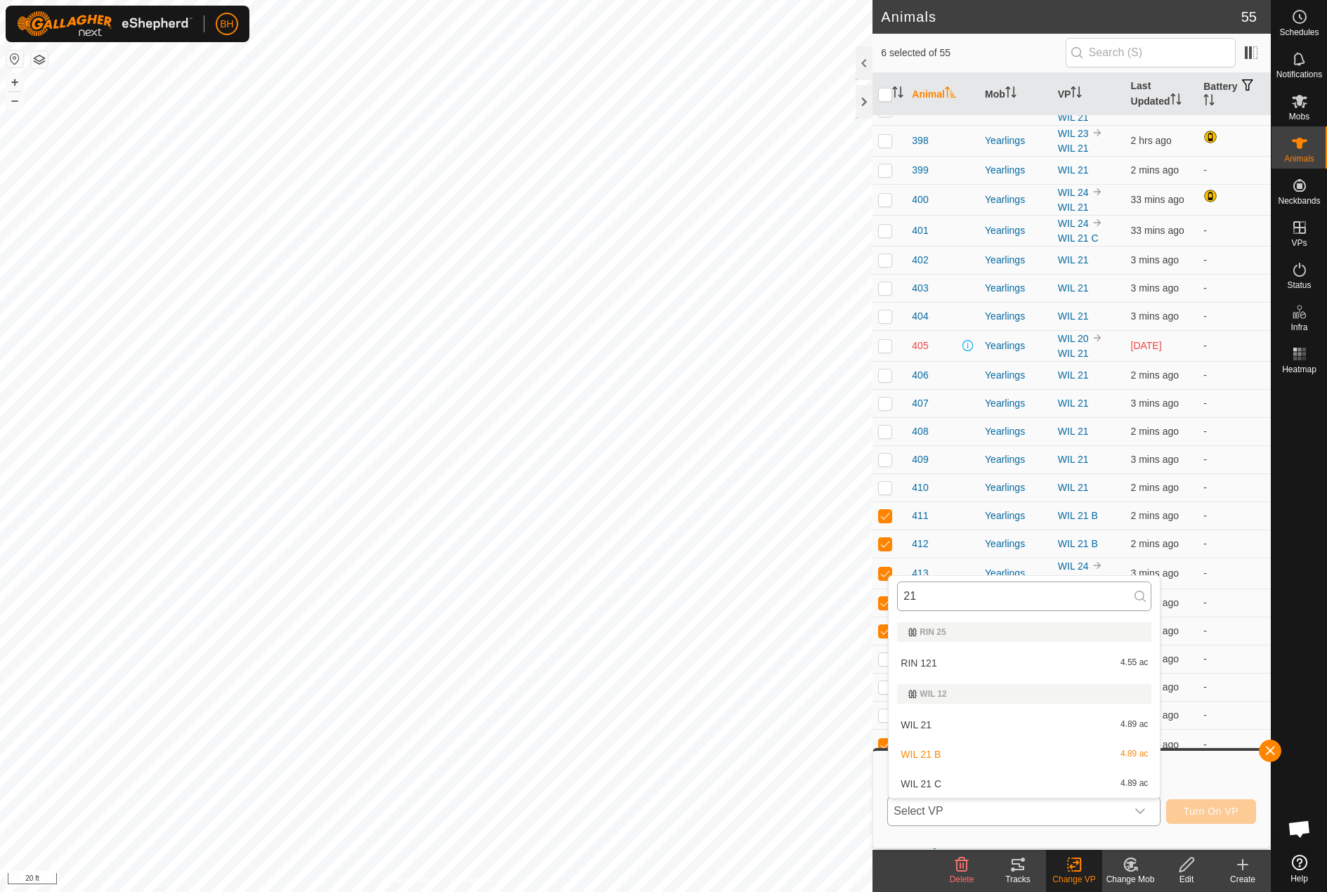
scroll to position [0, 0]
type input "21"
click at [956, 724] on li "WIL 21 4.89 ac" at bounding box center [1024, 725] width 271 height 28
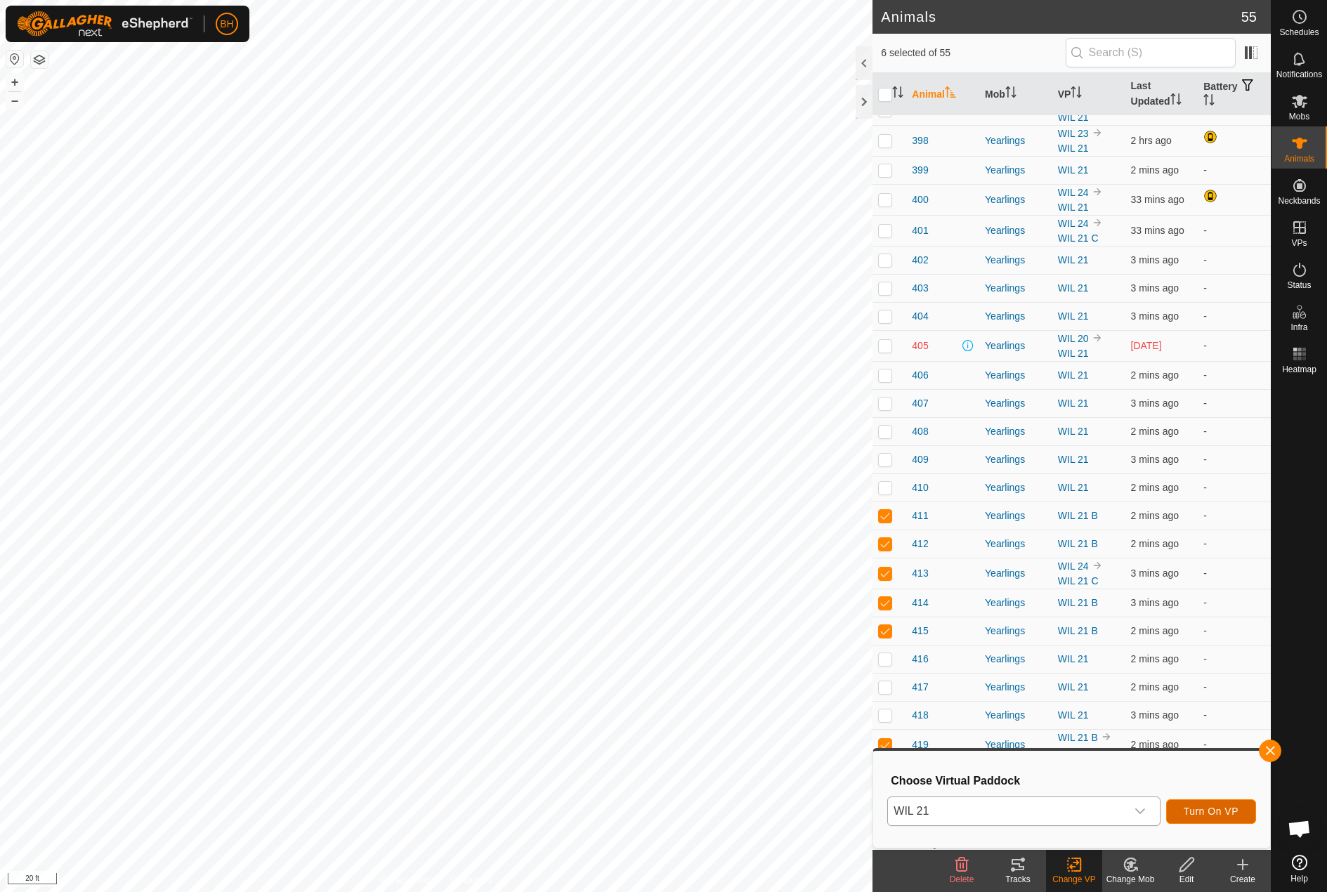
click at [1196, 805] on button "Turn On VP" at bounding box center [1211, 812] width 90 height 25
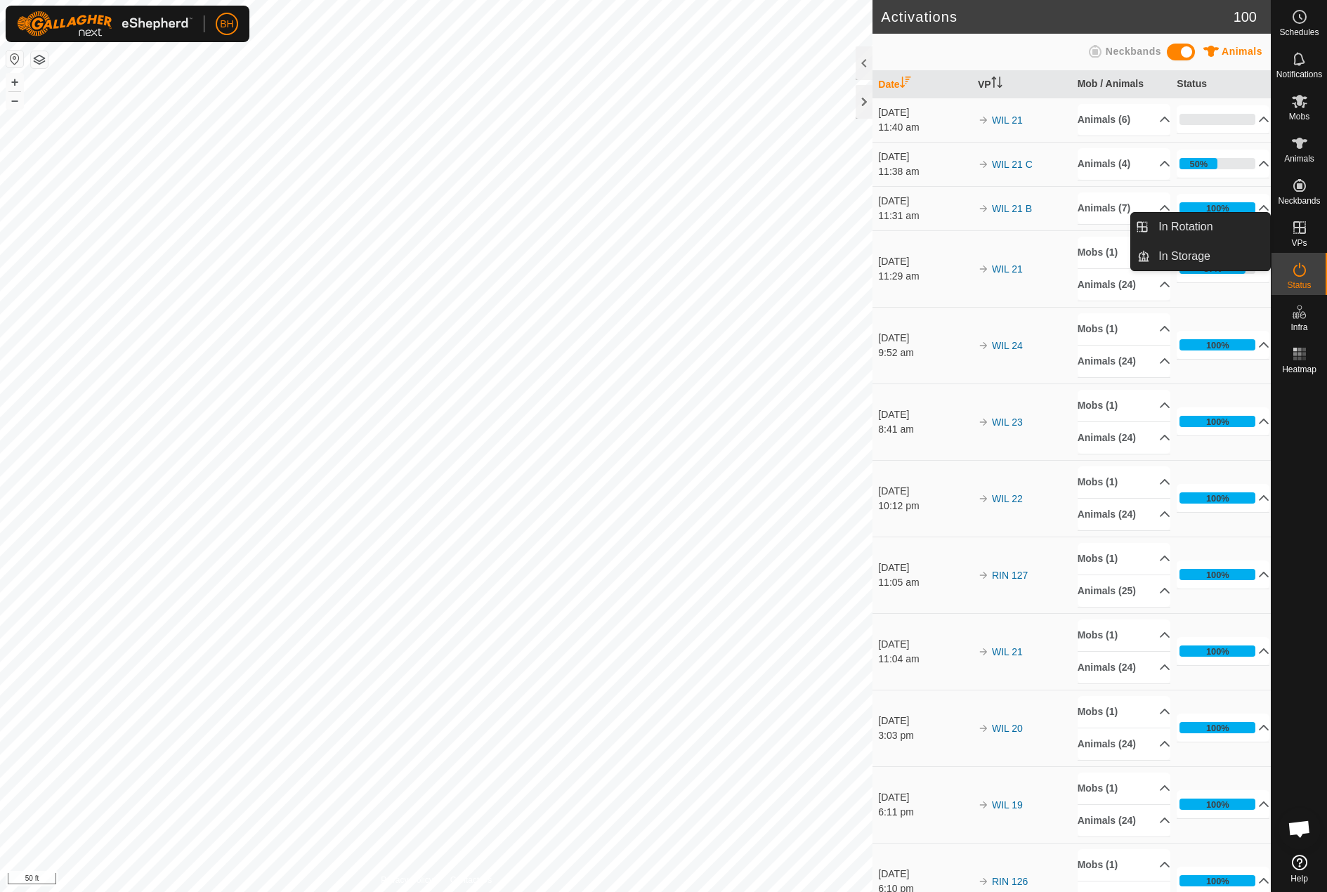
click at [1302, 243] on span "VPs" at bounding box center [1299, 243] width 15 height 8
click at [1201, 228] on link "In Rotation" at bounding box center [1210, 227] width 120 height 28
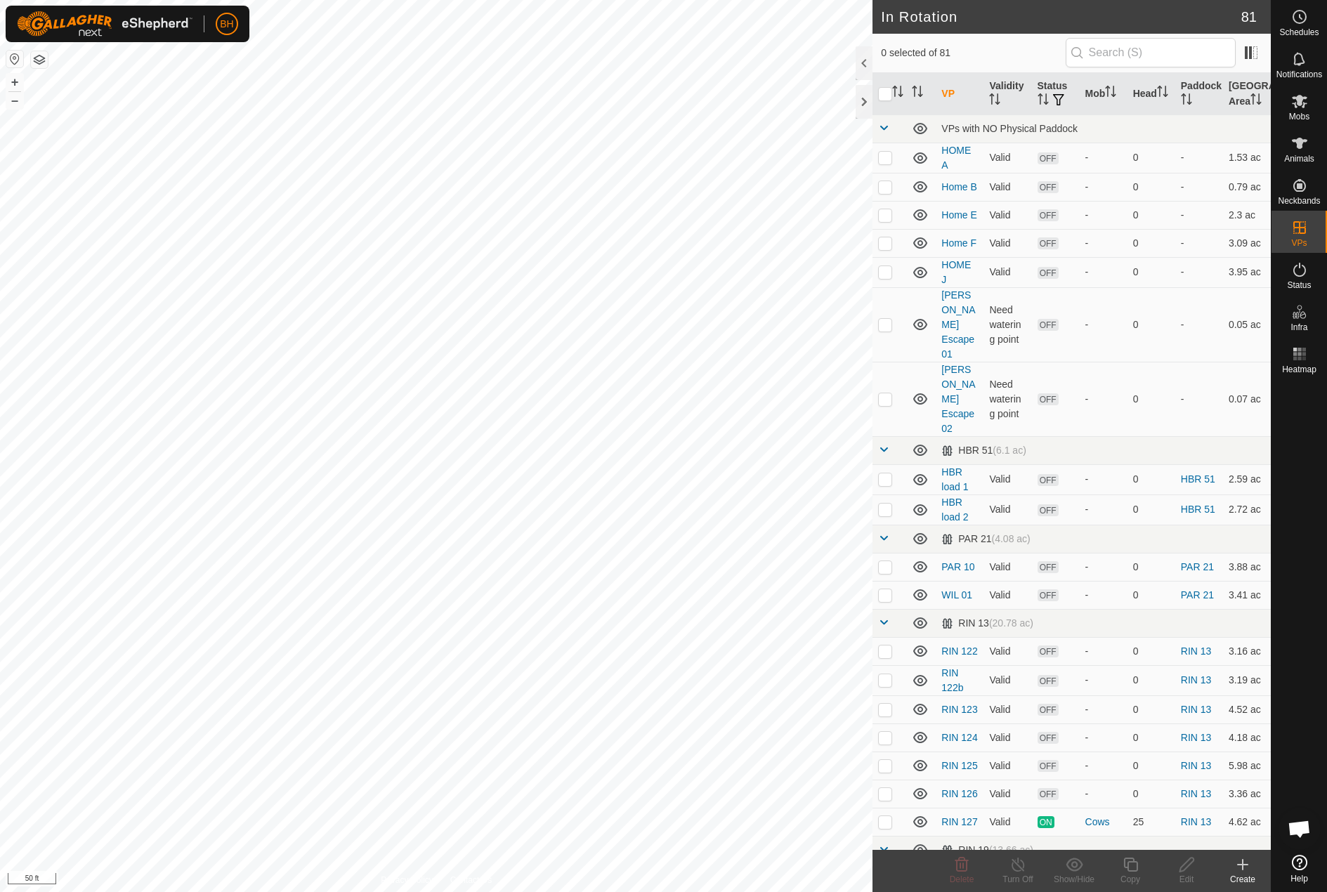
checkbox input "true"
click at [1136, 874] on div "Copy" at bounding box center [1131, 879] width 56 height 13
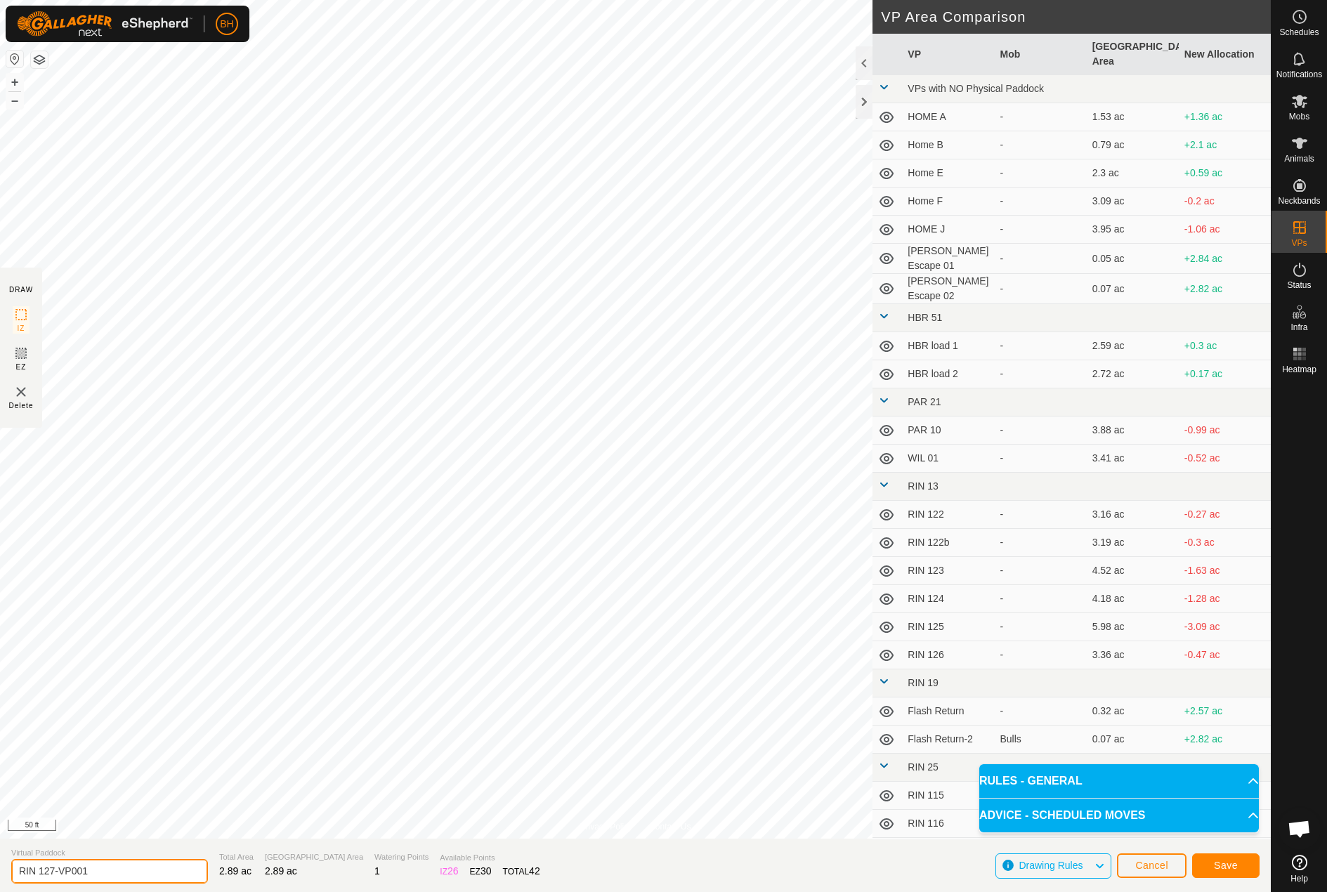
drag, startPoint x: 52, startPoint y: 869, endPoint x: 249, endPoint y: 926, distance: 204.8
click at [249, 892] on html "BH Schedules Notifications Mobs Animals Neckbands VPs Status Infra Heatmap Help…" at bounding box center [663, 446] width 1327 height 892
type input "RIN 128"
click at [1306, 155] on span "Animals" at bounding box center [1300, 159] width 30 height 8
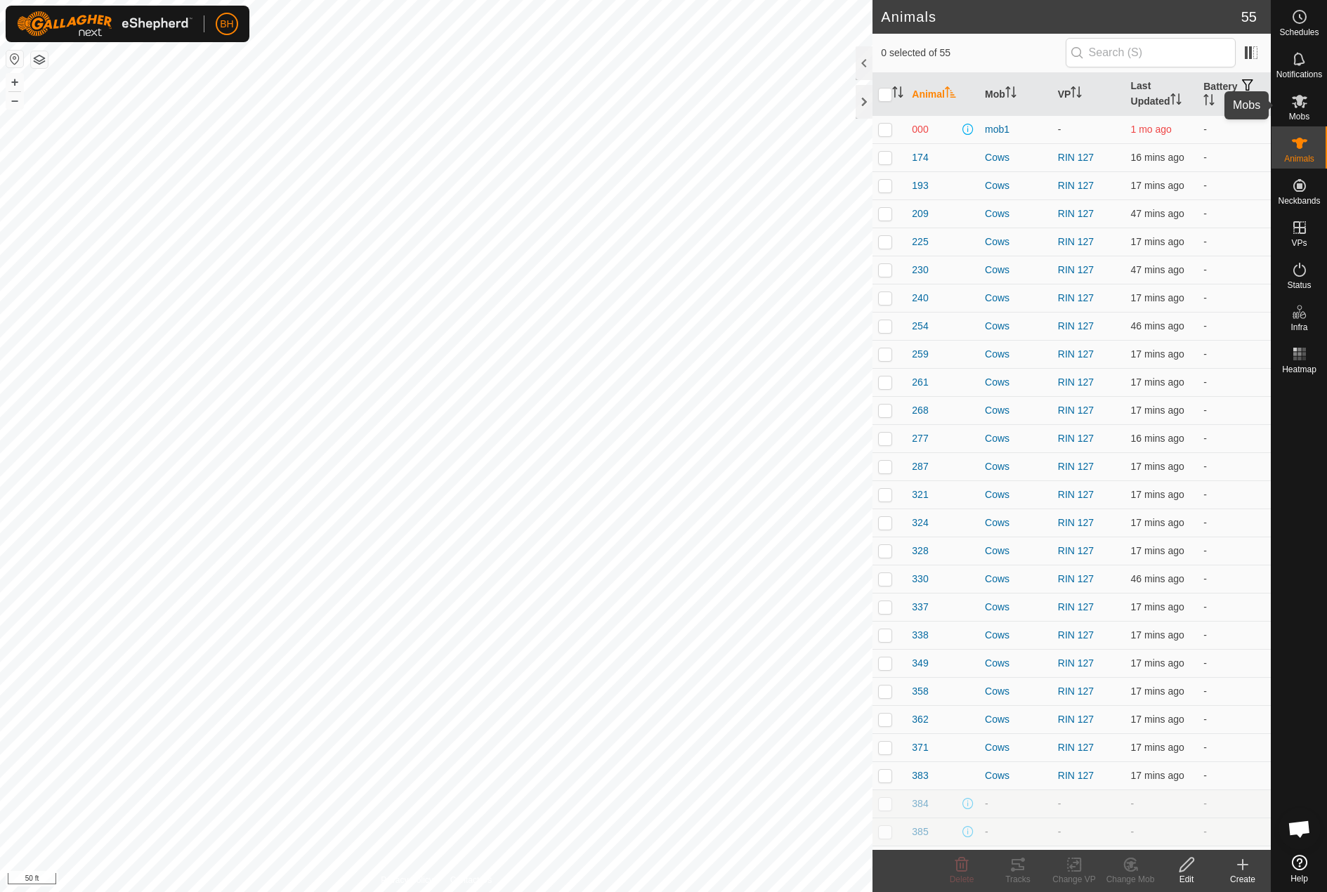
click at [1307, 109] on icon at bounding box center [1300, 101] width 17 height 17
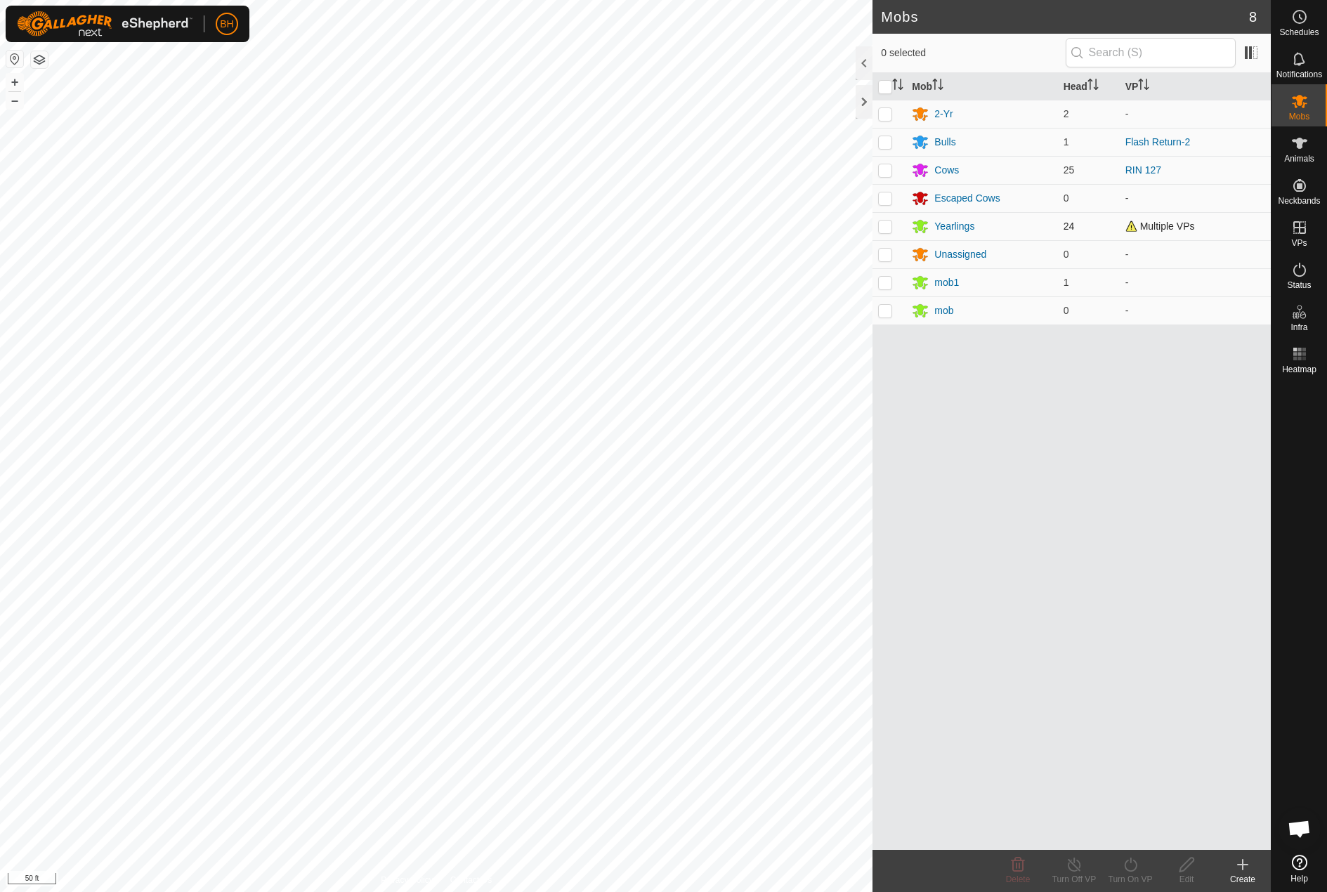
click at [890, 235] on td at bounding box center [890, 226] width 34 height 28
click at [883, 229] on p-checkbox at bounding box center [885, 226] width 14 height 11
checkbox input "false"
click at [881, 175] on p-checkbox at bounding box center [885, 169] width 14 height 11
checkbox input "true"
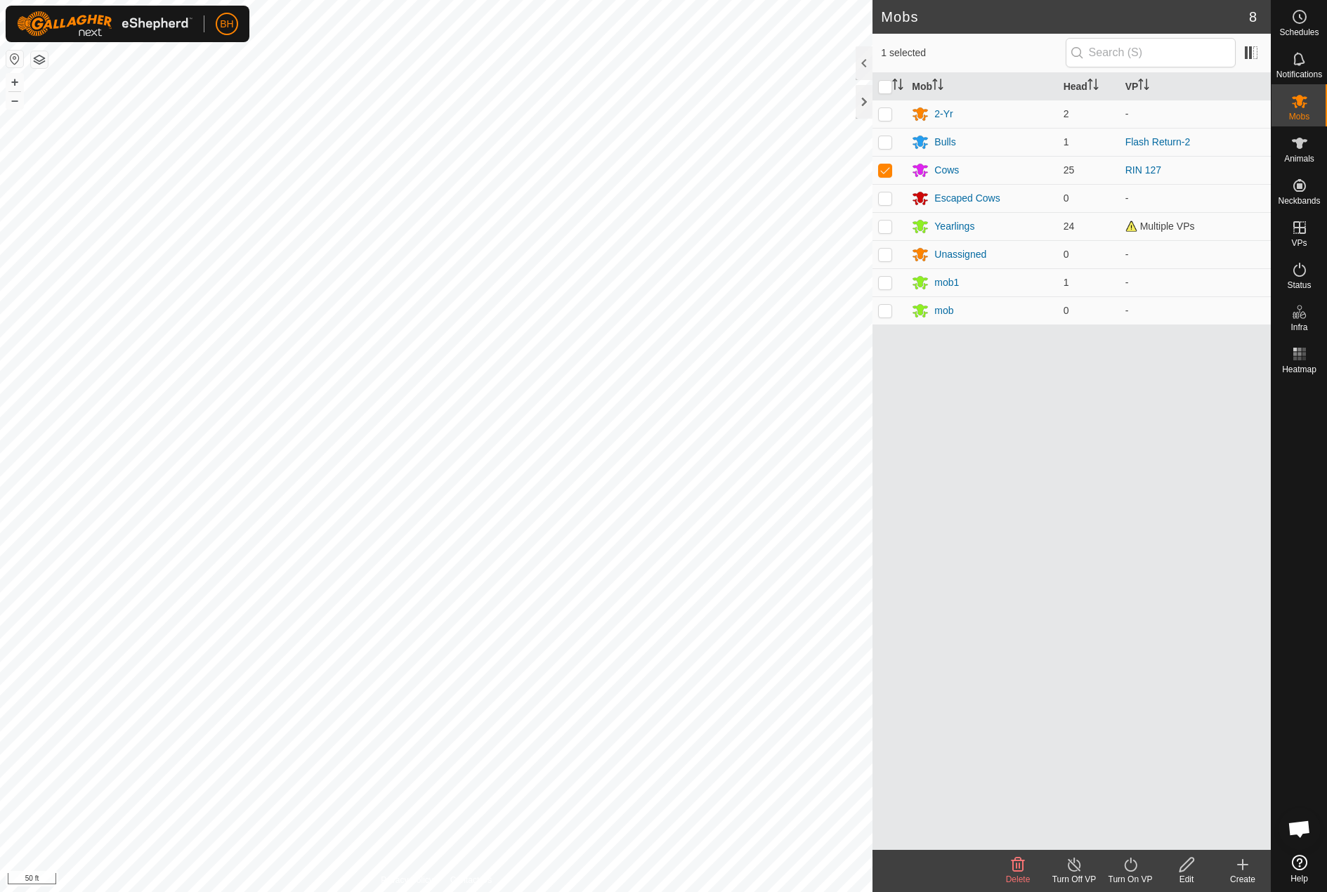
click at [1129, 858] on icon at bounding box center [1131, 865] width 18 height 17
click at [1121, 826] on link "Now" at bounding box center [1172, 834] width 139 height 28
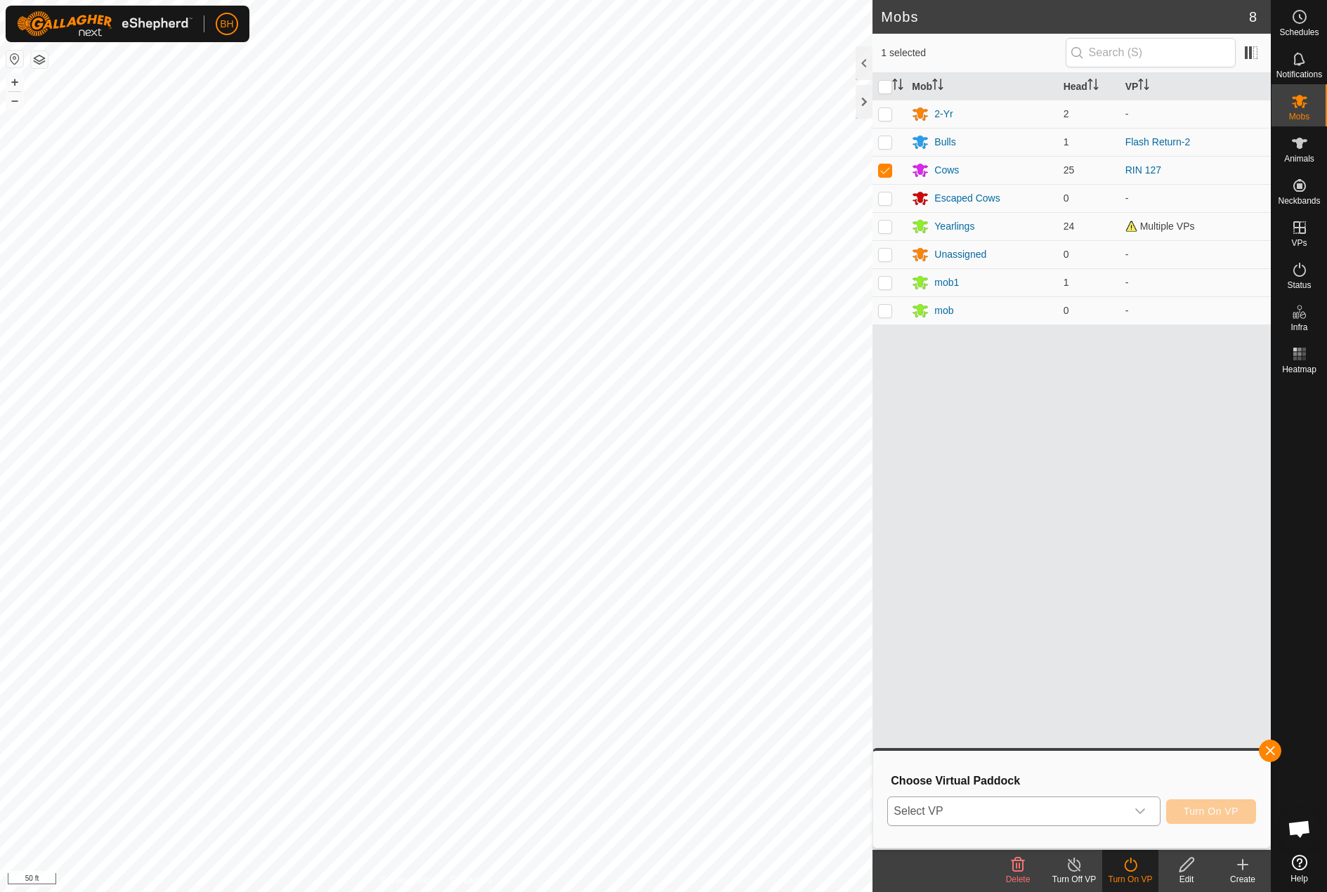
click at [1117, 808] on span "Select VP" at bounding box center [1007, 812] width 238 height 28
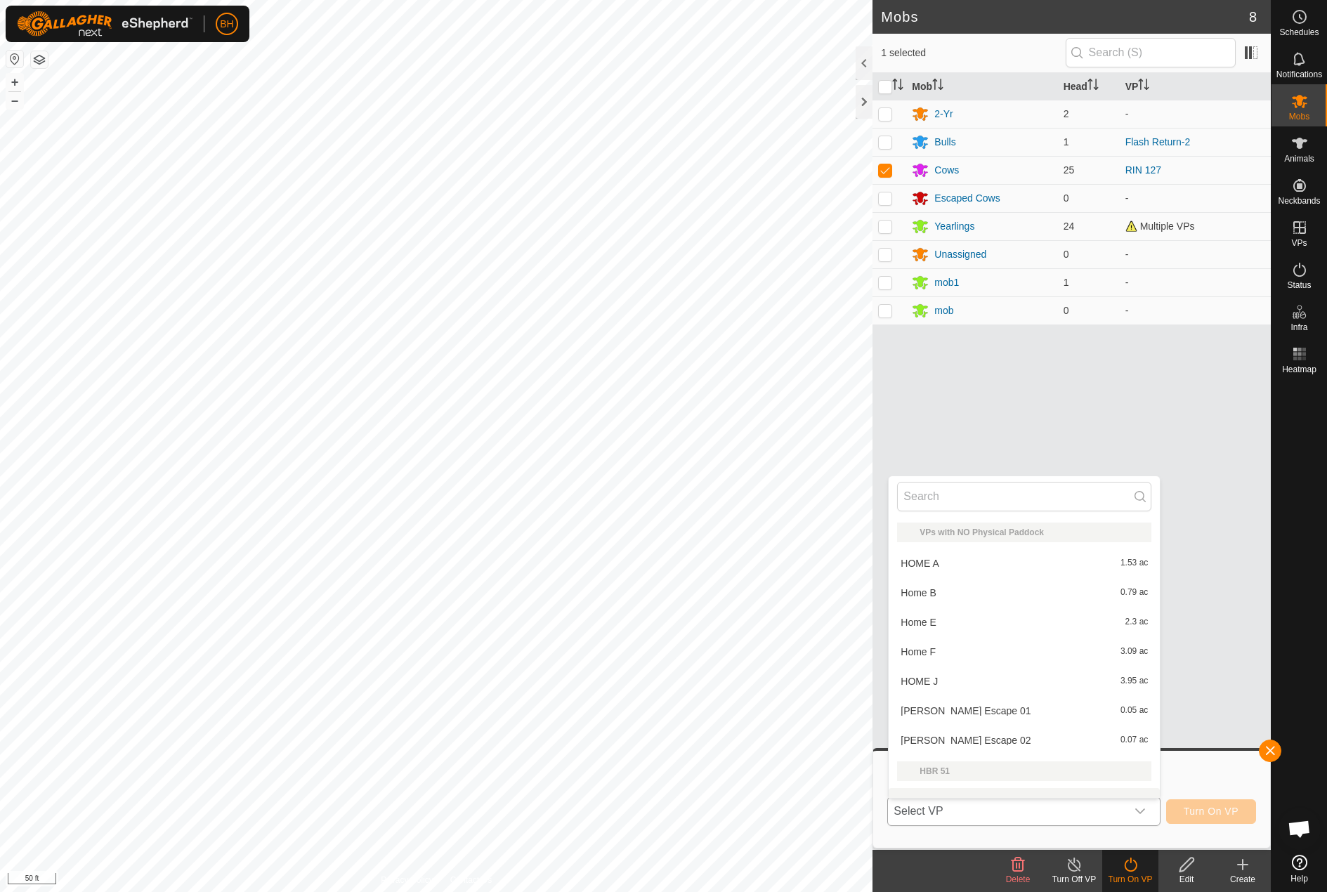
scroll to position [18, 0]
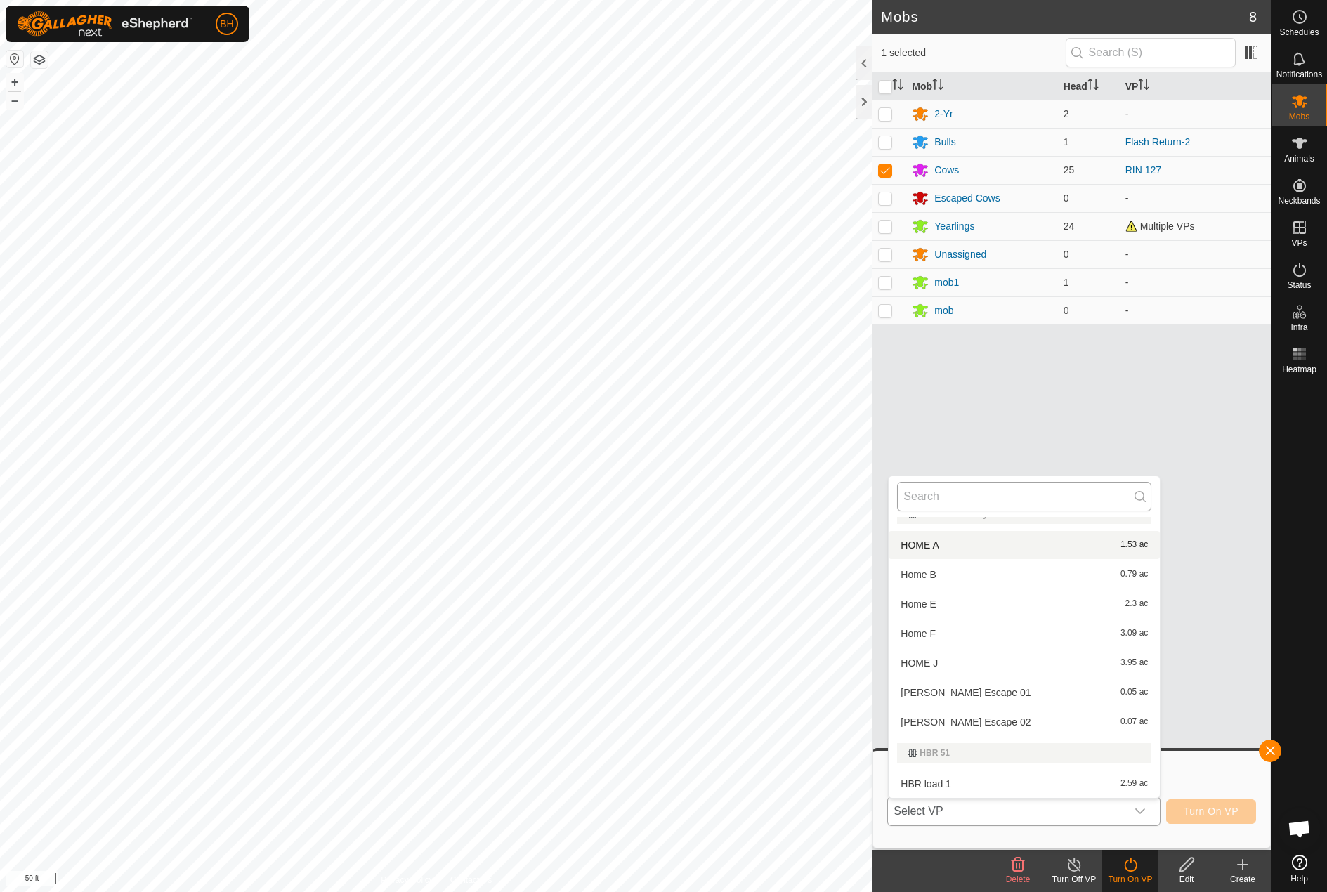
click at [995, 505] on input "text" at bounding box center [1024, 497] width 254 height 30
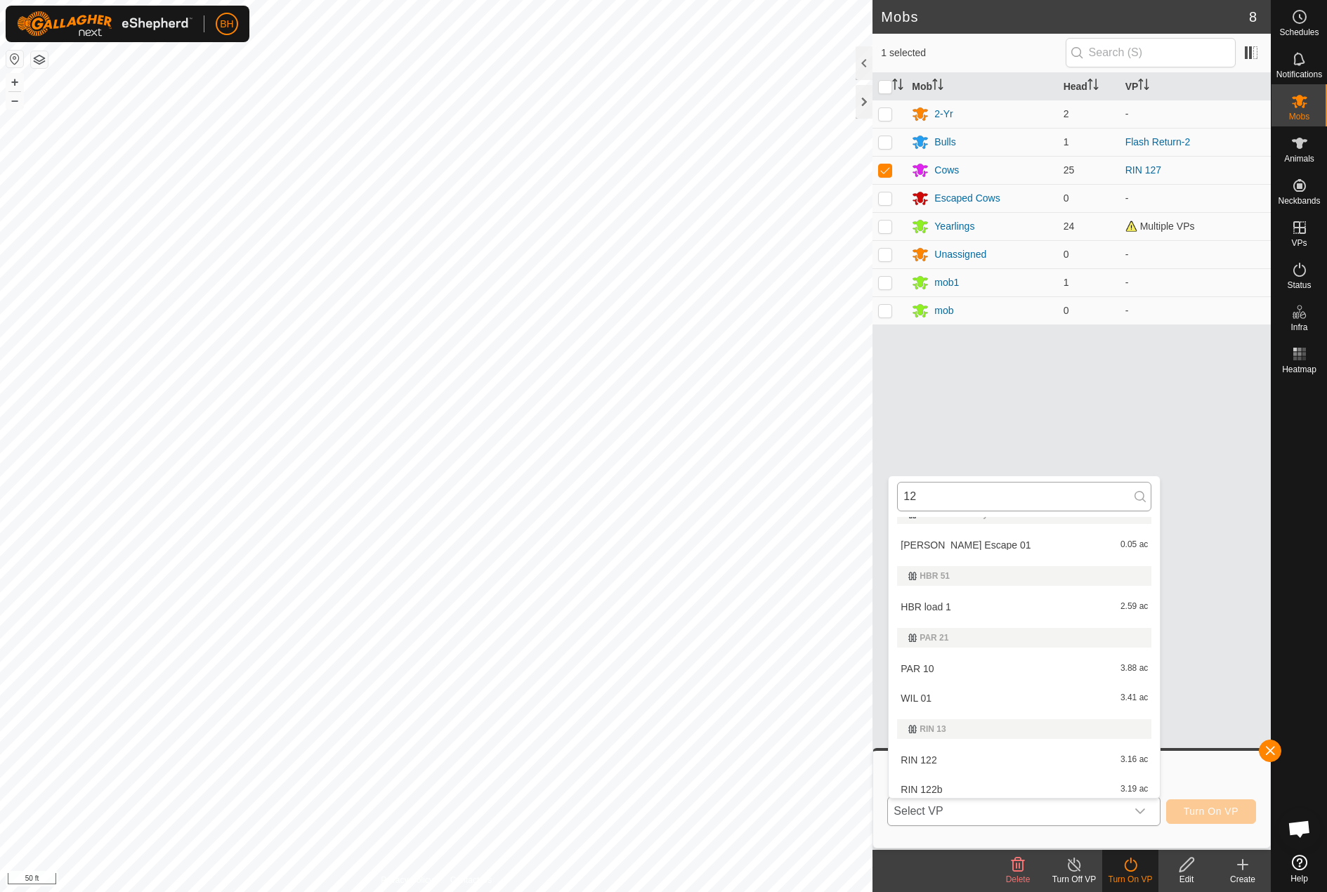
scroll to position [0, 0]
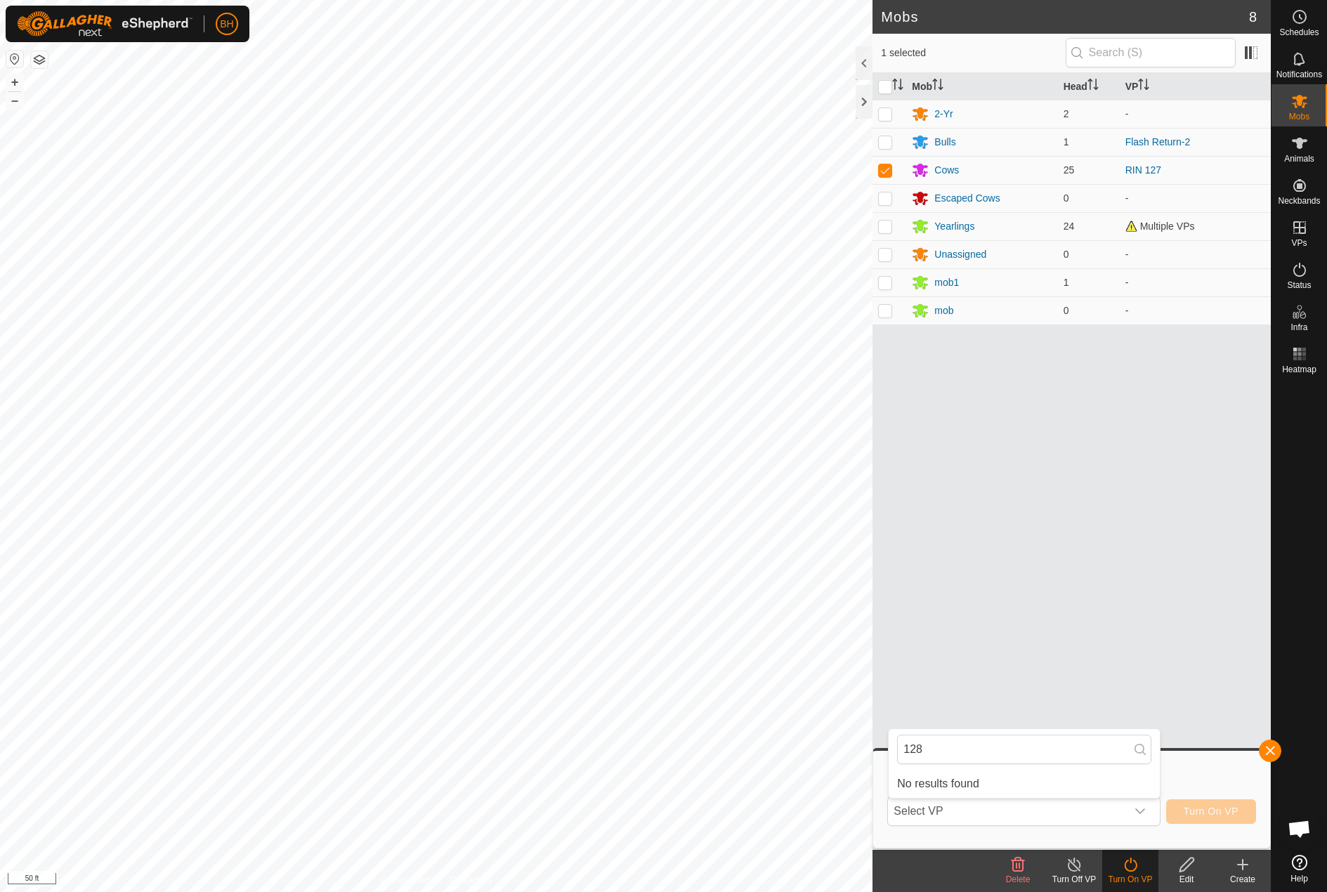
type input "128"
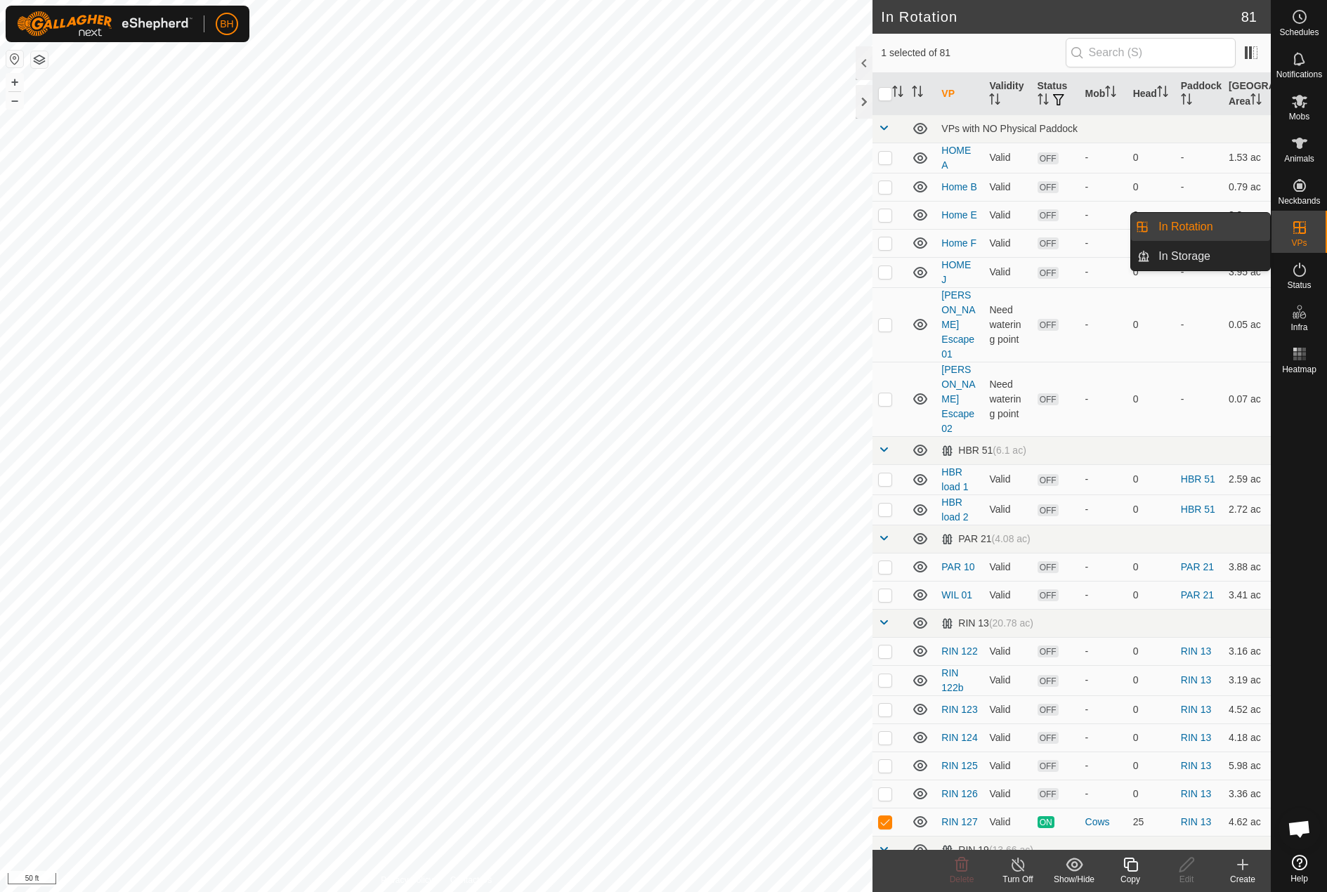
drag, startPoint x: 1304, startPoint y: 247, endPoint x: 1299, endPoint y: 227, distance: 20.3
click at [1299, 227] on icon at bounding box center [1300, 227] width 13 height 13
click at [888, 822] on p-checkbox at bounding box center [885, 822] width 14 height 11
checkbox input "false"
click at [883, 786] on td at bounding box center [890, 794] width 34 height 28
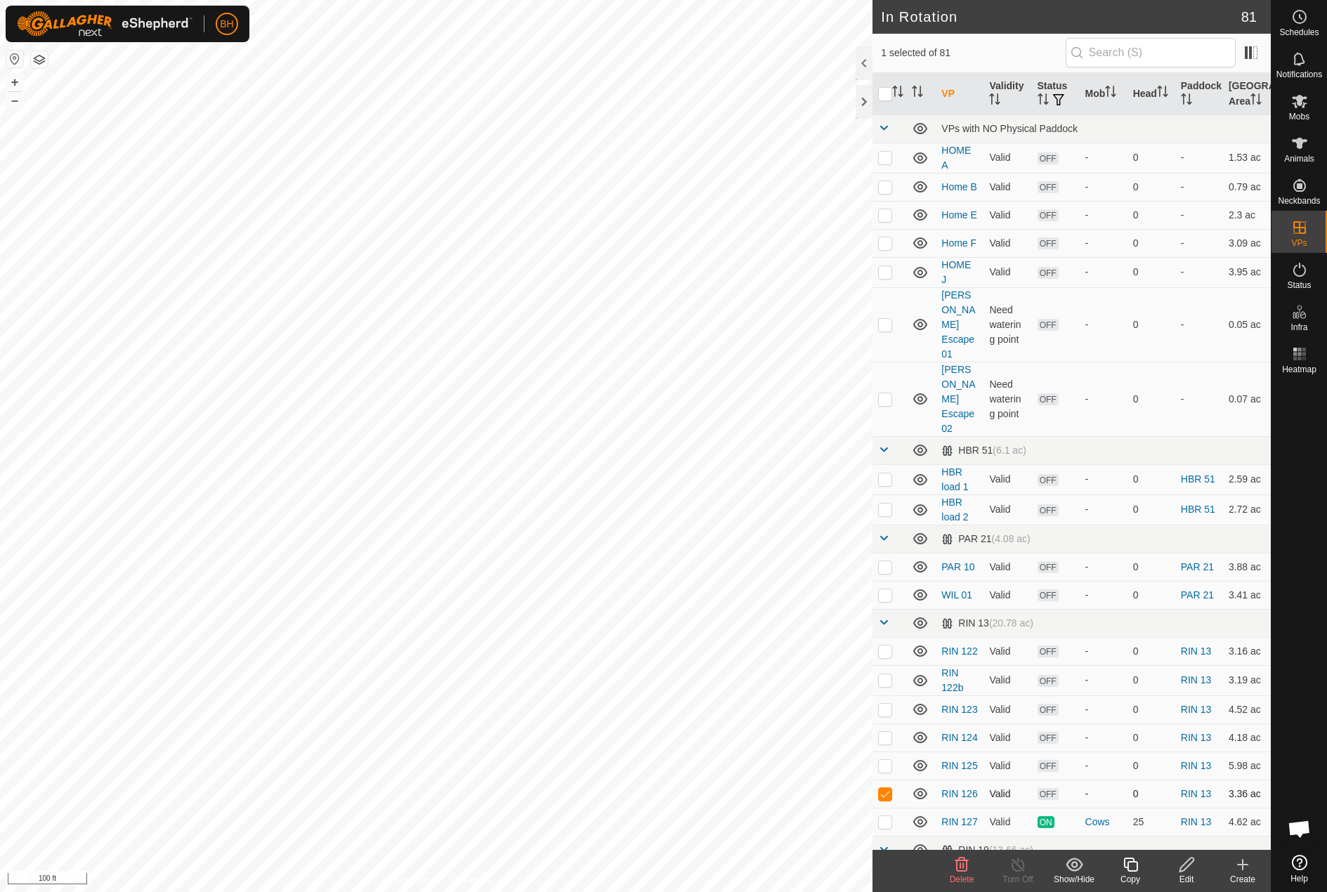
checkbox input "false"
click at [883, 815] on td at bounding box center [890, 822] width 34 height 28
checkbox input "false"
click at [1304, 117] on span "Mobs" at bounding box center [1299, 116] width 20 height 8
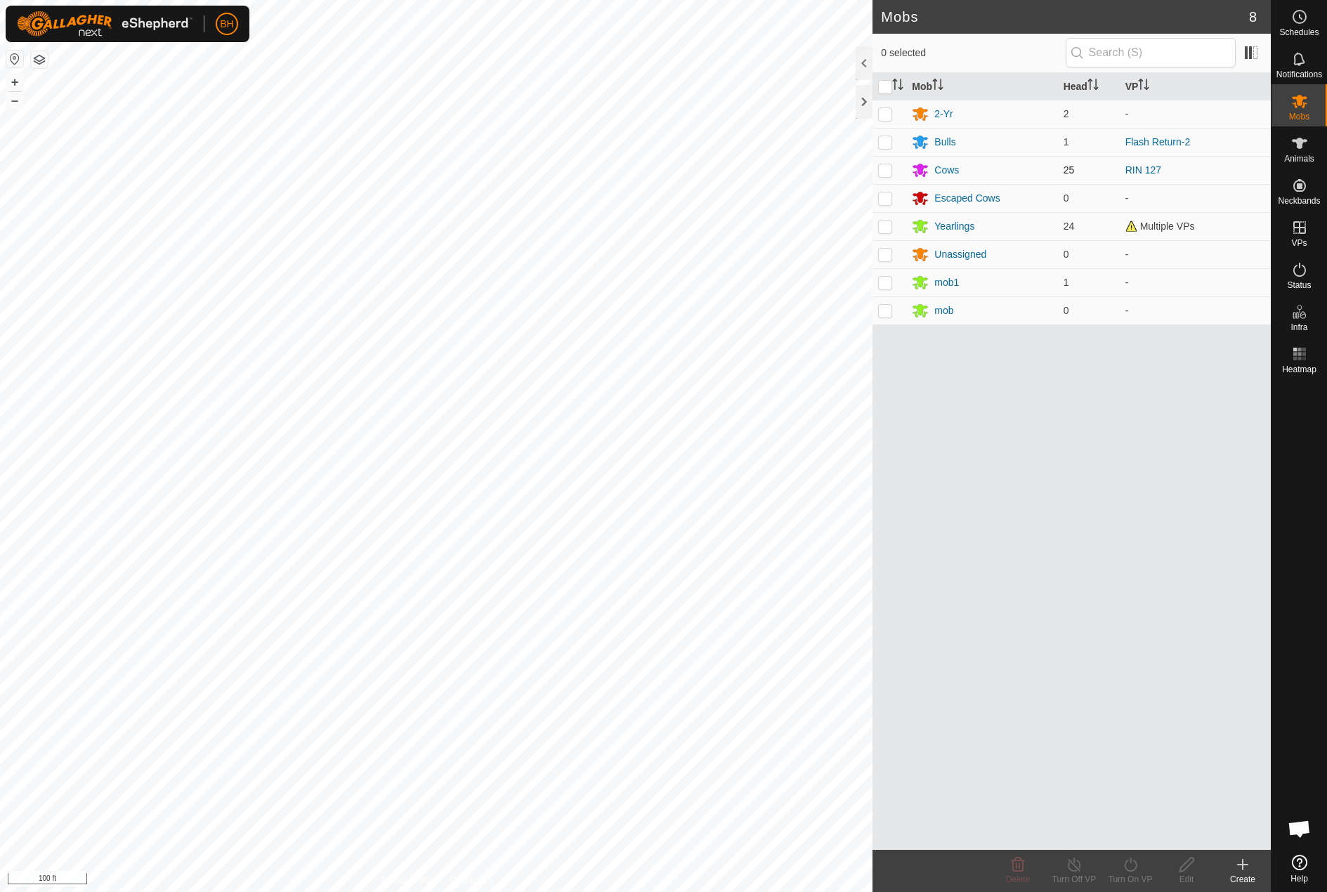
click at [884, 173] on p-checkbox at bounding box center [885, 169] width 14 height 11
checkbox input "true"
click at [1145, 166] on link "RIN 127" at bounding box center [1144, 169] width 36 height 11
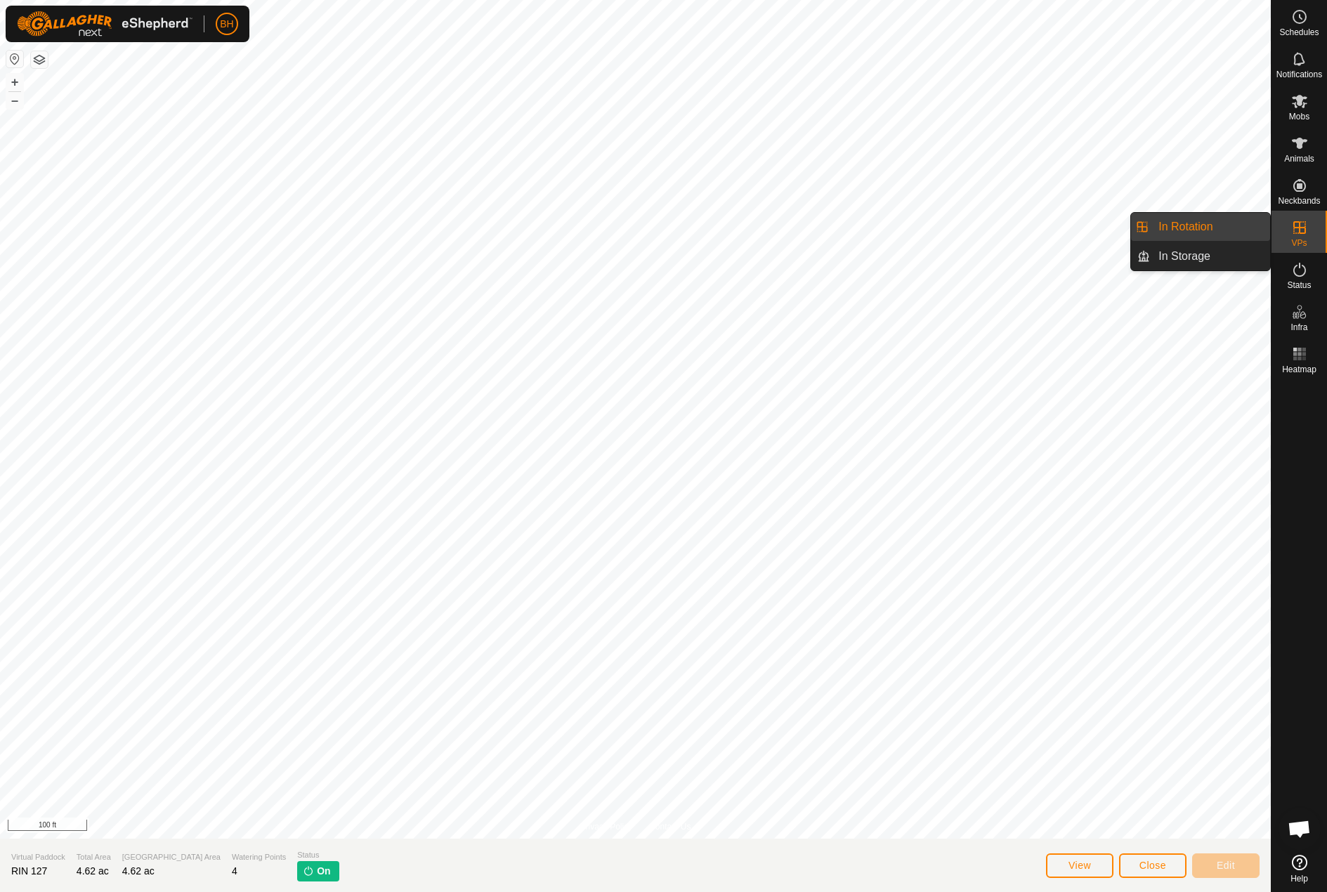
click at [1301, 230] on icon at bounding box center [1300, 227] width 17 height 17
click at [1230, 228] on link "In Rotation" at bounding box center [1210, 227] width 120 height 28
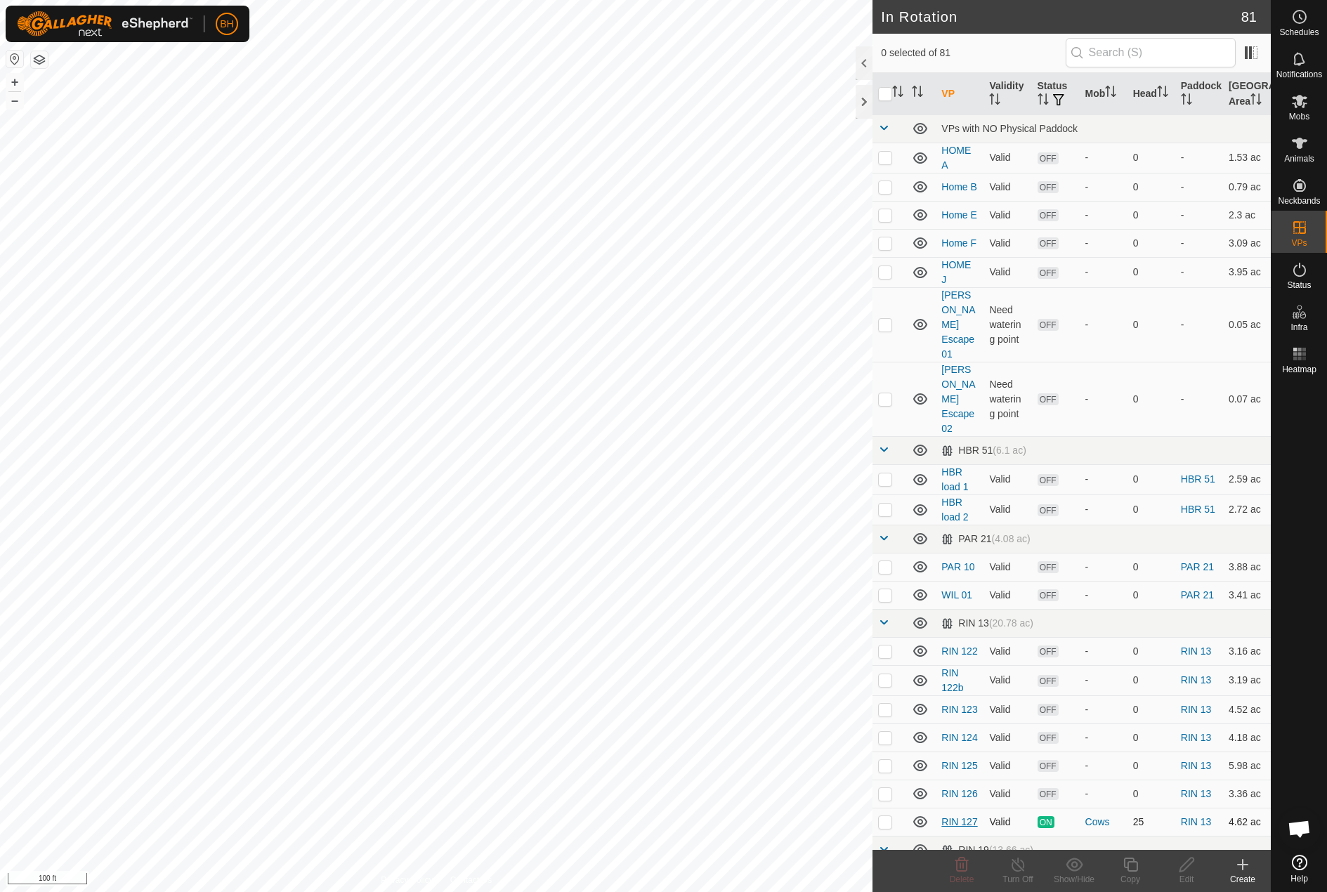
click at [954, 818] on link "RIN 127" at bounding box center [960, 822] width 36 height 11
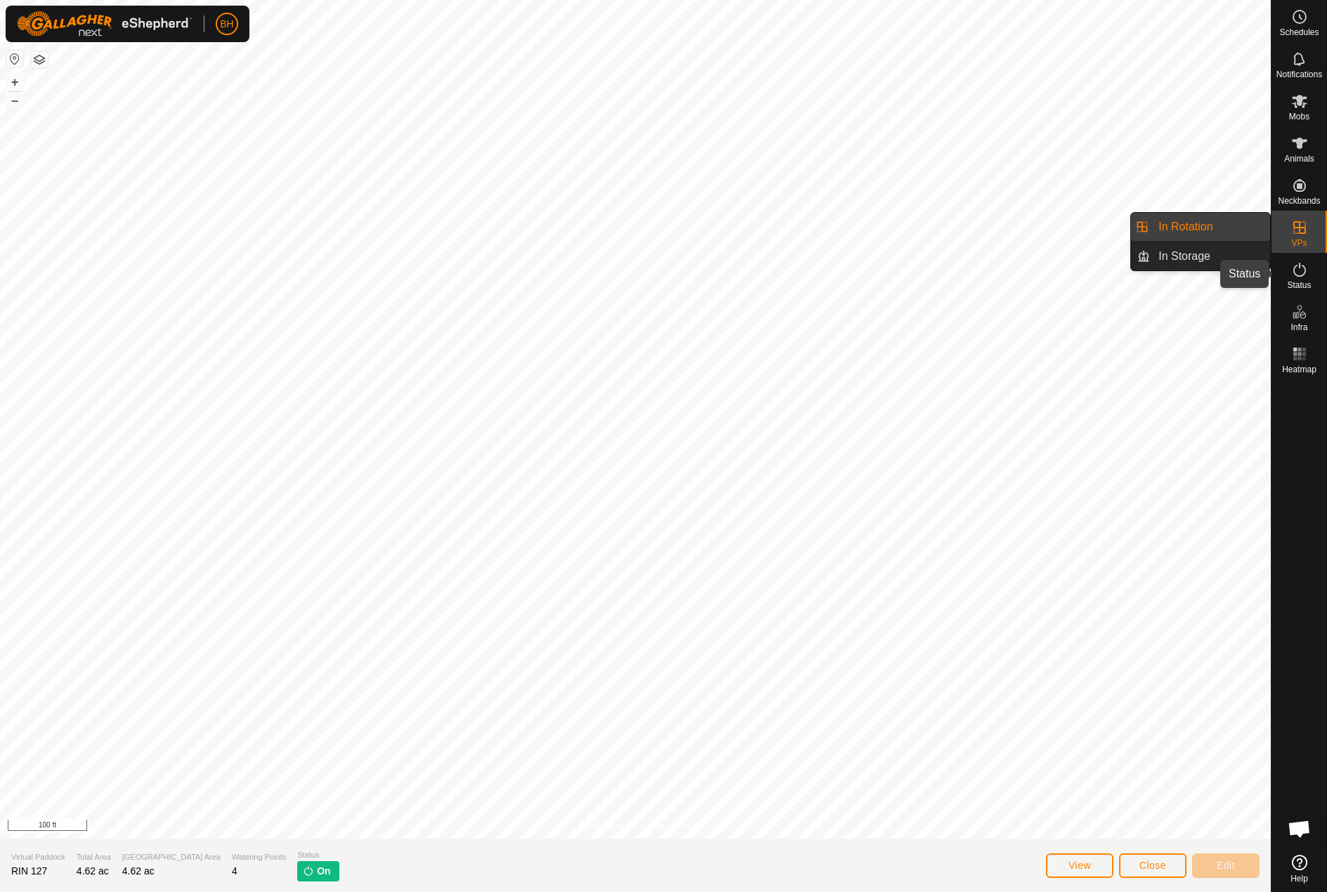
drag, startPoint x: 1308, startPoint y: 276, endPoint x: 1300, endPoint y: 265, distance: 14.1
click at [1308, 276] on es-activation-svg-icon at bounding box center [1299, 270] width 25 height 22
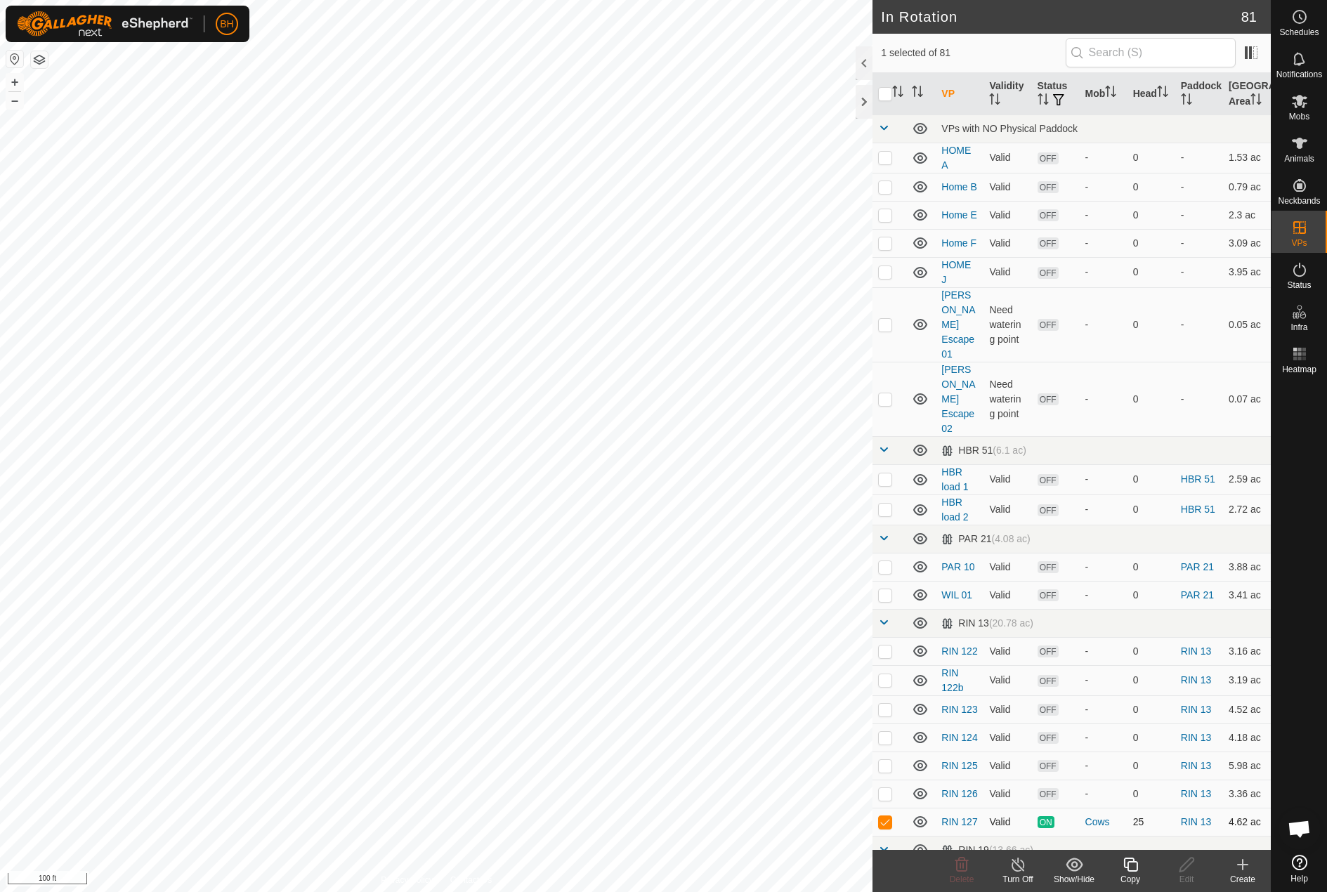
click at [891, 828] on p-tablecheckbox at bounding box center [885, 822] width 14 height 11
checkbox input "false"
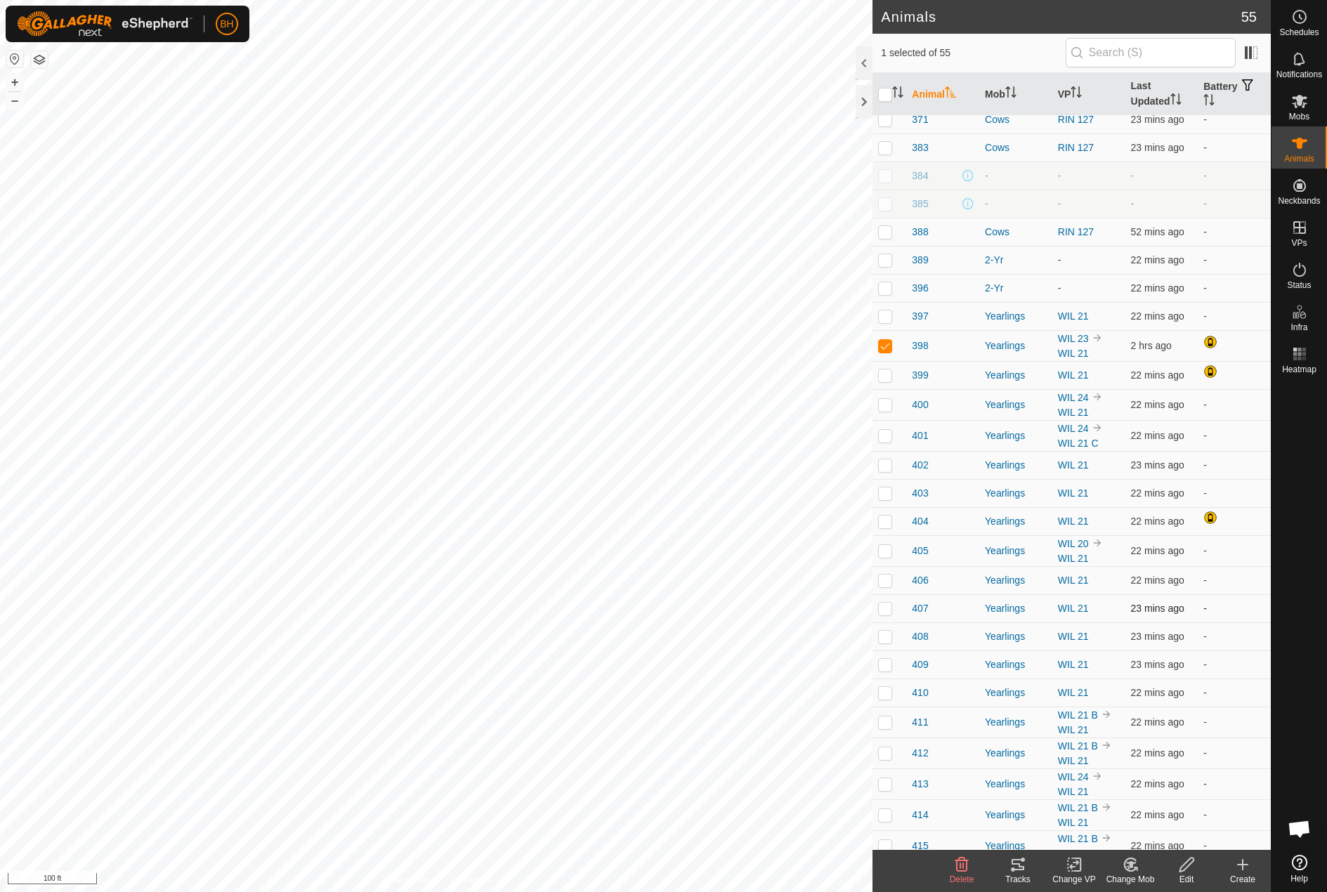
scroll to position [629, 0]
click at [1308, 112] on span "Mobs" at bounding box center [1299, 116] width 20 height 8
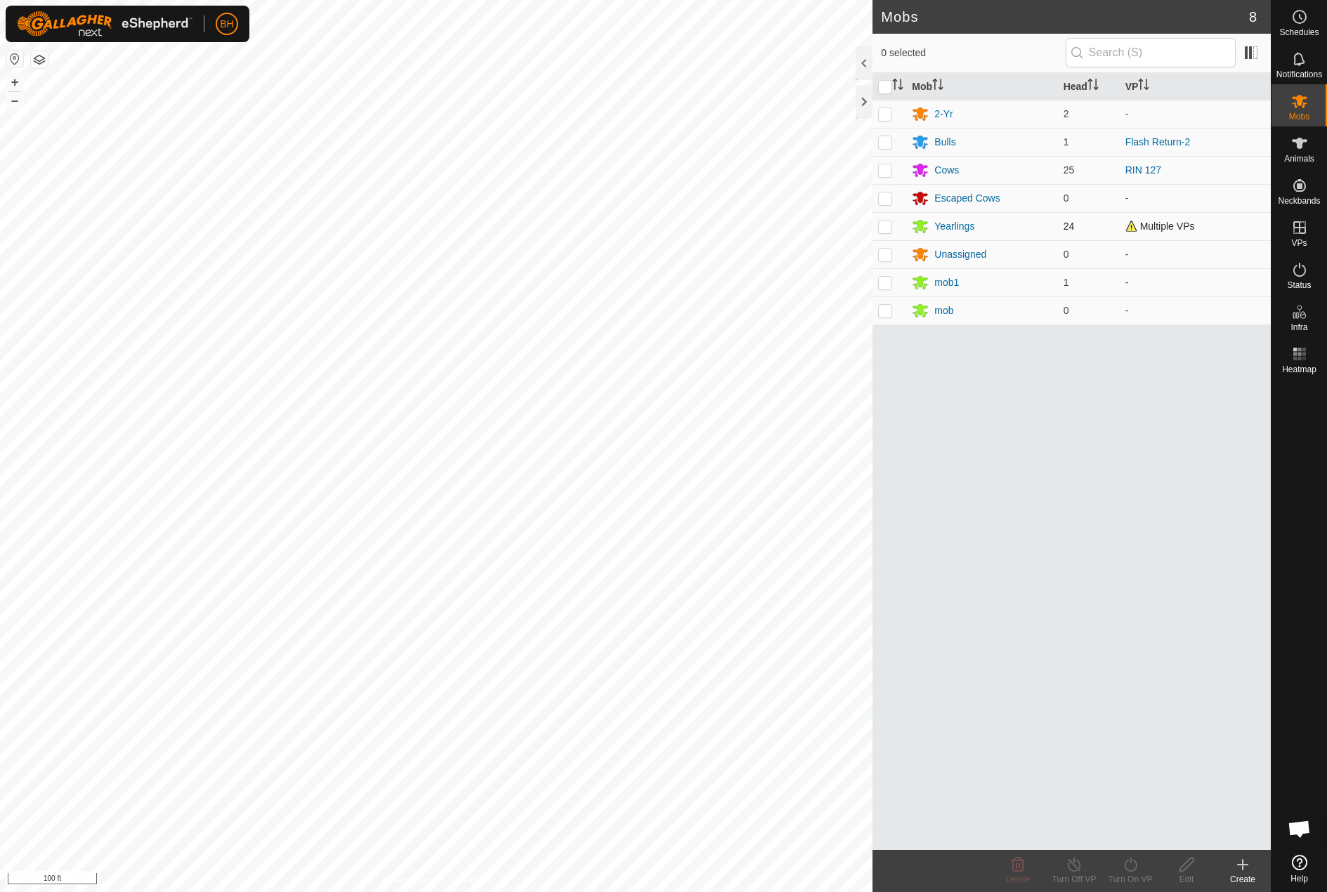
click at [888, 226] on p-checkbox at bounding box center [885, 226] width 14 height 11
checkbox input "true"
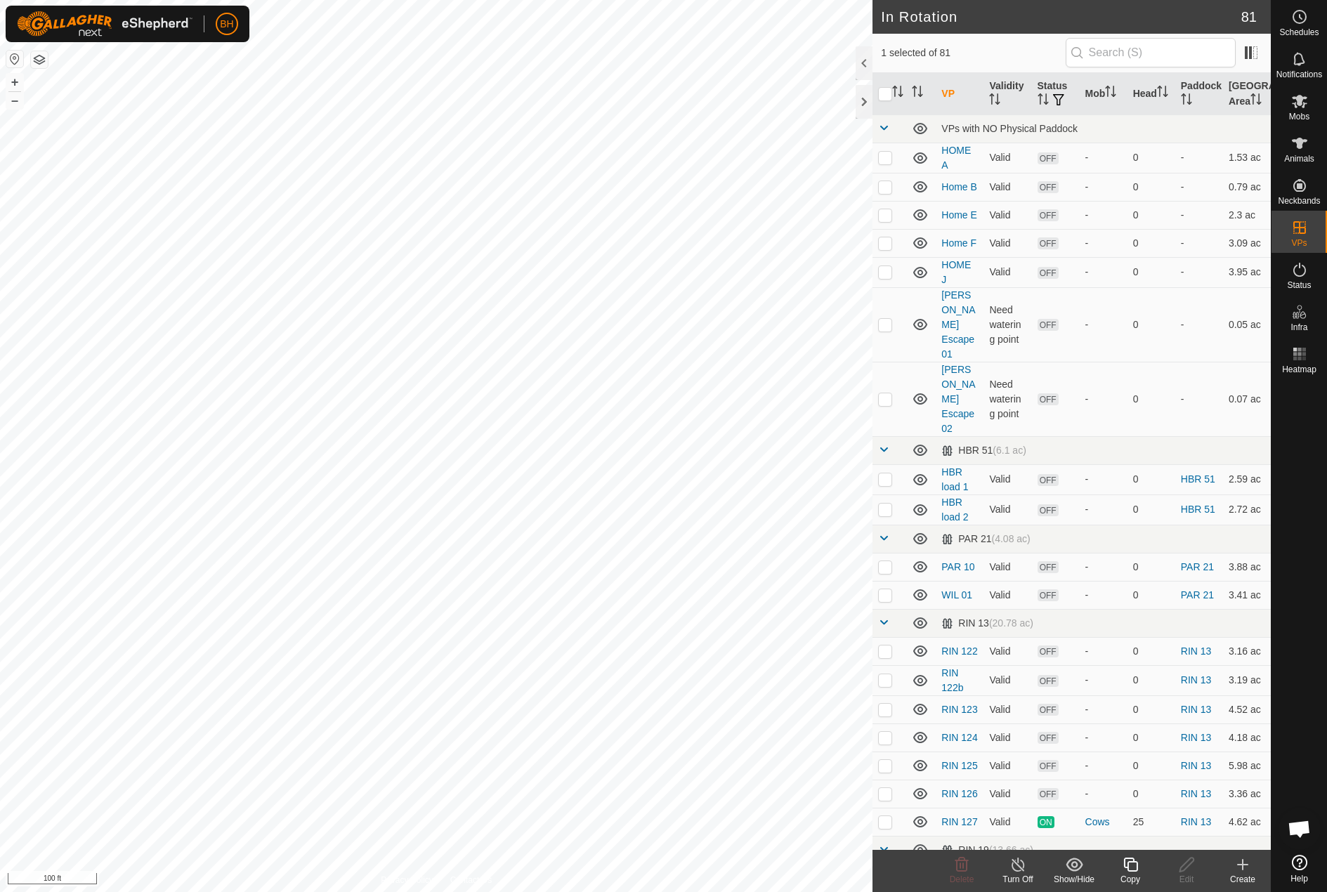
checkbox input "true"
checkbox input "false"
checkbox input "true"
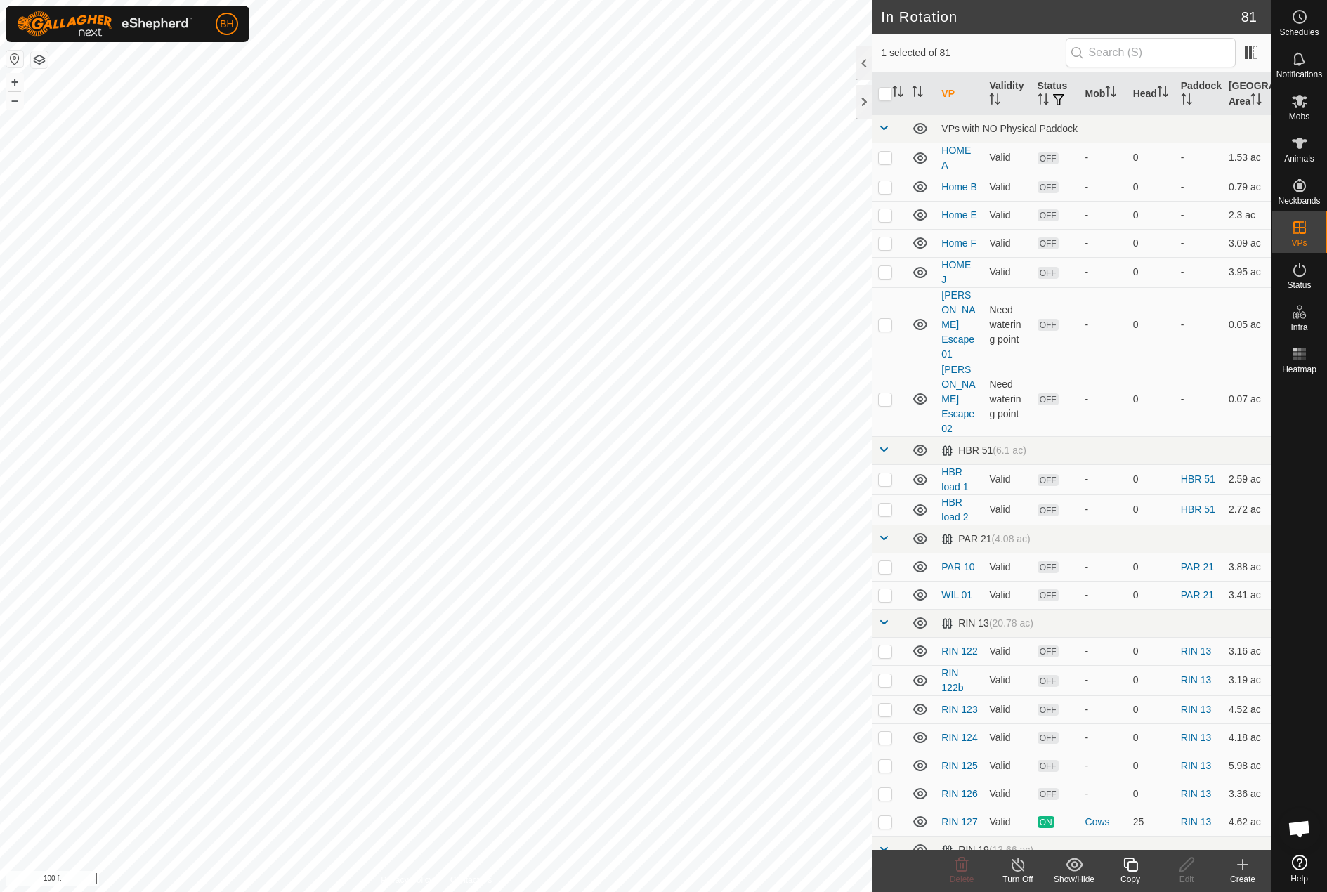
click at [723, 892] on html "BH Schedules Notifications Mobs Animals Neckbands VPs Status Infra Heatmap Help…" at bounding box center [663, 446] width 1327 height 892
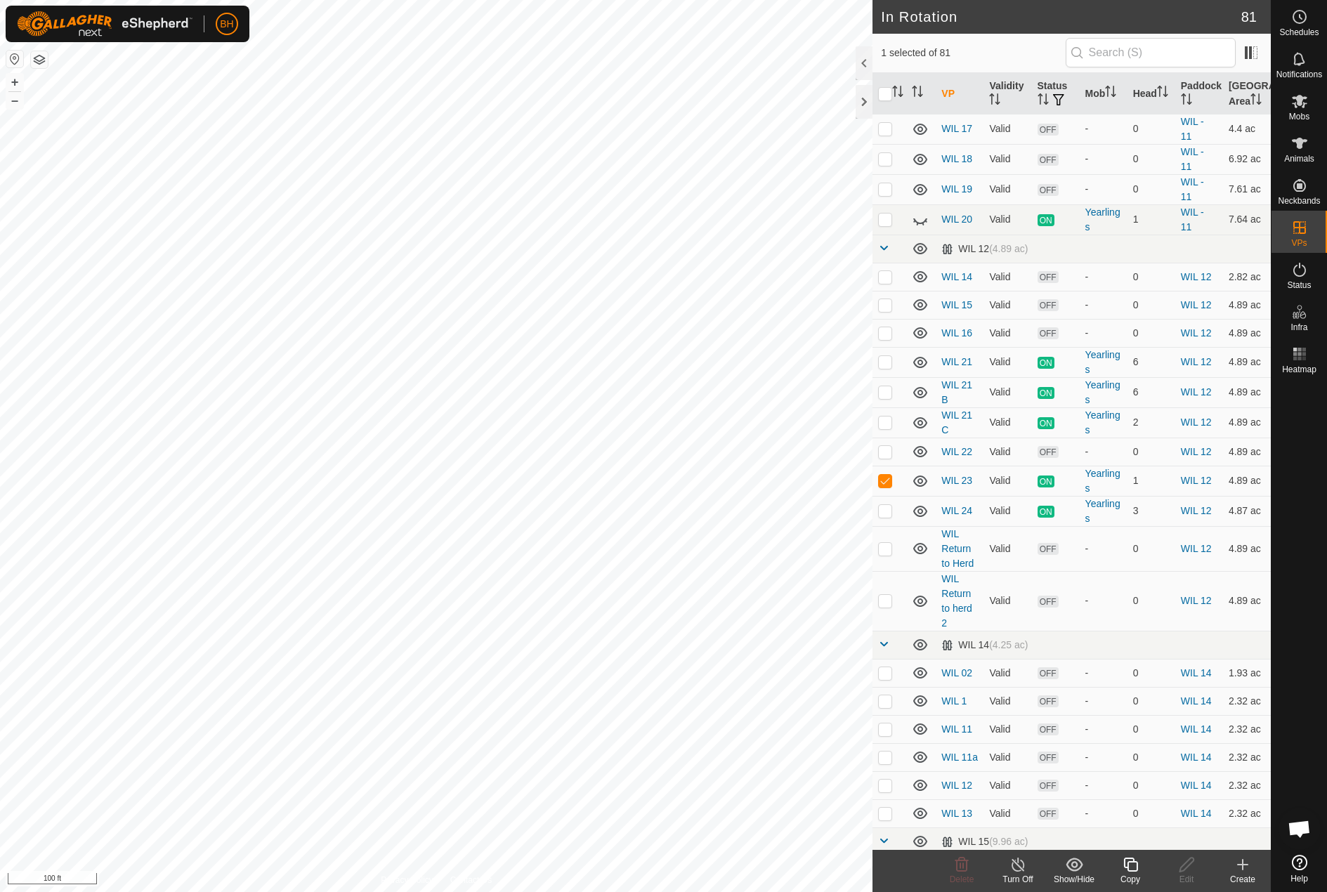
scroll to position [1897, 0]
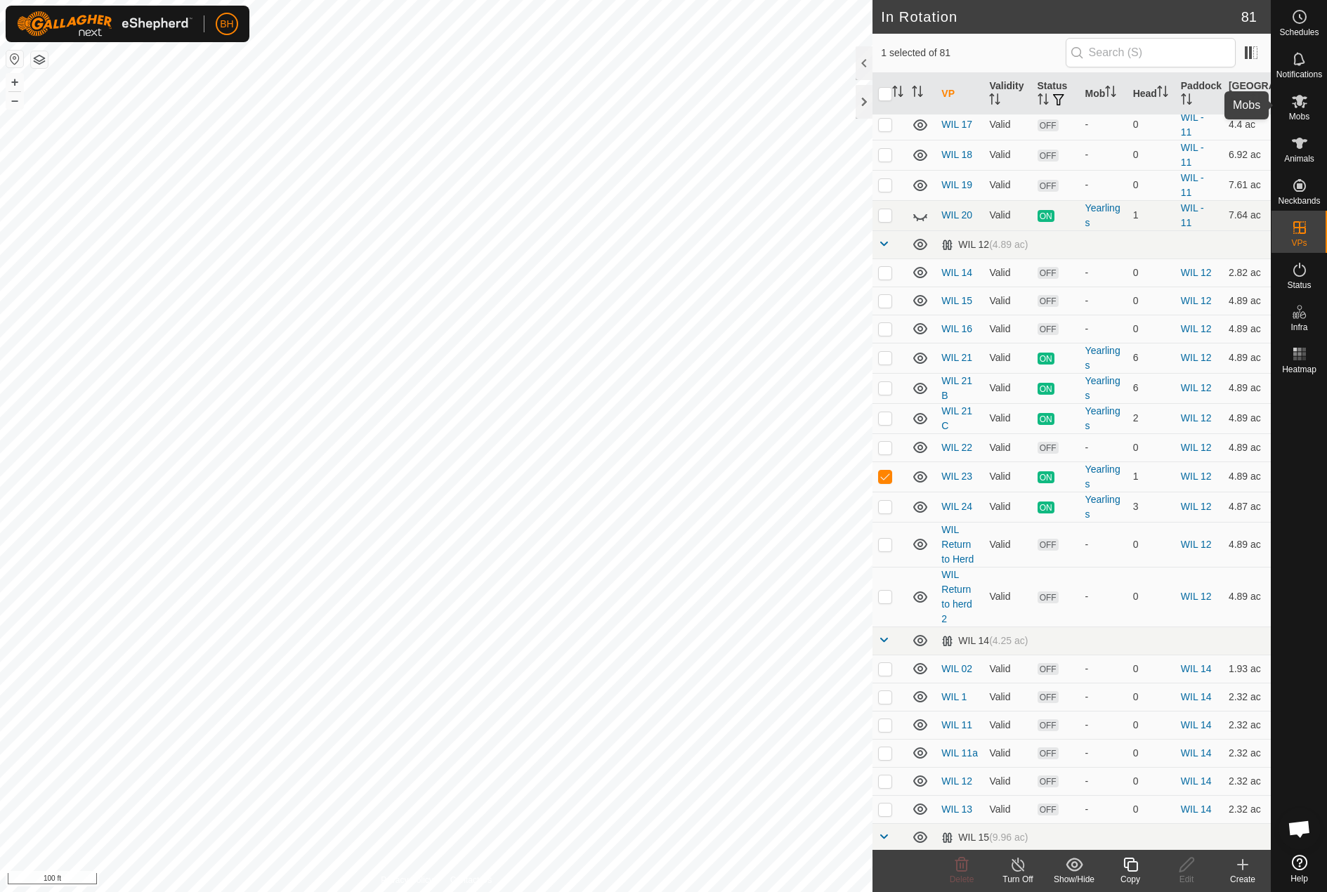
click at [1292, 105] on icon at bounding box center [1300, 101] width 17 height 17
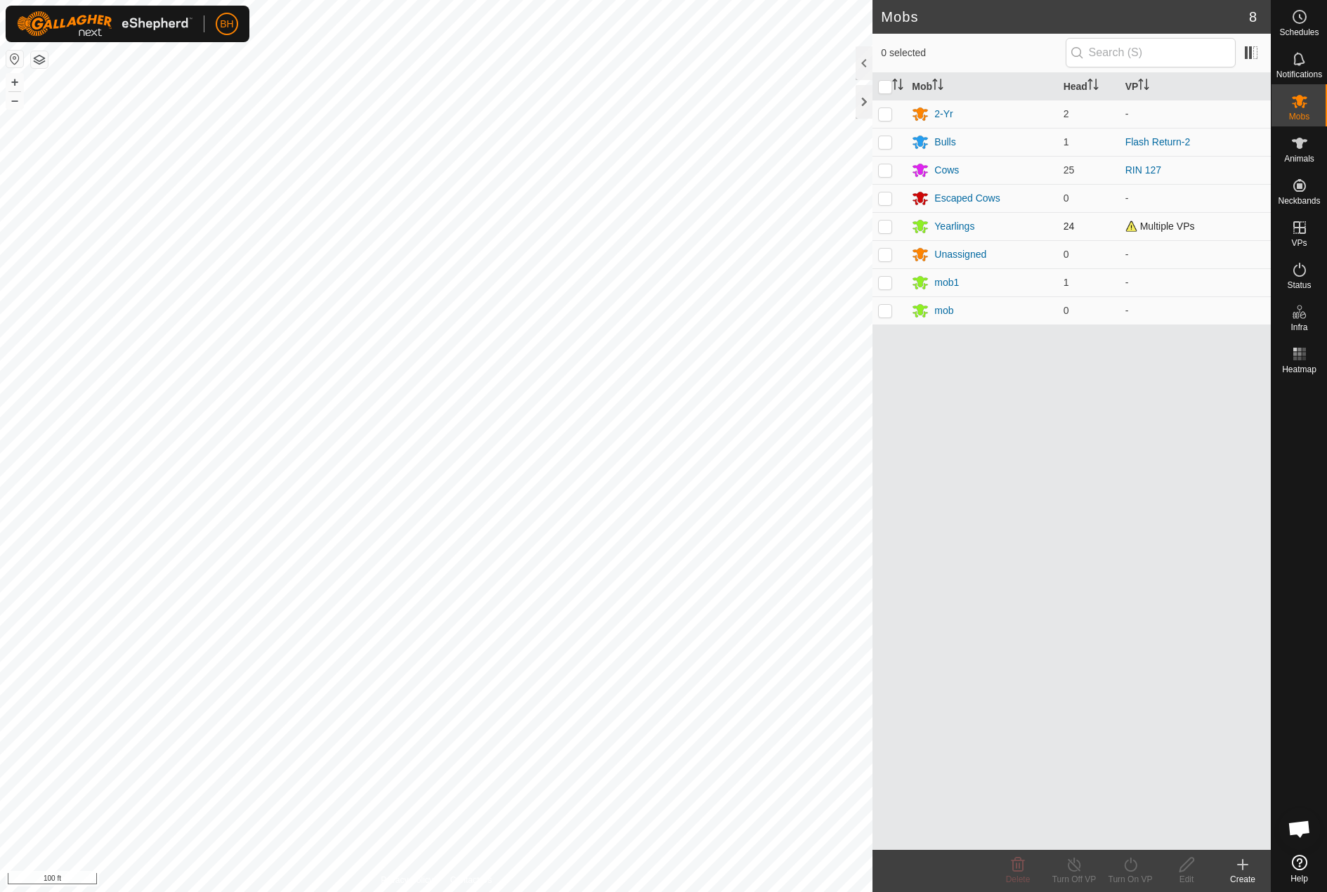
click at [880, 221] on p-tablecheckbox at bounding box center [885, 226] width 14 height 11
checkbox input "true"
click at [1126, 864] on icon at bounding box center [1130, 865] width 13 height 14
click at [1134, 835] on link "Now" at bounding box center [1172, 834] width 139 height 28
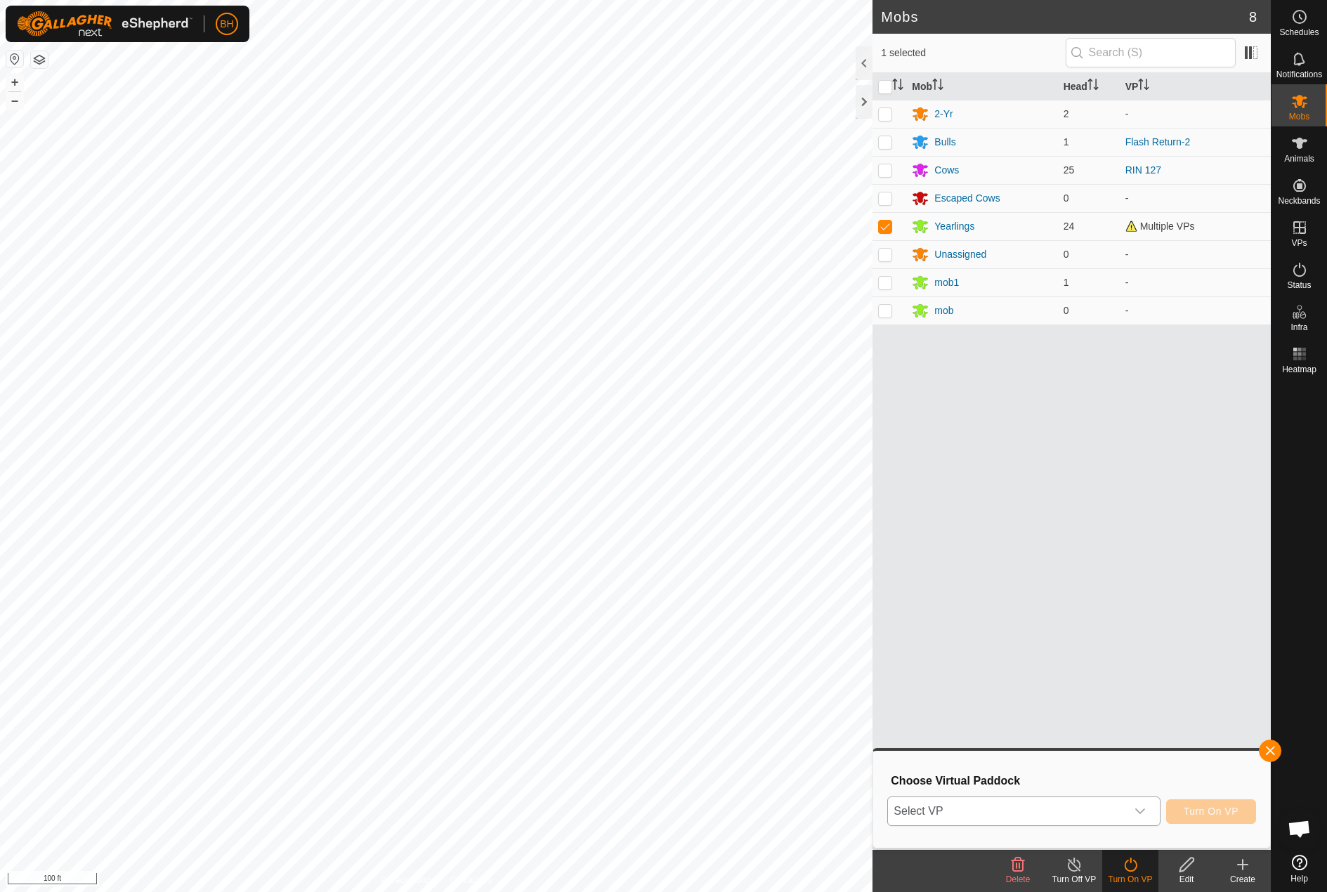
click at [1128, 814] on div "dropdown trigger" at bounding box center [1140, 812] width 28 height 28
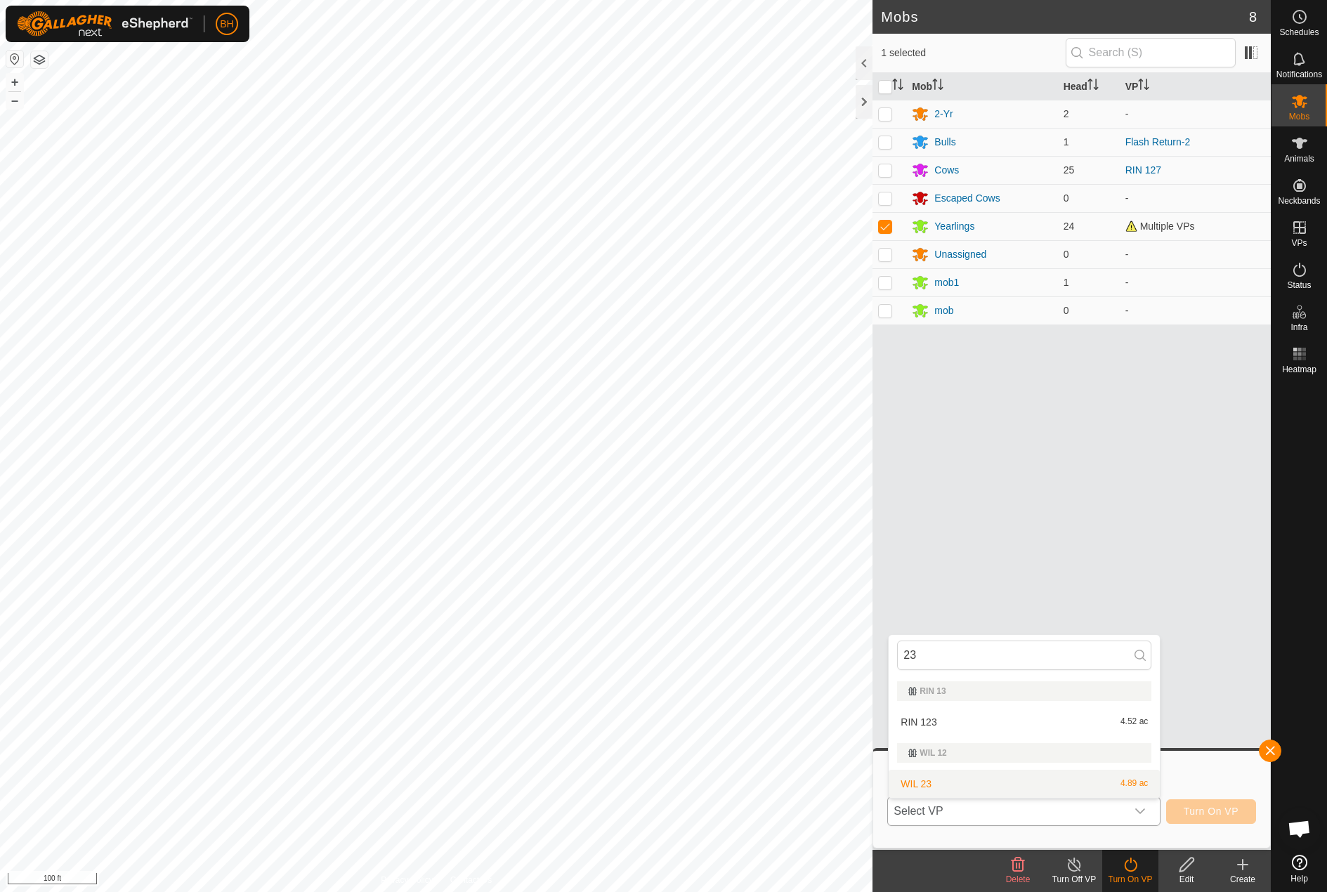
type input "23"
click at [932, 785] on li "WIL 23 4.89 ac" at bounding box center [1024, 784] width 271 height 28
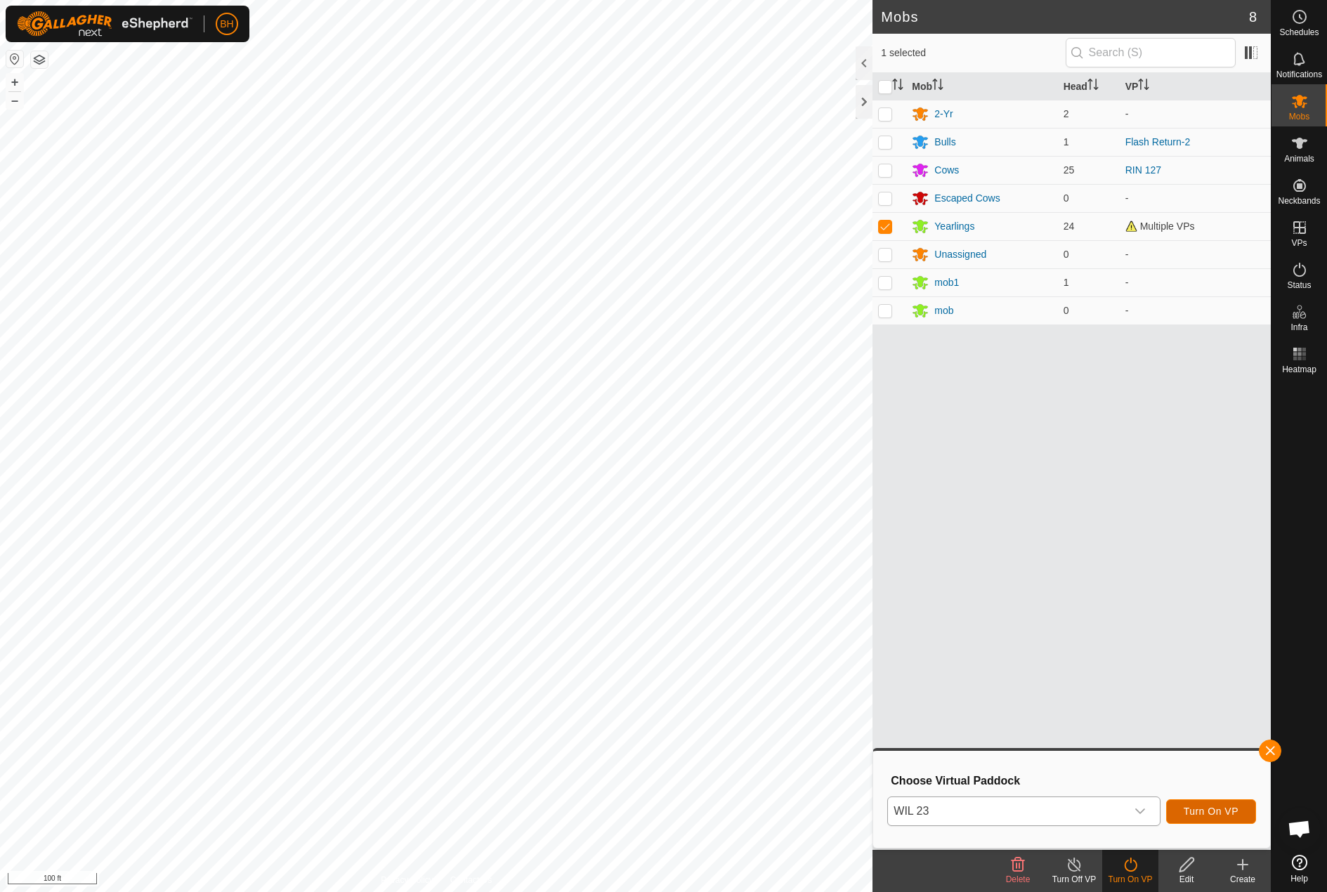
click at [1221, 821] on button "Turn On VP" at bounding box center [1211, 812] width 90 height 25
